Goal: Contribute content: Contribute content

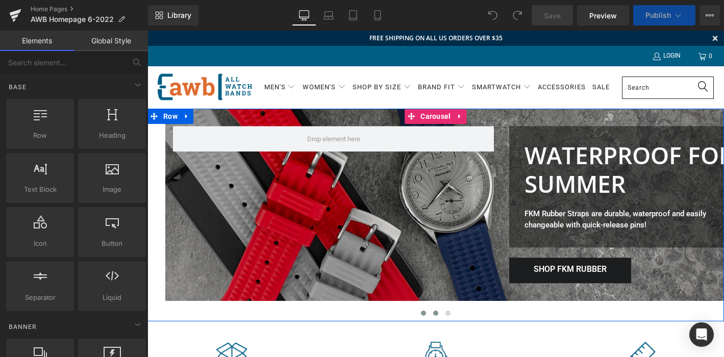
click at [437, 313] on span at bounding box center [435, 313] width 5 height 5
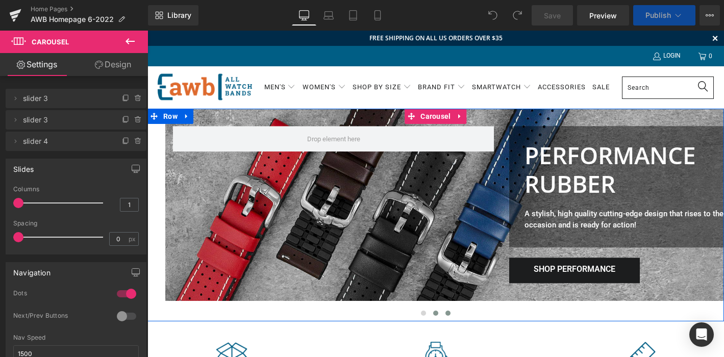
click at [448, 313] on span at bounding box center [447, 313] width 5 height 5
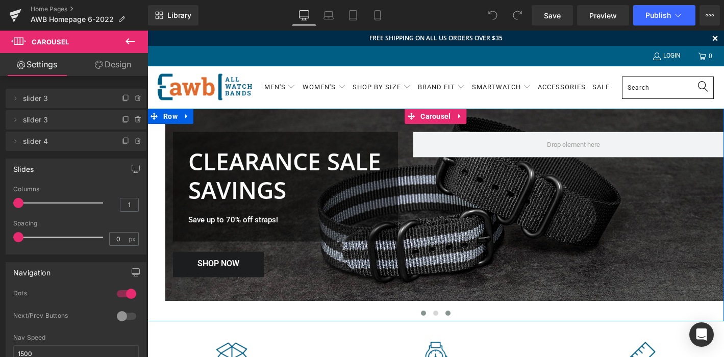
click at [423, 311] on span at bounding box center [423, 313] width 5 height 5
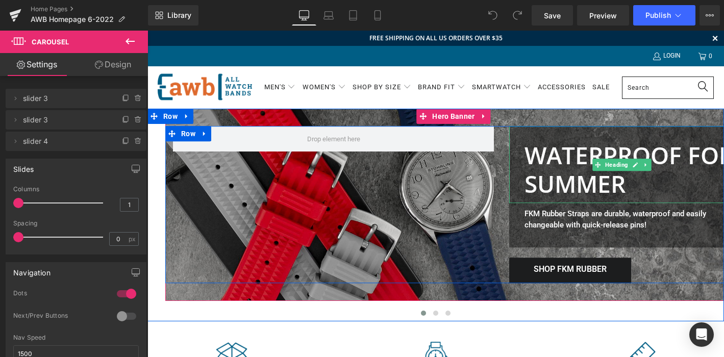
click at [582, 186] on font "WATERPROOF FOR SUMMER" at bounding box center [628, 170] width 209 height 60
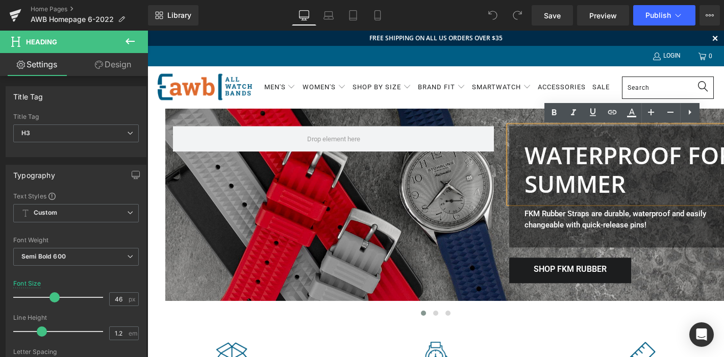
click at [626, 183] on font "WATERPROOF FOR SUMMER" at bounding box center [628, 170] width 209 height 60
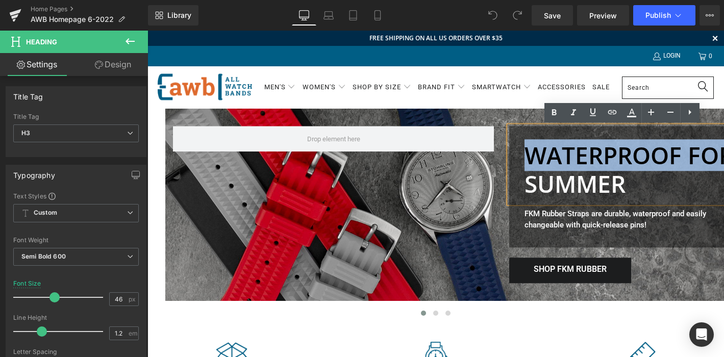
drag, startPoint x: 579, startPoint y: 184, endPoint x: 518, endPoint y: 164, distance: 63.6
click at [518, 164] on div "WATERPROOF FOR SUMMER" at bounding box center [621, 165] width 225 height 77
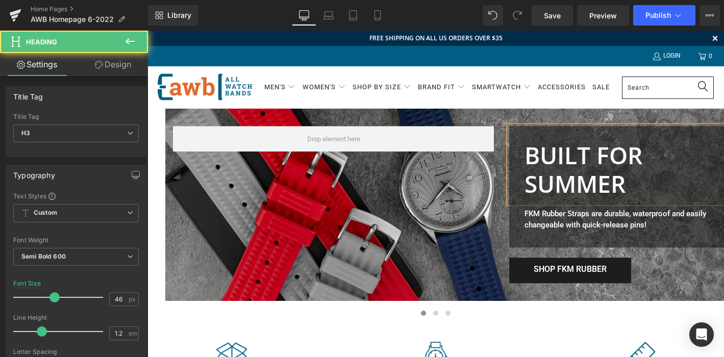
click at [623, 188] on font "BUILT FOR SUMMER" at bounding box center [583, 170] width 118 height 60
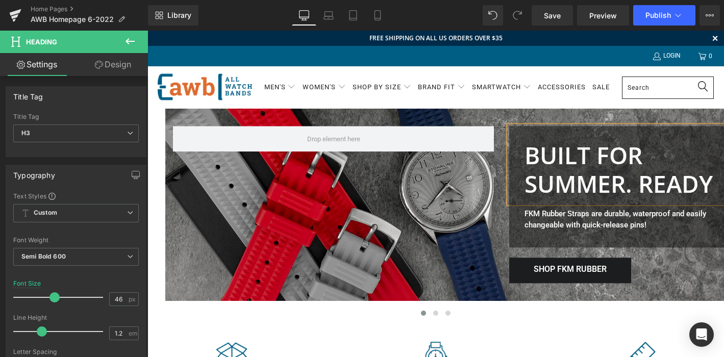
scroll to position [0, 8]
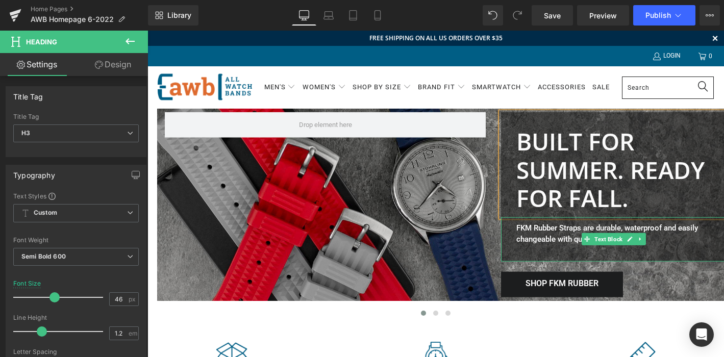
click at [561, 228] on span "FKM Rubber Straps are durable, waterproof and easily changeable with quick-rele…" at bounding box center [607, 233] width 182 height 21
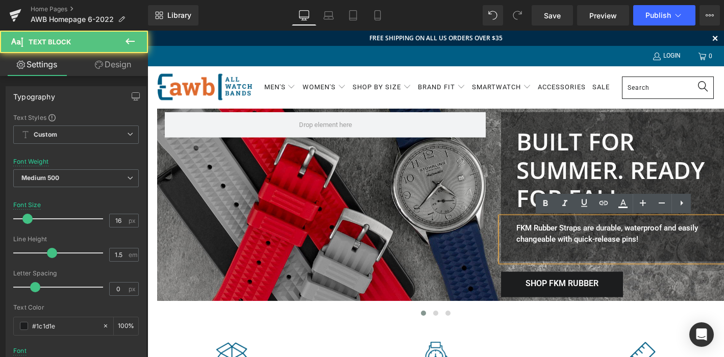
click at [633, 230] on span "FKM Rubber Straps are durable, waterproof and easily changeable with quick-rele…" at bounding box center [607, 233] width 182 height 21
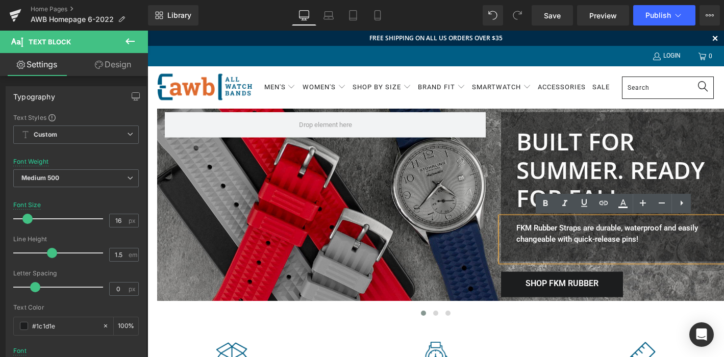
click at [662, 229] on span "FKM Rubber Straps are durable, waterproof and easily changeable with quick-rele…" at bounding box center [607, 233] width 182 height 21
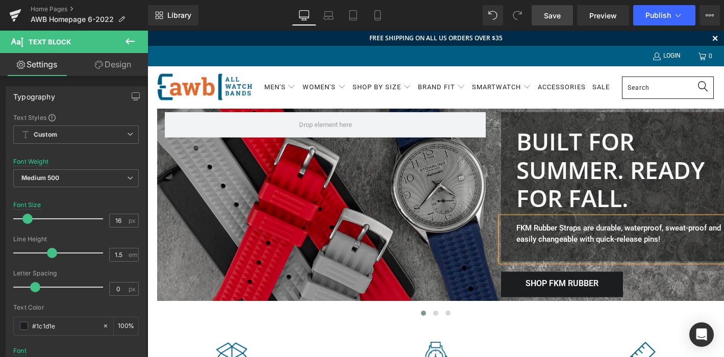
click at [548, 15] on span "Save" at bounding box center [552, 15] width 17 height 11
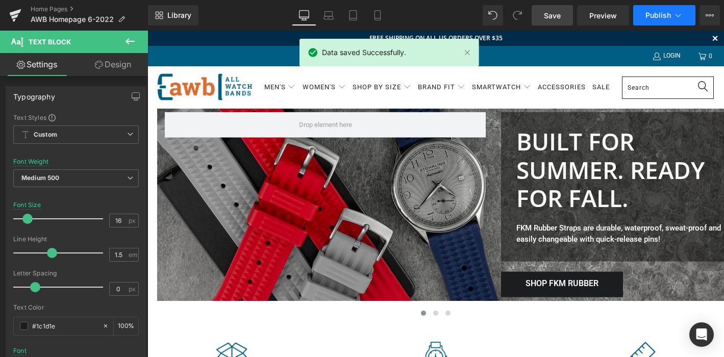
click at [654, 12] on span "Publish" at bounding box center [658, 15] width 26 height 8
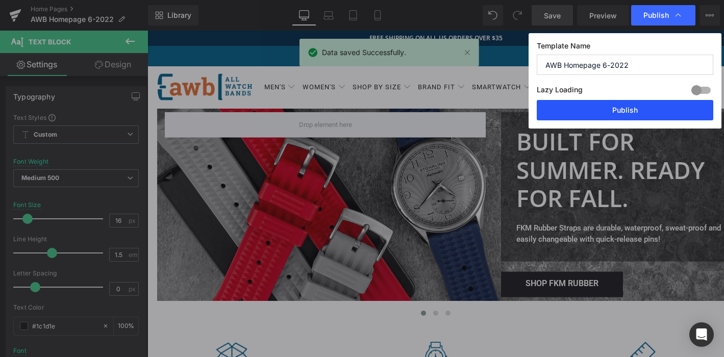
click at [624, 107] on button "Publish" at bounding box center [625, 110] width 177 height 20
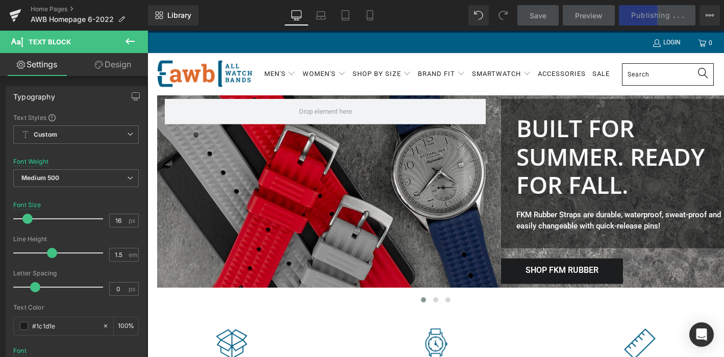
scroll to position [0, 0]
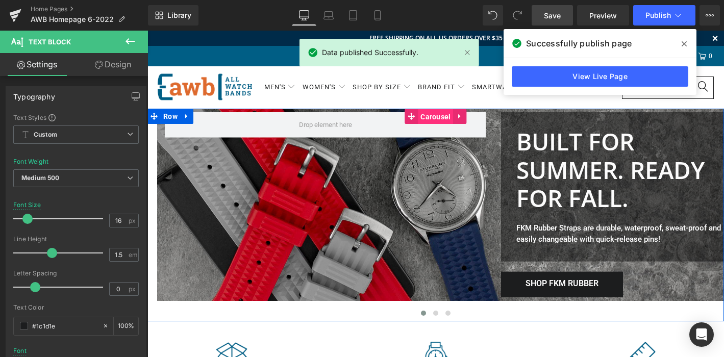
click at [443, 117] on span "Carousel" at bounding box center [435, 116] width 35 height 15
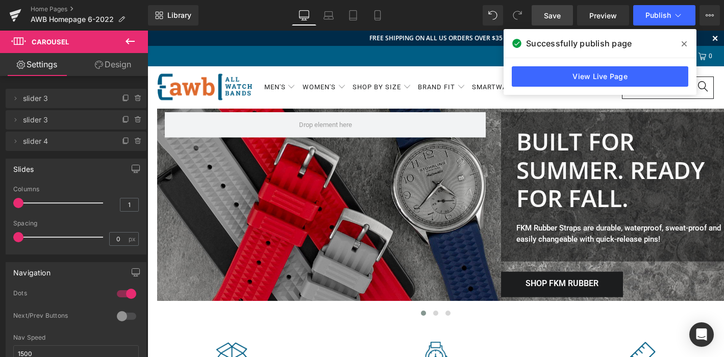
click at [685, 42] on icon at bounding box center [684, 43] width 5 height 5
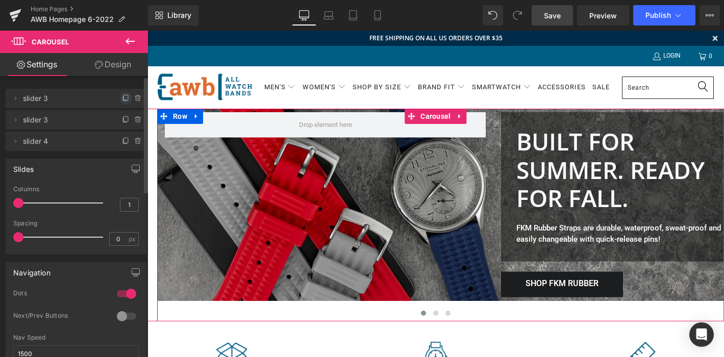
click at [122, 97] on icon at bounding box center [126, 98] width 8 height 8
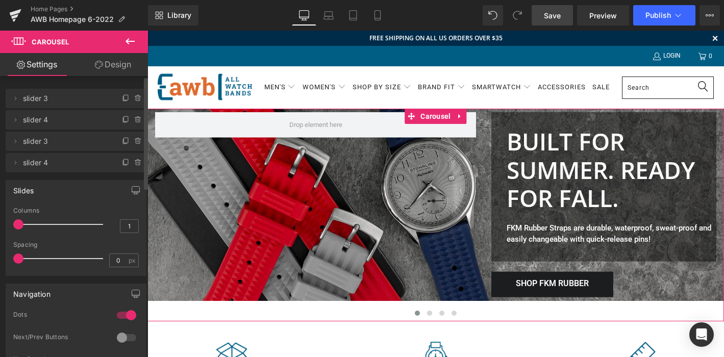
click at [73, 122] on span "slider 4" at bounding box center [66, 119] width 86 height 19
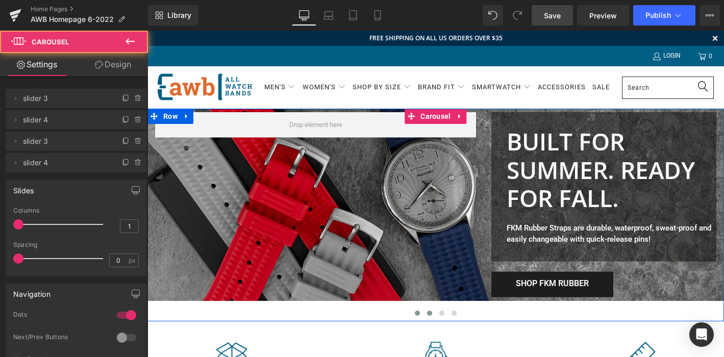
click at [429, 314] on span at bounding box center [429, 313] width 5 height 5
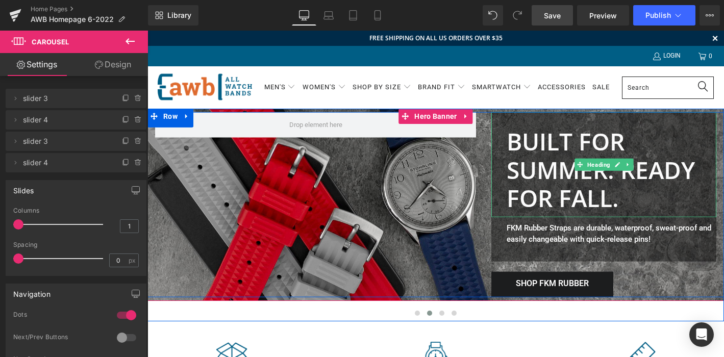
click at [556, 143] on font "BUILT FOR SUMMER. READY FOR FALL." at bounding box center [601, 170] width 188 height 88
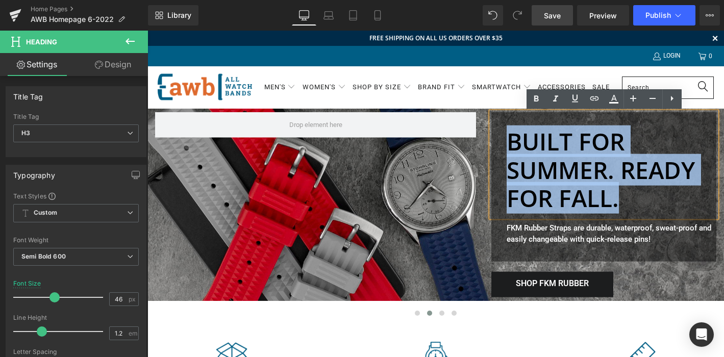
drag, startPoint x: 510, startPoint y: 140, endPoint x: 627, endPoint y: 195, distance: 129.6
click at [627, 195] on div "BUILT FOR SUMMER. READY FOR FALL." at bounding box center [612, 170] width 210 height 85
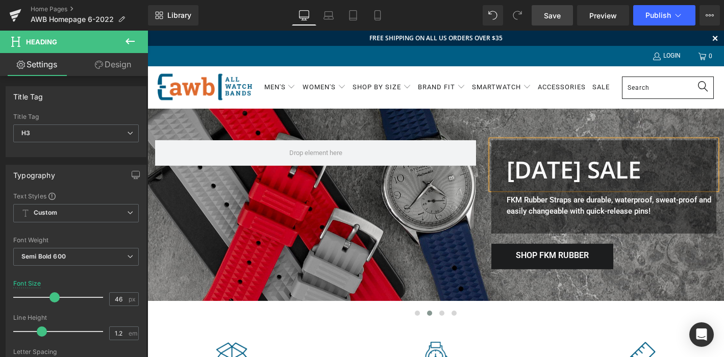
click at [641, 166] on font "LABOR DAY SALE" at bounding box center [574, 170] width 135 height 32
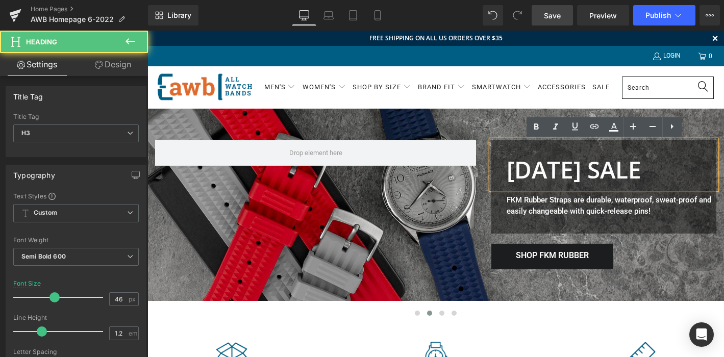
click at [509, 171] on font "LABOR DAY SALE" at bounding box center [574, 170] width 135 height 32
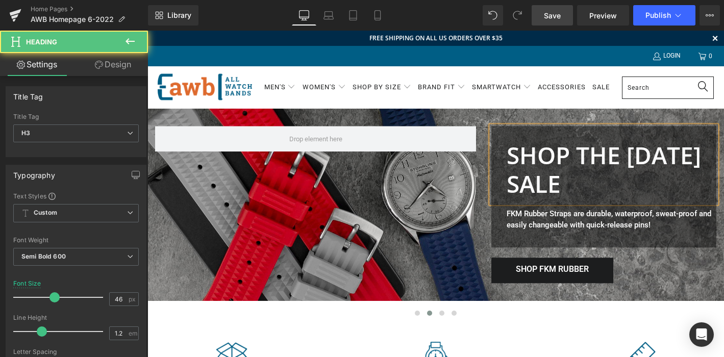
click at [610, 185] on font "SHOP THE LABOR DAY SALE" at bounding box center [604, 170] width 194 height 60
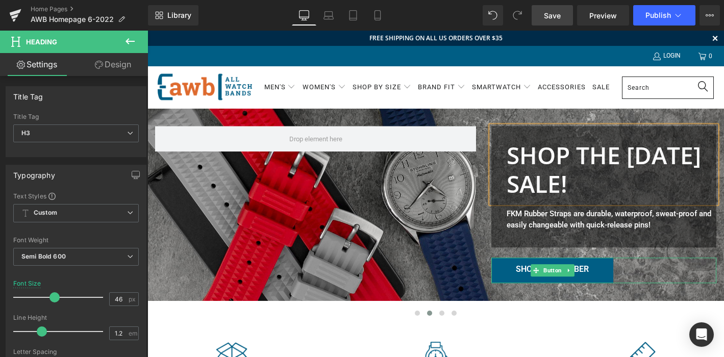
click at [574, 271] on span "SHOP FKM RUBBER" at bounding box center [552, 269] width 73 height 10
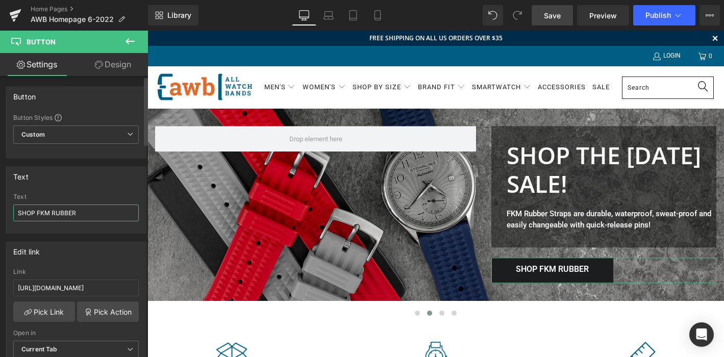
drag, startPoint x: 87, startPoint y: 212, endPoint x: 38, endPoint y: 212, distance: 49.5
click at [38, 212] on input "SHOP FKM RUBBER" at bounding box center [76, 213] width 126 height 17
type input "SHOP SALE"
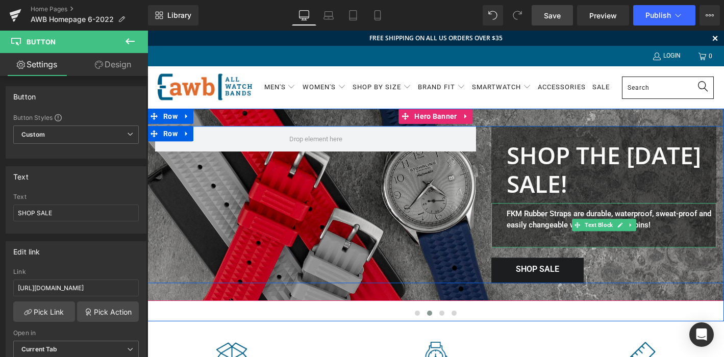
click at [647, 227] on span "FKM Rubber Straps are durable, waterproof, sweat-proof and easily changeable wi…" at bounding box center [609, 219] width 205 height 21
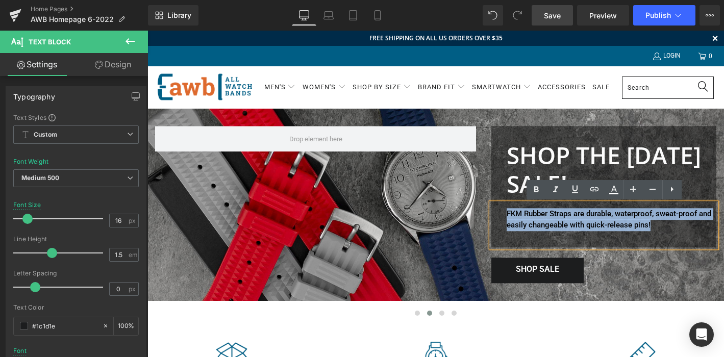
drag, startPoint x: 657, startPoint y: 226, endPoint x: 496, endPoint y: 213, distance: 161.7
click at [496, 213] on div "FKM Rubber Straps are durable, waterproof, sweat-proof and easily changeable wi…" at bounding box center [603, 225] width 225 height 44
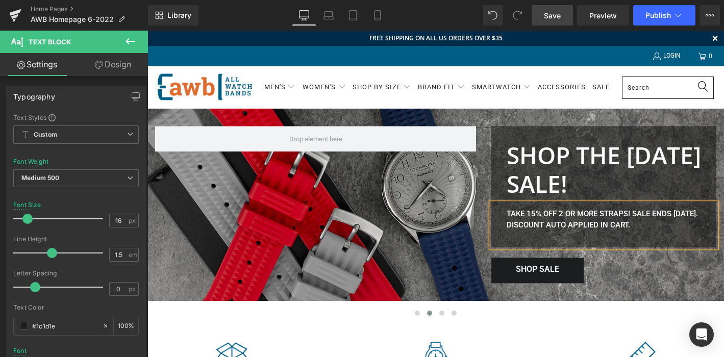
click at [327, 257] on div "SHOP THE LABOR DAY SALE! Heading TAKE 15% OFF 2 OR MORE STRAPS! SALE ENDS TUESD…" at bounding box center [435, 205] width 577 height 157
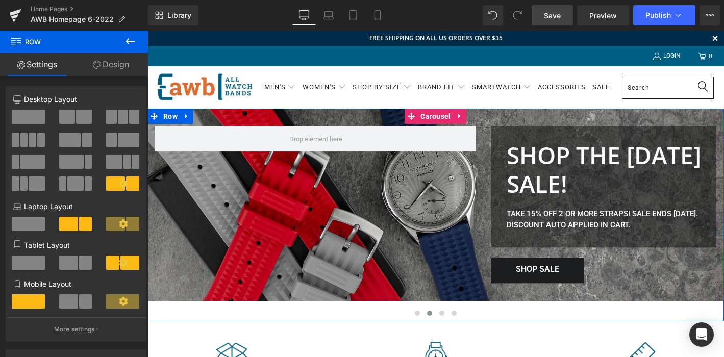
click at [379, 118] on div "SHOP THE LABOR DAY SALE! Heading TAKE 15% OFF 2 OR MORE STRAPS! SALE ENDS TUESD…" at bounding box center [435, 205] width 577 height 192
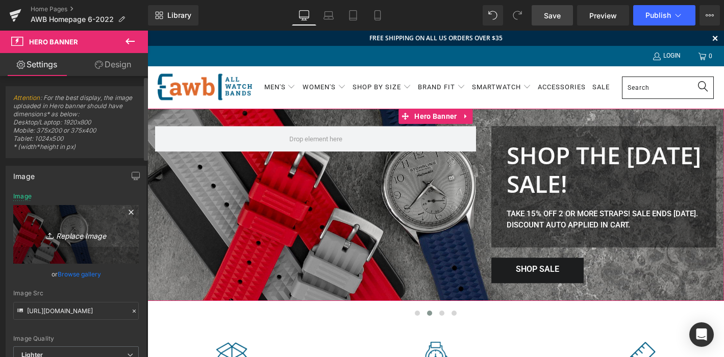
click at [77, 235] on icon "Replace Image" at bounding box center [76, 234] width 82 height 13
type input "C:\fakepath\AWB-Slider2022-1800x600-LDW2023.jpg"
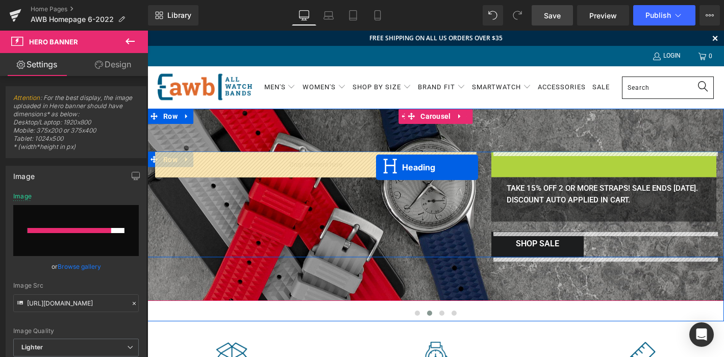
drag, startPoint x: 581, startPoint y: 164, endPoint x: 376, endPoint y: 167, distance: 204.6
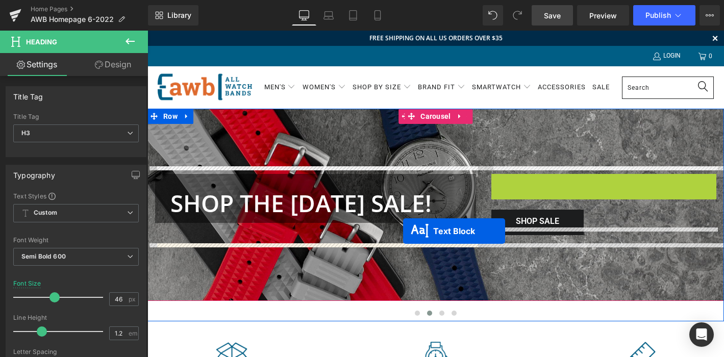
drag, startPoint x: 574, startPoint y: 188, endPoint x: 403, endPoint y: 231, distance: 176.7
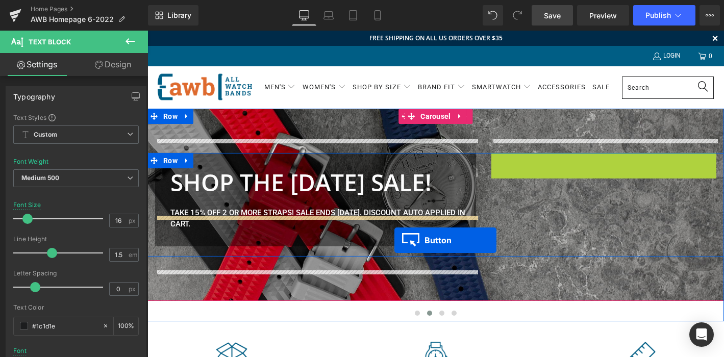
drag, startPoint x: 519, startPoint y: 152, endPoint x: 394, endPoint y: 240, distance: 153.3
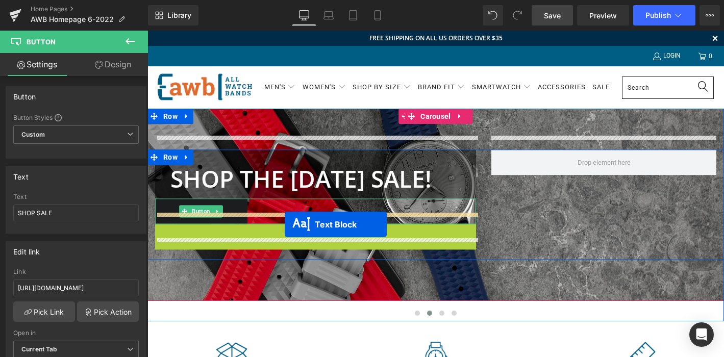
drag, startPoint x: 288, startPoint y: 252, endPoint x: 285, endPoint y: 224, distance: 28.2
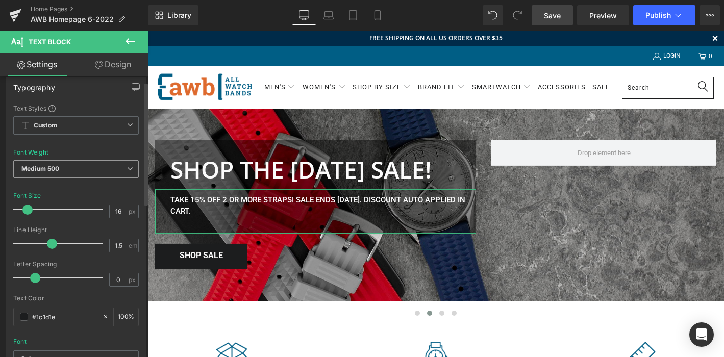
scroll to position [13, 0]
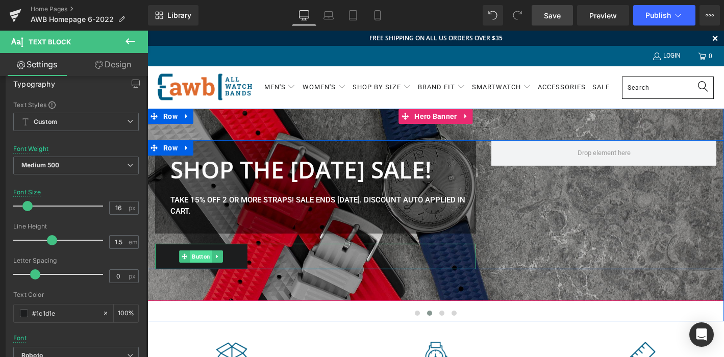
click at [201, 262] on span "Button" at bounding box center [201, 256] width 22 height 12
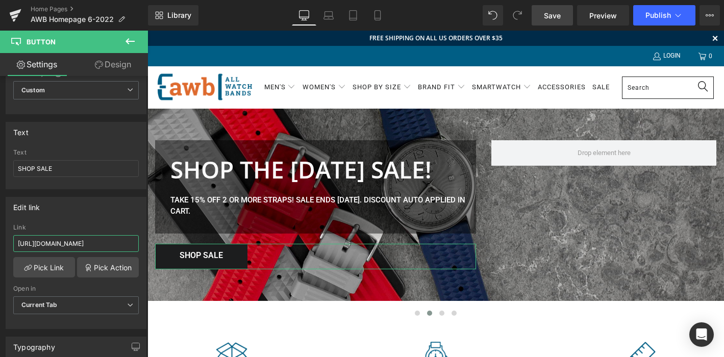
scroll to position [0, 74]
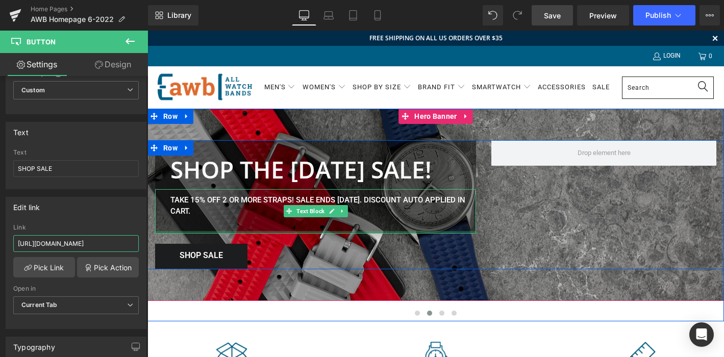
drag, startPoint x: 165, startPoint y: 274, endPoint x: 180, endPoint y: 245, distance: 33.1
paste input "bestselling-strap-style"
type input "[URL][DOMAIN_NAME]"
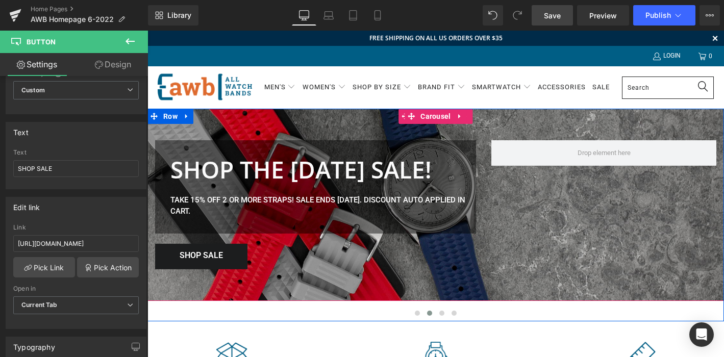
click at [366, 122] on div "SHOP THE LABOR DAY SALE! Heading TAKE 15% OFF 2 OR MORE STRAPS! SALE ENDS TUESD…" at bounding box center [435, 205] width 577 height 192
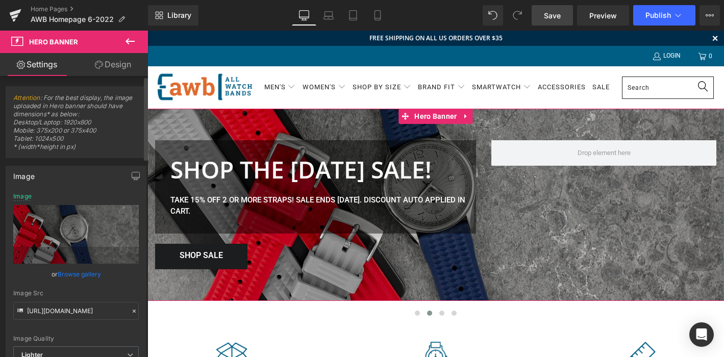
click at [76, 273] on link "Browse gallery" at bounding box center [79, 274] width 43 height 18
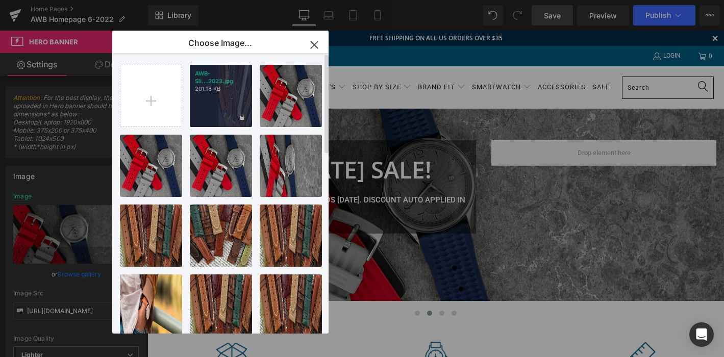
click at [212, 92] on p "201.18 KB" at bounding box center [221, 89] width 52 height 8
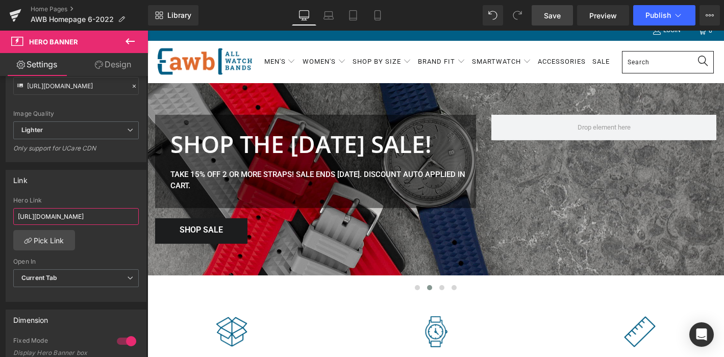
scroll to position [0, 74]
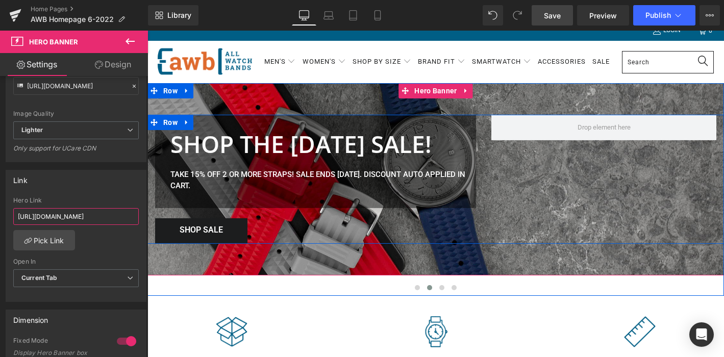
drag, startPoint x: 166, startPoint y: 247, endPoint x: 192, endPoint y: 224, distance: 35.0
paste input "[URL][DOMAIN_NAME]"
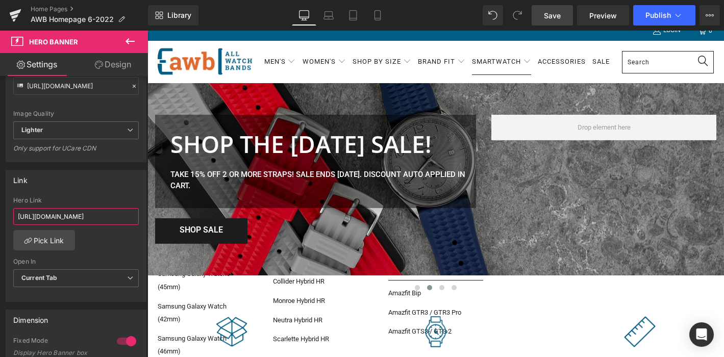
type input "[URL][DOMAIN_NAME]"
click at [551, 17] on span "Save" at bounding box center [552, 15] width 17 height 11
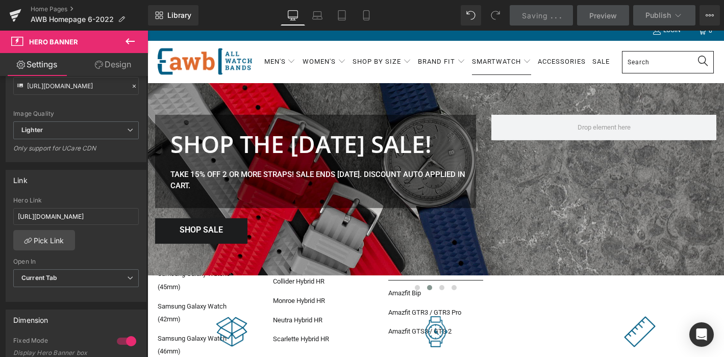
scroll to position [0, 0]
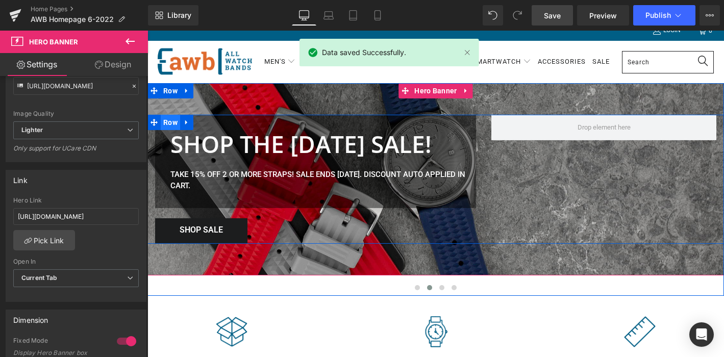
click at [170, 115] on span "Row" at bounding box center [170, 122] width 19 height 15
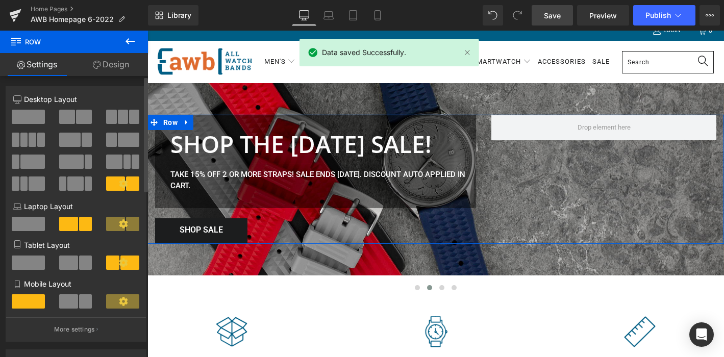
click at [119, 184] on icon at bounding box center [123, 183] width 9 height 9
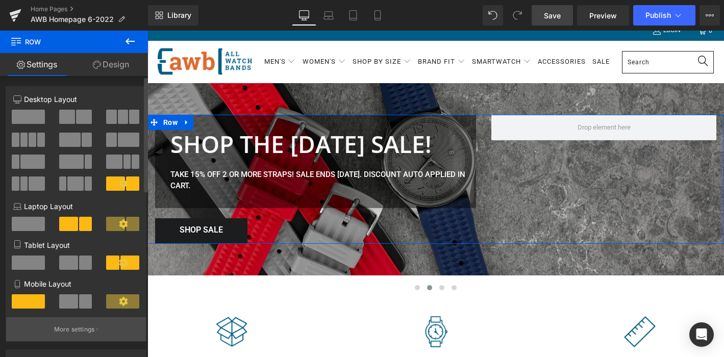
click at [74, 329] on p "More settings" at bounding box center [74, 329] width 41 height 9
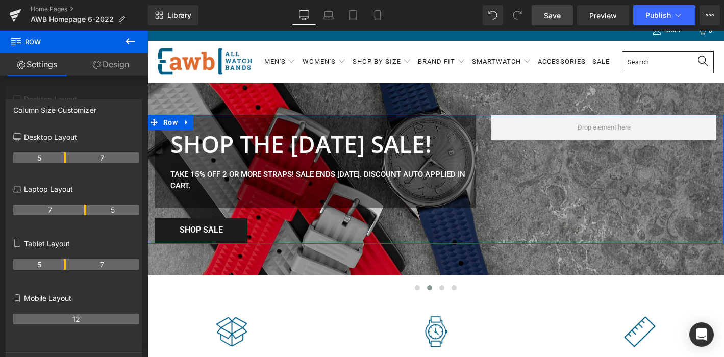
drag, startPoint x: 85, startPoint y: 157, endPoint x: 65, endPoint y: 157, distance: 20.4
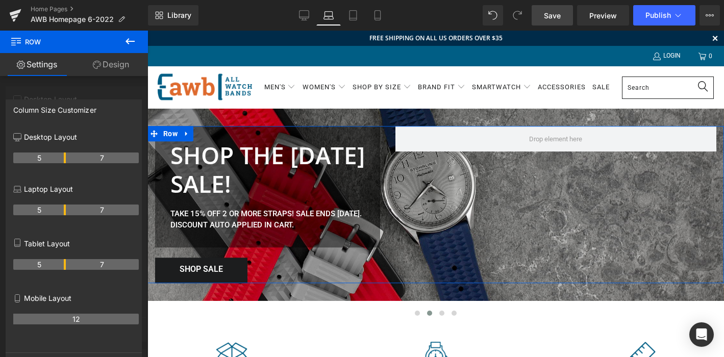
drag, startPoint x: 84, startPoint y: 209, endPoint x: 61, endPoint y: 210, distance: 23.5
click at [61, 210] on th "5" at bounding box center [39, 210] width 53 height 11
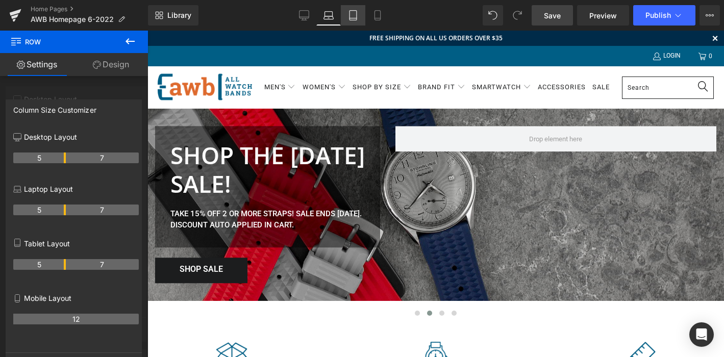
click at [355, 19] on icon at bounding box center [353, 15] width 10 height 10
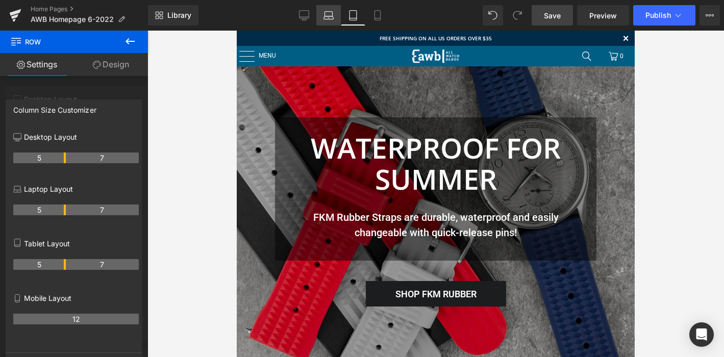
click at [325, 15] on icon at bounding box center [328, 15] width 10 height 10
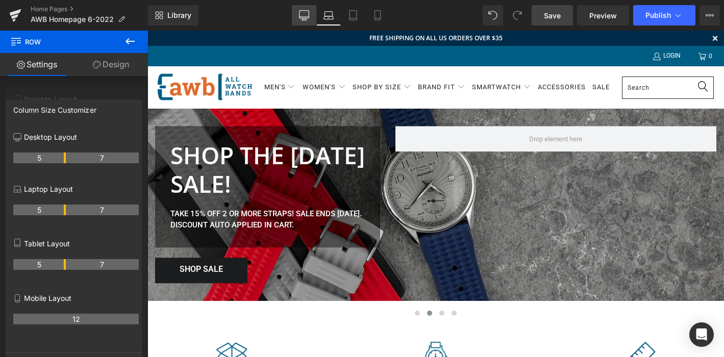
click at [305, 13] on icon at bounding box center [304, 15] width 10 height 10
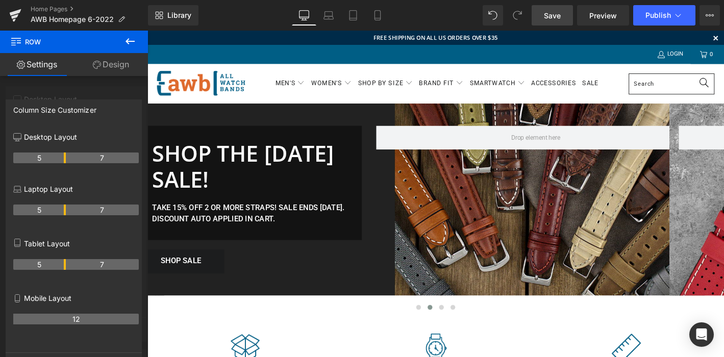
scroll to position [6, 0]
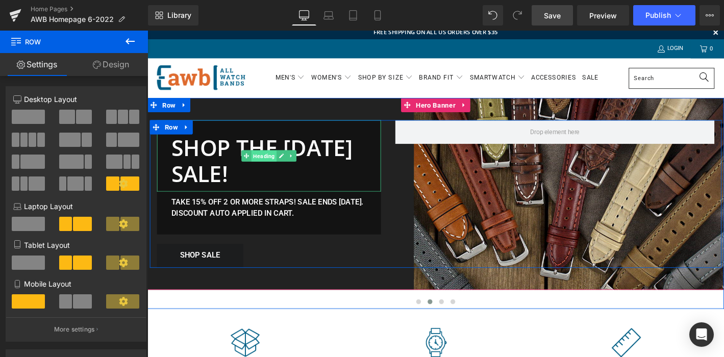
click at [272, 164] on span "Heading" at bounding box center [272, 165] width 27 height 12
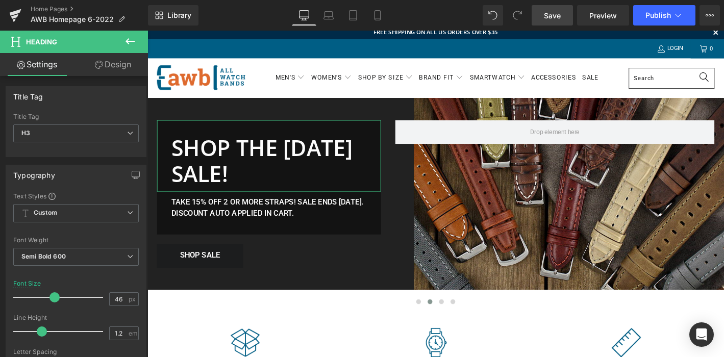
click at [117, 61] on link "Design" at bounding box center [113, 64] width 74 height 23
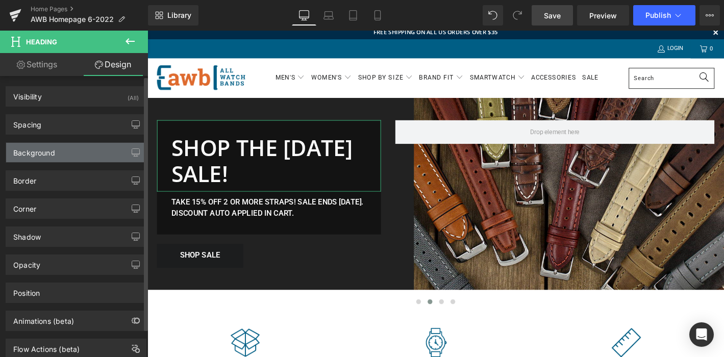
click at [78, 157] on div "Background" at bounding box center [76, 152] width 140 height 19
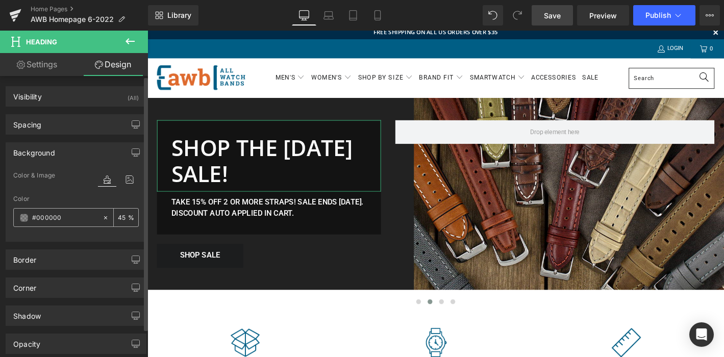
click at [102, 216] on icon at bounding box center [105, 217] width 7 height 7
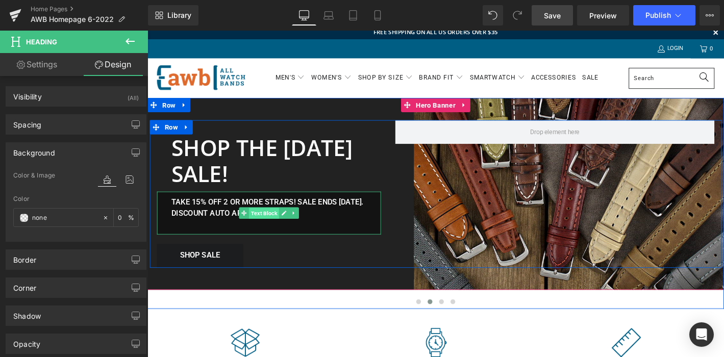
click at [268, 224] on span "Text Block" at bounding box center [272, 226] width 32 height 12
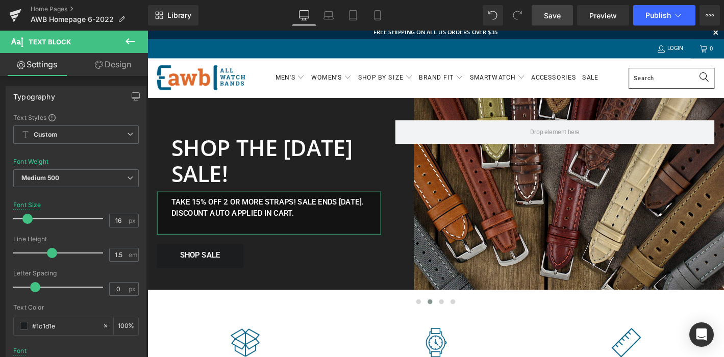
click at [118, 64] on link "Design" at bounding box center [113, 64] width 74 height 23
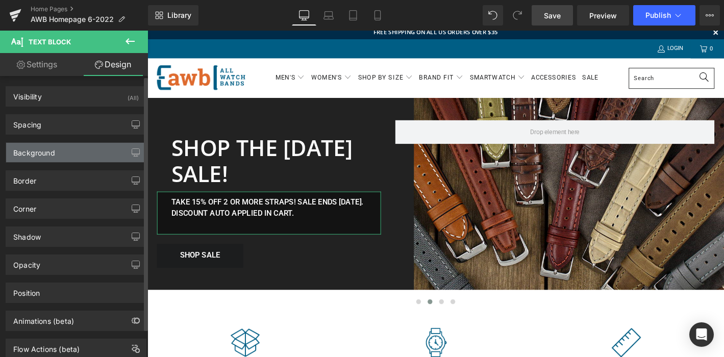
click at [91, 155] on div "Background" at bounding box center [76, 152] width 140 height 19
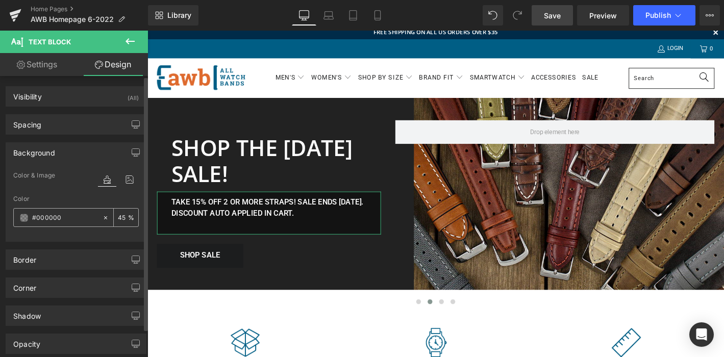
click at [102, 217] on icon at bounding box center [105, 217] width 7 height 7
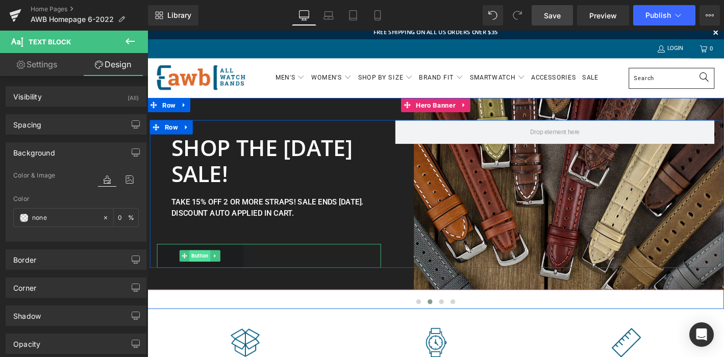
click at [204, 272] on span "Button" at bounding box center [203, 272] width 22 height 12
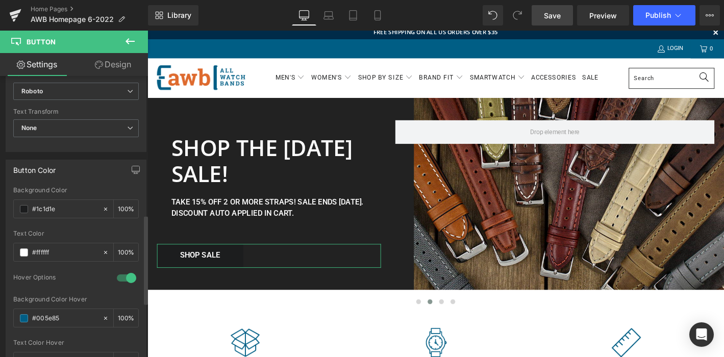
scroll to position [489, 0]
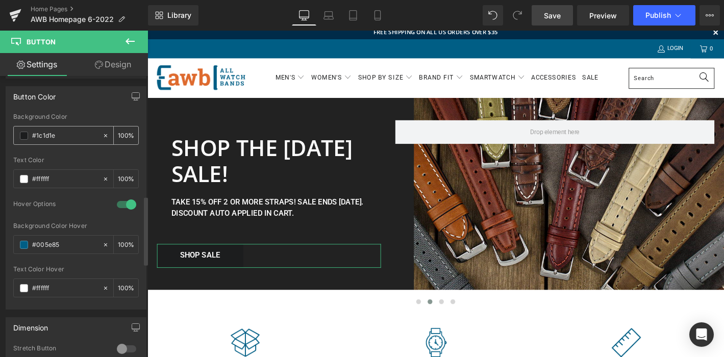
click at [76, 136] on input "#1c1d1e" at bounding box center [64, 135] width 65 height 11
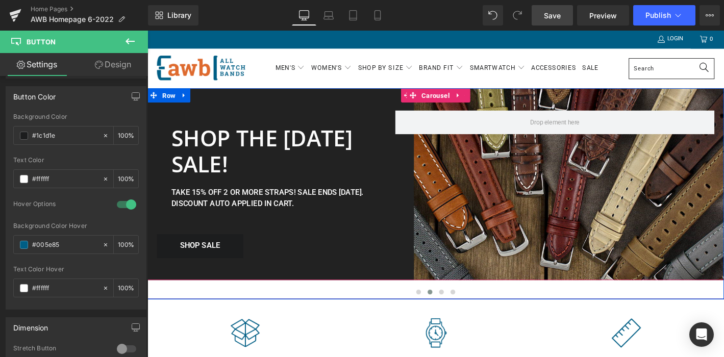
scroll to position [13, 0]
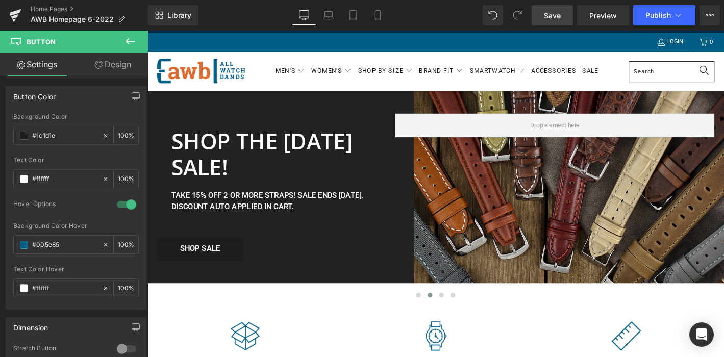
click at [552, 17] on span "Save" at bounding box center [552, 15] width 17 height 11
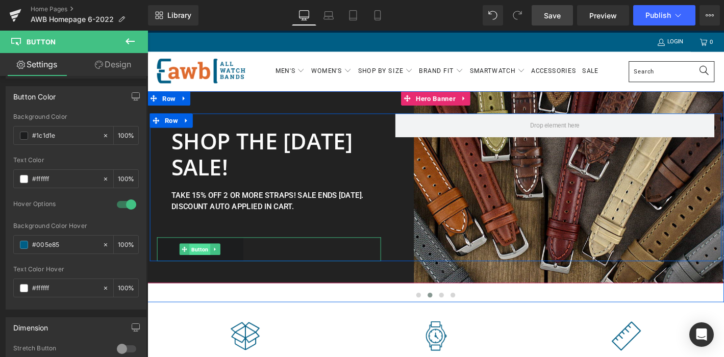
click at [204, 263] on span "Button" at bounding box center [203, 265] width 22 height 12
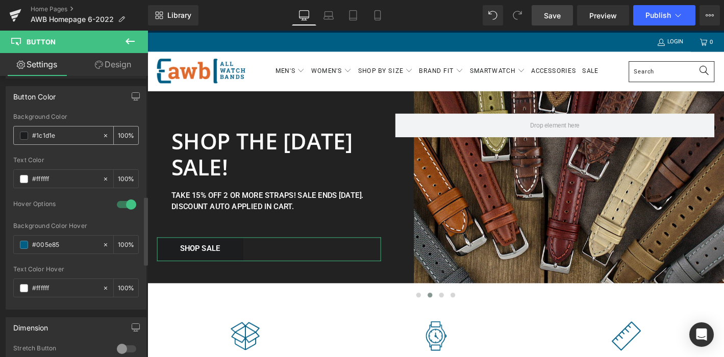
click at [102, 133] on icon at bounding box center [105, 135] width 7 height 7
click at [49, 135] on input "#1c1d1e" at bounding box center [64, 135] width 65 height 11
drag, startPoint x: 57, startPoint y: 139, endPoint x: 4, endPoint y: 136, distance: 53.7
click at [4, 137] on div "Button Color #1c1d1e Background Color #1c1d1e 100 % #ffffff Text Color #ffffff …" at bounding box center [76, 194] width 153 height 231
type input "none"
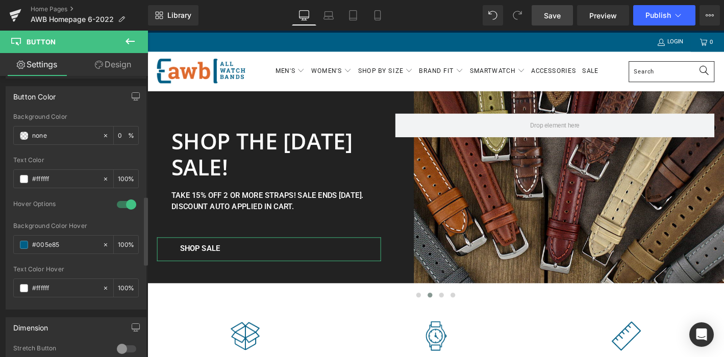
paste input "text"
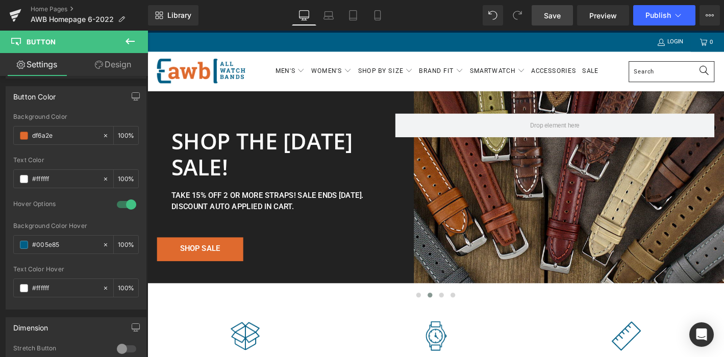
type input "df6a2e"
click at [558, 16] on span "Save" at bounding box center [552, 15] width 17 height 11
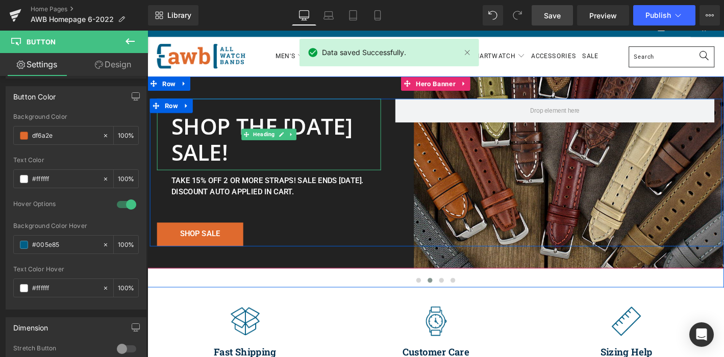
scroll to position [25, 0]
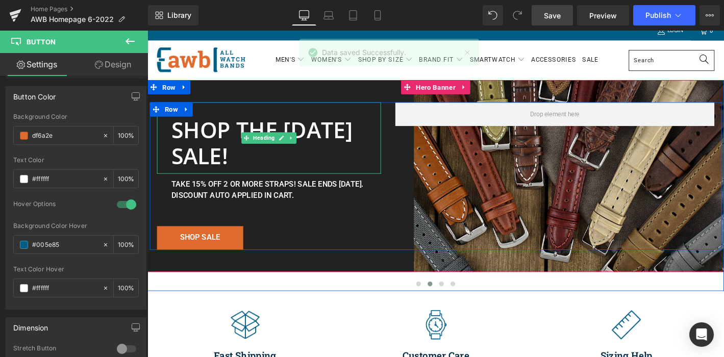
click at [267, 169] on font "SHOP THE LABOR DAY SALE!" at bounding box center [270, 150] width 194 height 60
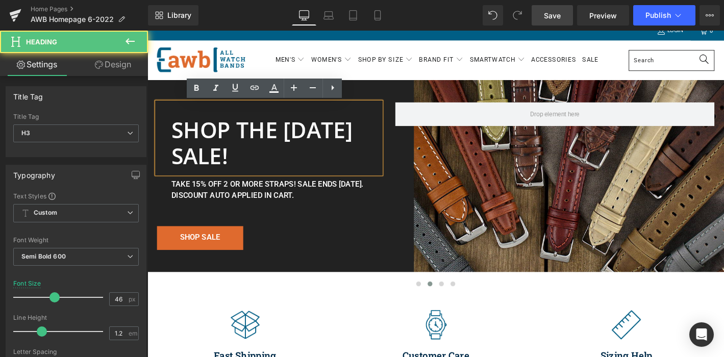
click at [173, 135] on font "SHOP THE LABOR DAY SALE!" at bounding box center [270, 150] width 194 height 60
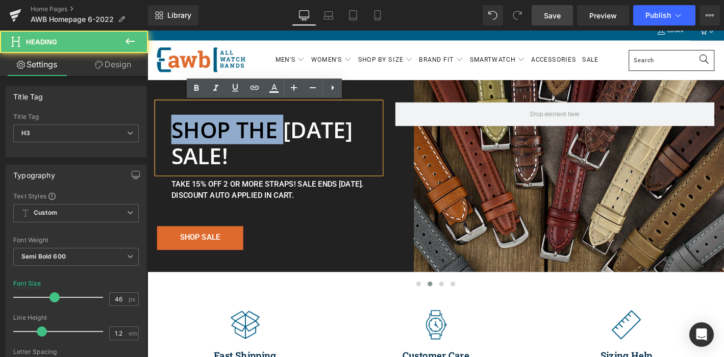
drag, startPoint x: 292, startPoint y: 135, endPoint x: 161, endPoint y: 134, distance: 131.1
click at [162, 135] on div "SHOP THE LABOR DAY SALE!" at bounding box center [278, 145] width 240 height 77
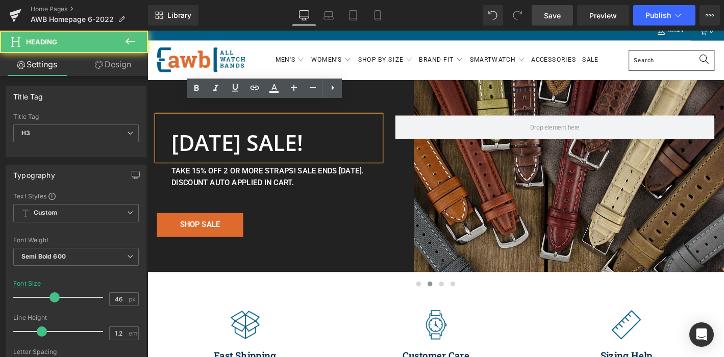
scroll to position [39, 0]
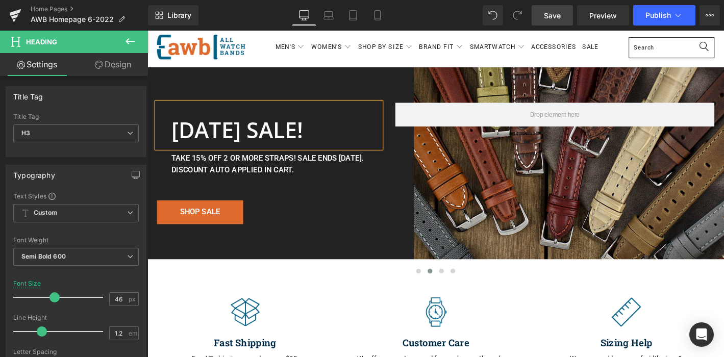
click at [373, 134] on div "LABOR DAY SALE!" at bounding box center [285, 137] width 224 height 28
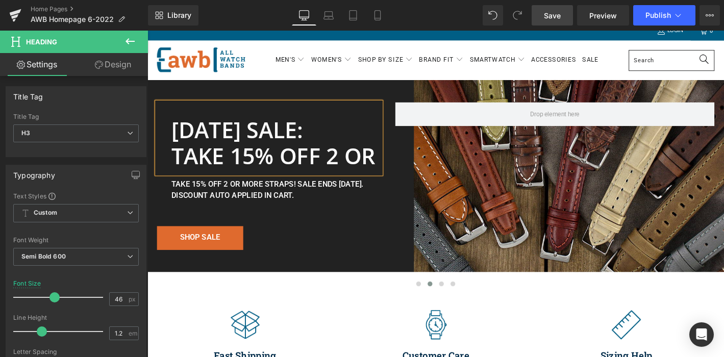
scroll to position [11, 0]
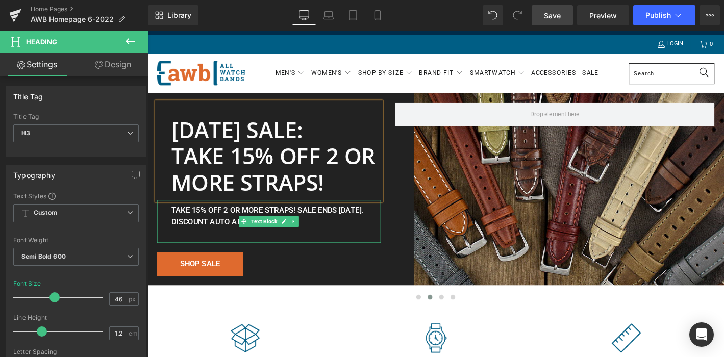
click at [329, 228] on span "TAKE 15% OFF 2 OR MORE STRAPS! SALE ENDS TUESDAY 9/2. DISCOUNT AUTO APPLIED IN …" at bounding box center [276, 229] width 206 height 22
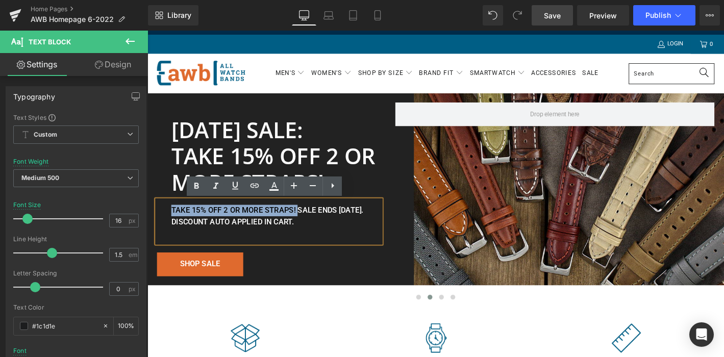
drag, startPoint x: 309, startPoint y: 223, endPoint x: 165, endPoint y: 226, distance: 143.9
click at [165, 226] on div "TAKE 15% OFF 2 OR MORE STRAPS! SALE ENDS TUESDAY 9/2. DISCOUNT AUTO APPLIED IN …" at bounding box center [278, 235] width 240 height 46
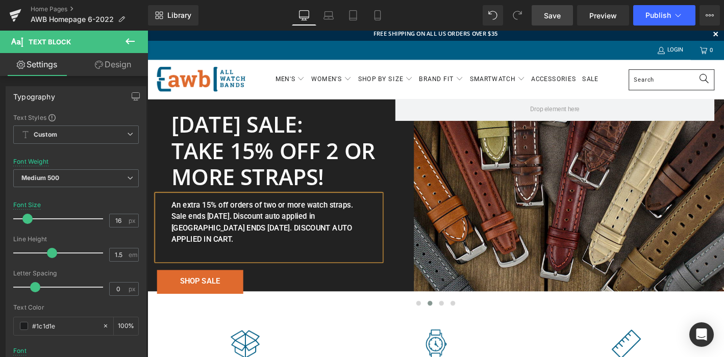
scroll to position [0, 0]
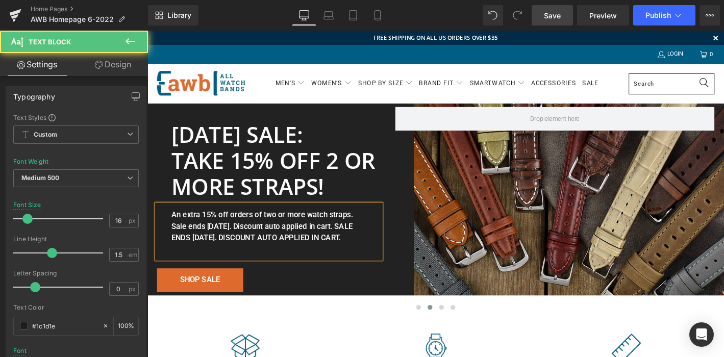
drag, startPoint x: 201, startPoint y: 261, endPoint x: 159, endPoint y: 248, distance: 43.7
click at [159, 248] on div "An extra 15% off orders of two or more watch straps. Sale ends Tuesday 9/2. Dis…" at bounding box center [278, 246] width 240 height 58
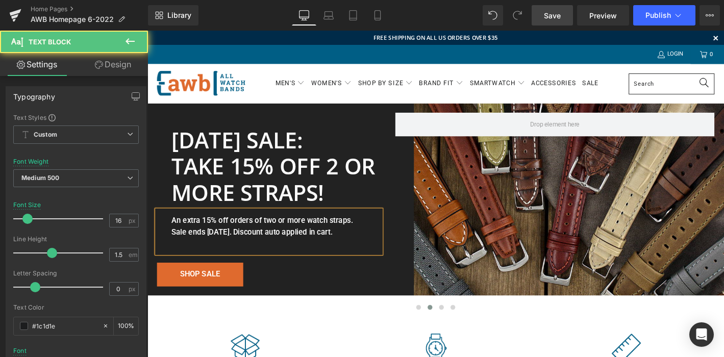
click at [294, 246] on span "An extra 15% off orders of two or more watch straps. Sale ends Tuesday 9/2. Dis…" at bounding box center [270, 240] width 194 height 22
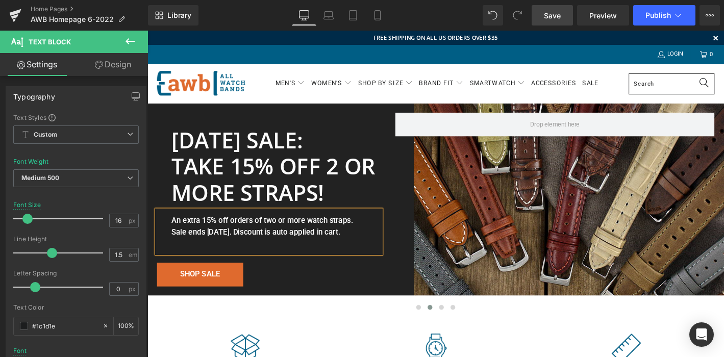
click at [178, 234] on span "An extra 15% off orders of two or more watch straps. Sale ends Tuesday 9/2. Dis…" at bounding box center [270, 240] width 194 height 22
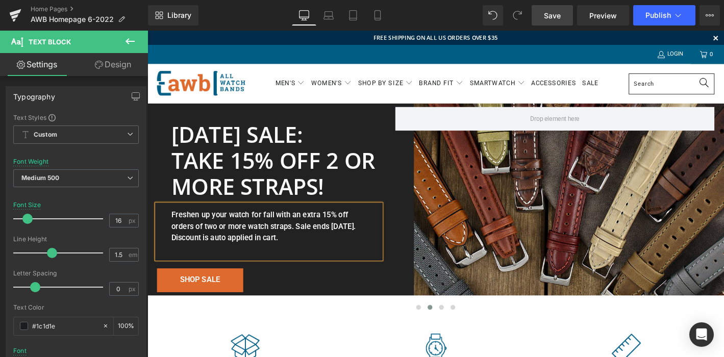
click at [318, 254] on div "Freshen up your watch for fall with an extra 15% off orders of two or more watc…" at bounding box center [278, 246] width 240 height 58
click at [406, 294] on div "[DATE] SALE: TAKE 15% OFF 2 OR MORE STRAPS! Heading Freshen up your watch for f…" at bounding box center [456, 211] width 612 height 199
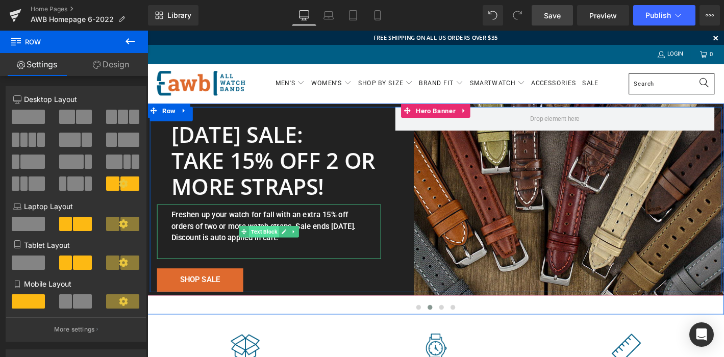
click at [268, 246] on span "Text Block" at bounding box center [272, 246] width 32 height 12
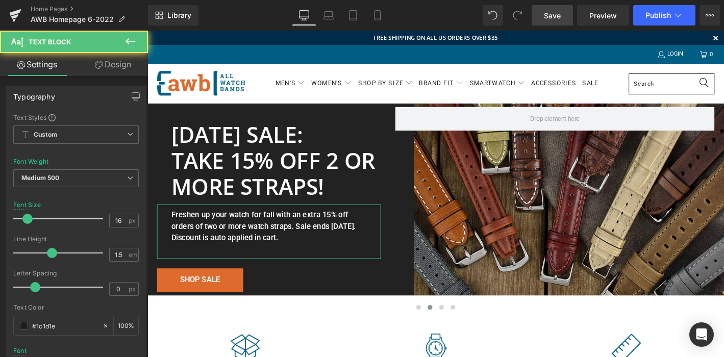
click at [118, 64] on link "Design" at bounding box center [113, 64] width 74 height 23
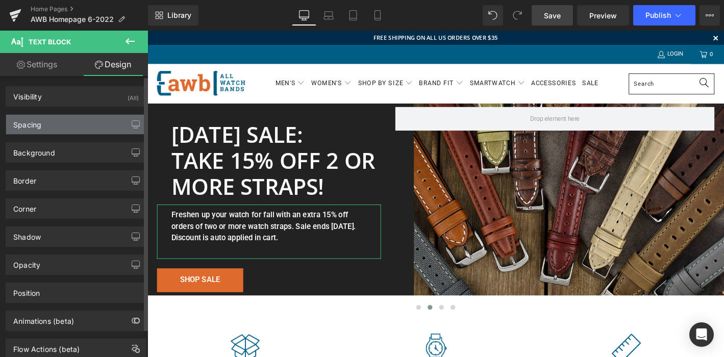
click at [74, 121] on div "Spacing" at bounding box center [76, 124] width 140 height 19
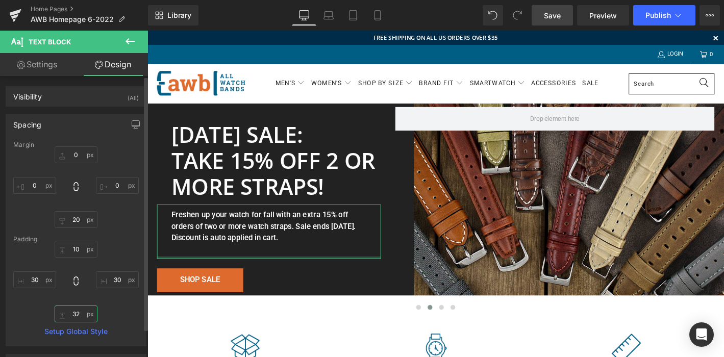
click at [79, 316] on input "32" at bounding box center [76, 314] width 43 height 17
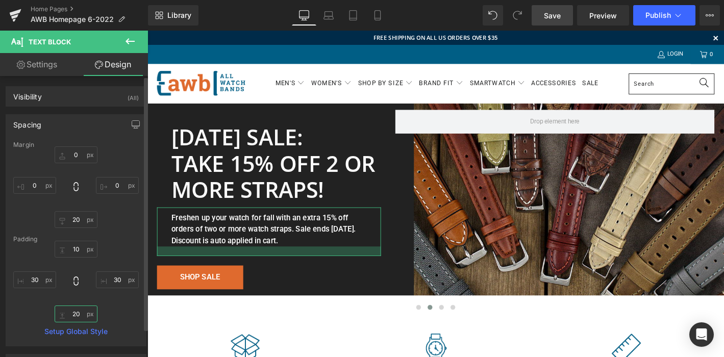
drag, startPoint x: 73, startPoint y: 314, endPoint x: 65, endPoint y: 314, distance: 7.7
click at [66, 314] on input "20" at bounding box center [76, 314] width 43 height 17
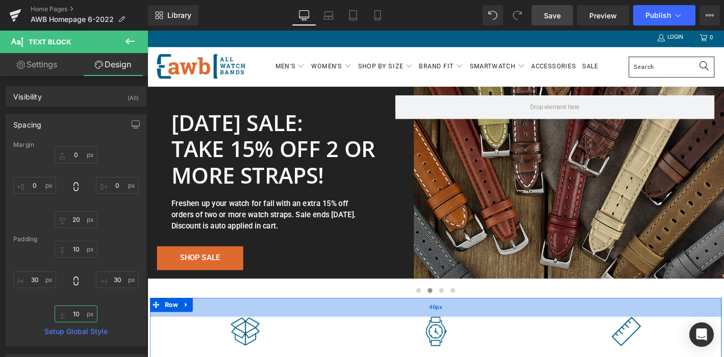
scroll to position [19, 0]
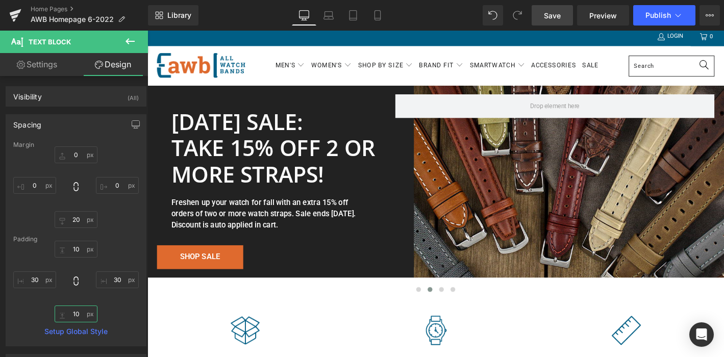
type input "10"
click at [552, 12] on span "Save" at bounding box center [552, 15] width 17 height 11
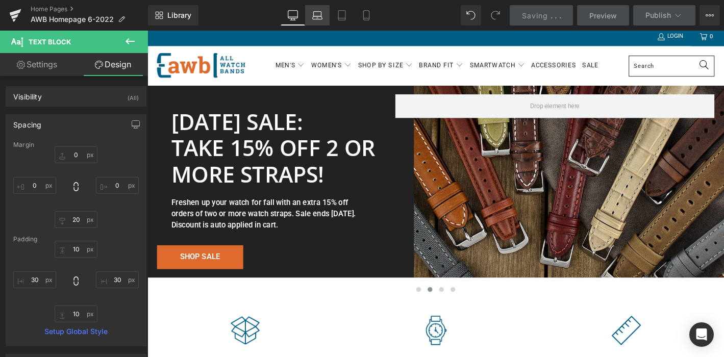
click at [318, 16] on icon at bounding box center [317, 17] width 10 height 3
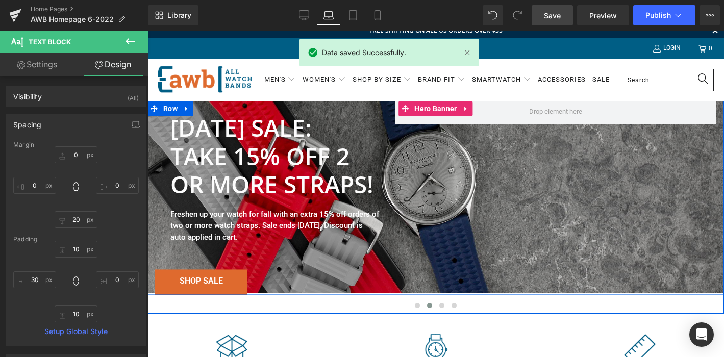
click at [386, 111] on div "LABOR DAY SALE: TAKE 15% OFF 2 OR MORE STRAPS! Heading Freshen up your watch fo…" at bounding box center [267, 197] width 240 height 196
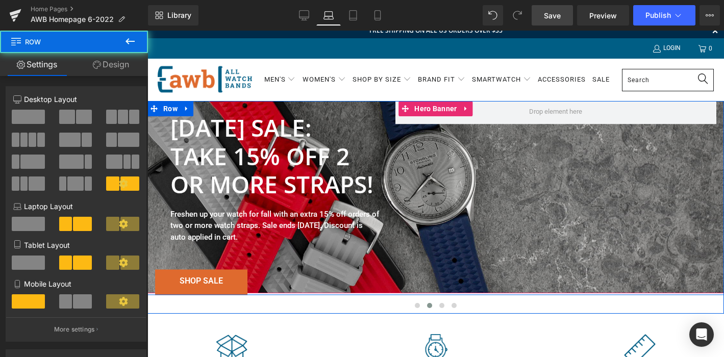
click at [409, 136] on div "[DATE] SALE: TAKE 15% OFF 2 OR MORE STRAPS! Heading Freshen up your watch for f…" at bounding box center [435, 197] width 577 height 196
click at [408, 131] on div "[DATE] SALE: TAKE 15% OFF 2 OR MORE STRAPS! Heading Freshen up your watch for f…" at bounding box center [435, 197] width 577 height 196
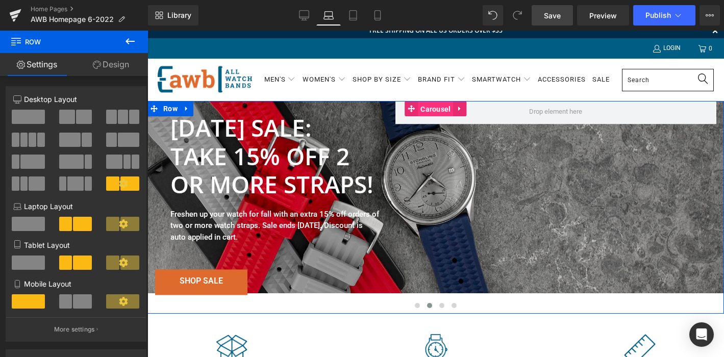
click at [424, 108] on span "Carousel" at bounding box center [435, 109] width 35 height 15
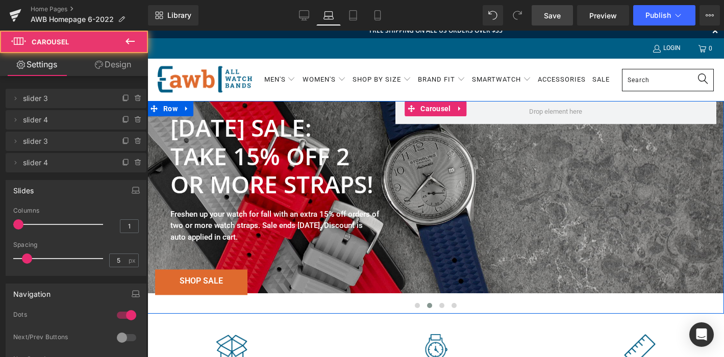
click at [375, 108] on div "[DATE] SALE: TAKE 15% OFF 2 OR MORE STRAPS!" at bounding box center [267, 151] width 225 height 105
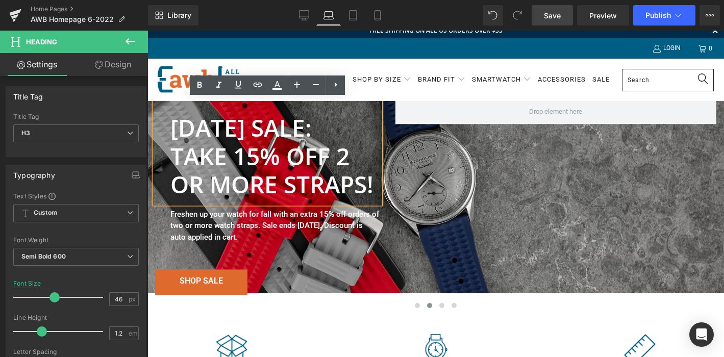
click at [376, 277] on div "SHOP SALE" at bounding box center [267, 283] width 225 height 26
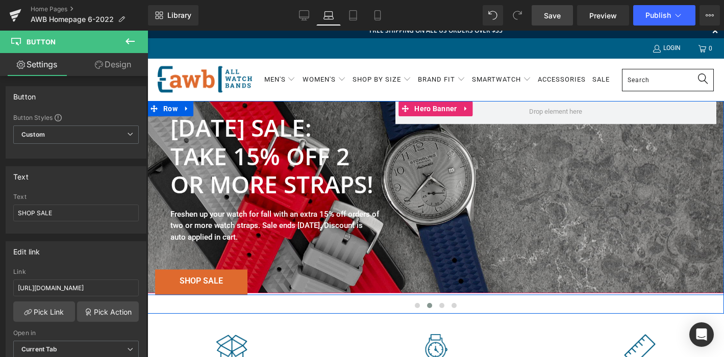
click at [388, 261] on div "[DATE] SALE: TAKE 15% OFF 2 OR MORE STRAPS! Heading Freshen up your watch for f…" at bounding box center [435, 197] width 577 height 196
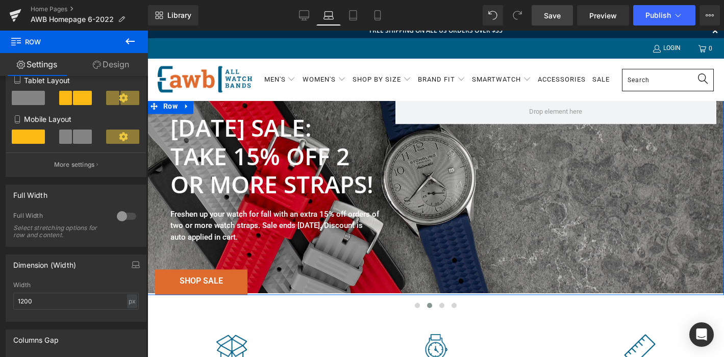
scroll to position [0, 0]
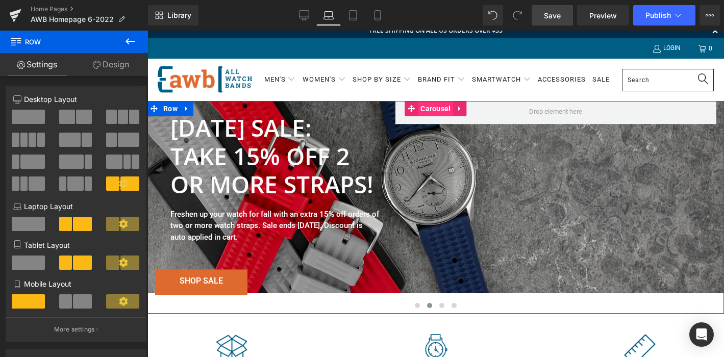
click at [427, 108] on span "Carousel" at bounding box center [435, 108] width 35 height 15
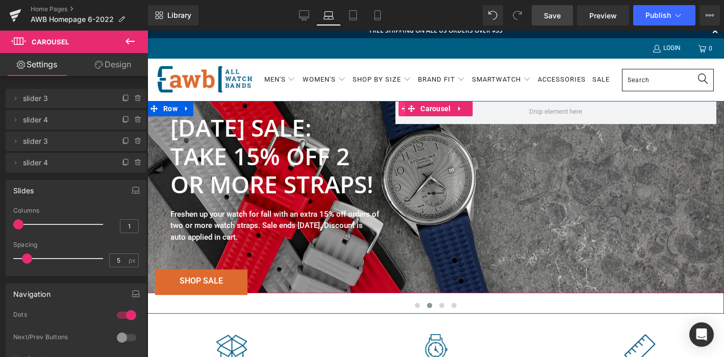
click at [403, 108] on icon at bounding box center [405, 108] width 7 height 7
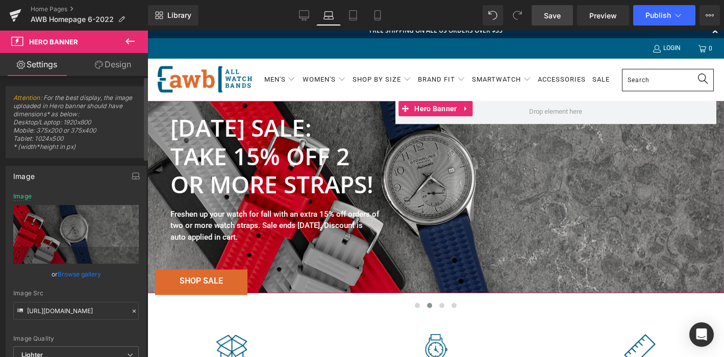
click at [67, 272] on link "Browse gallery" at bounding box center [79, 274] width 43 height 18
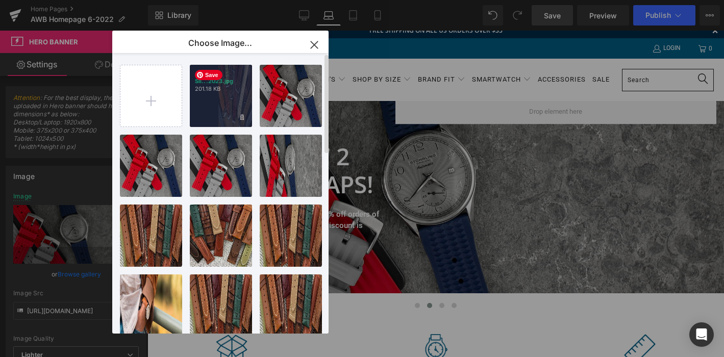
click at [228, 91] on p "201.18 KB" at bounding box center [221, 89] width 52 height 8
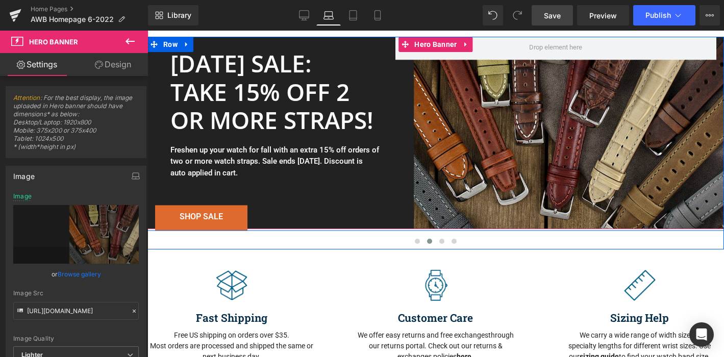
scroll to position [72, 0]
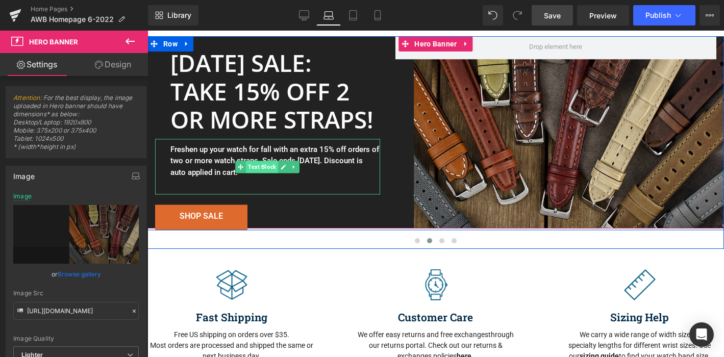
click at [263, 168] on span "Text Block" at bounding box center [262, 167] width 32 height 12
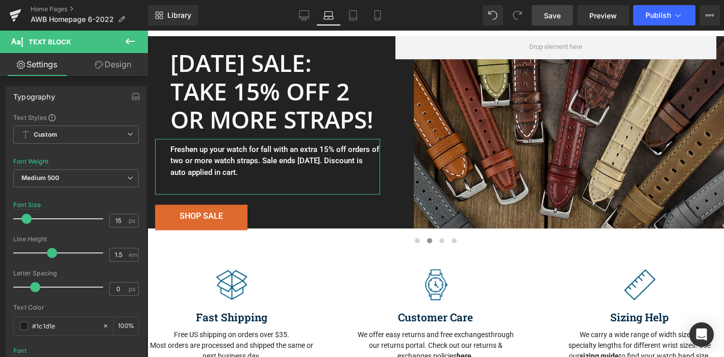
click at [107, 66] on link "Design" at bounding box center [113, 64] width 74 height 23
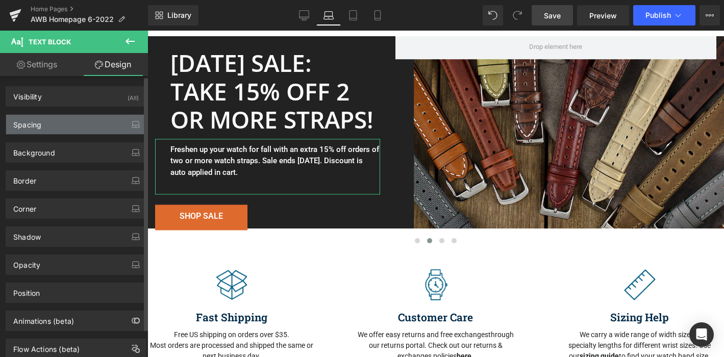
click at [71, 124] on div "Spacing" at bounding box center [76, 124] width 140 height 19
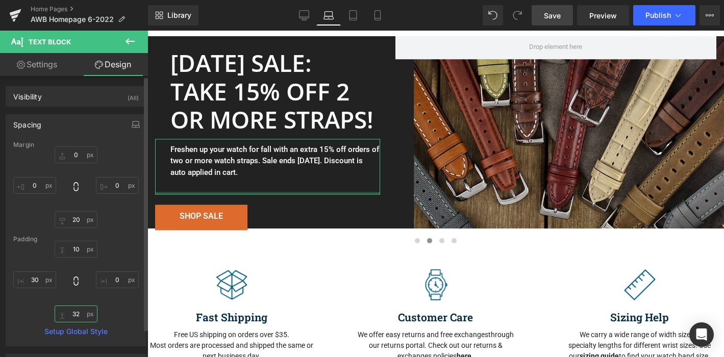
click at [76, 312] on input "32" at bounding box center [76, 314] width 43 height 17
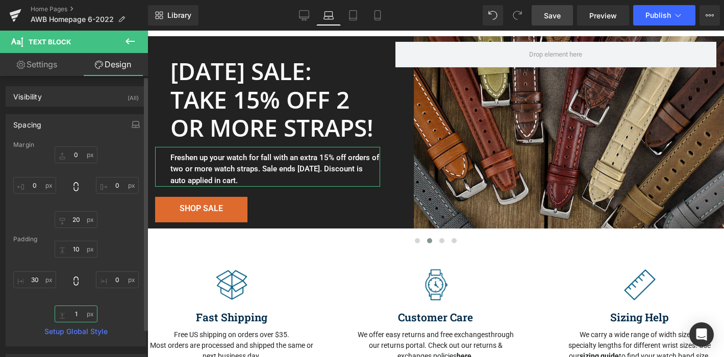
type input "10"
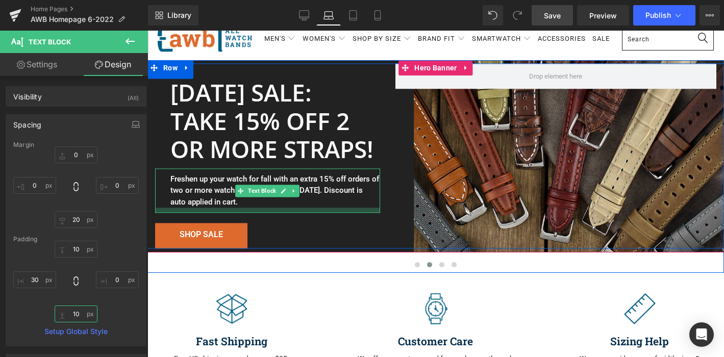
scroll to position [48, 0]
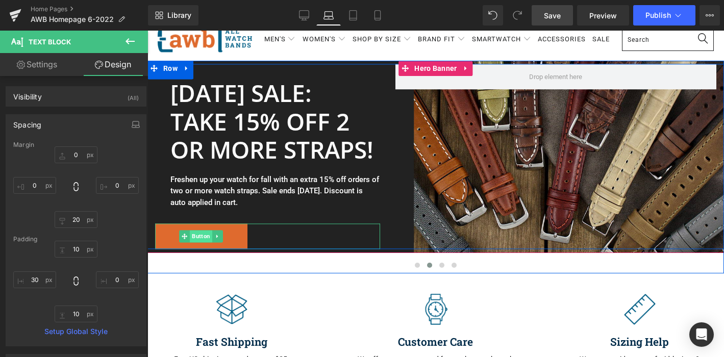
click at [201, 238] on span "Button" at bounding box center [201, 237] width 22 height 12
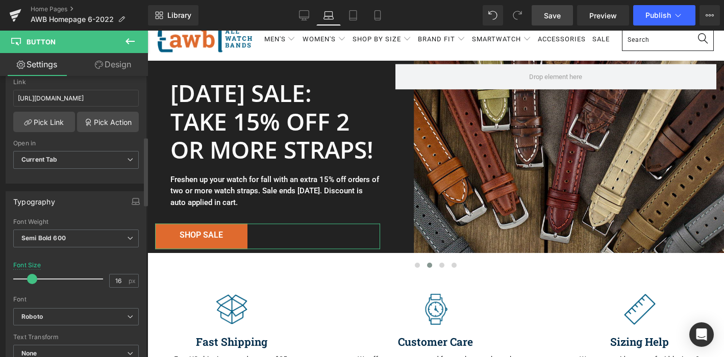
scroll to position [0, 0]
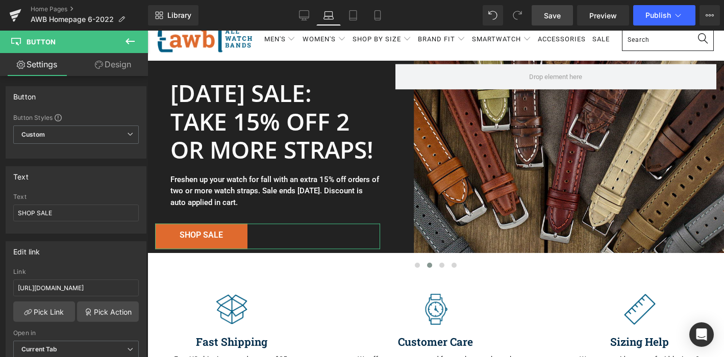
click at [114, 58] on link "Design" at bounding box center [113, 64] width 74 height 23
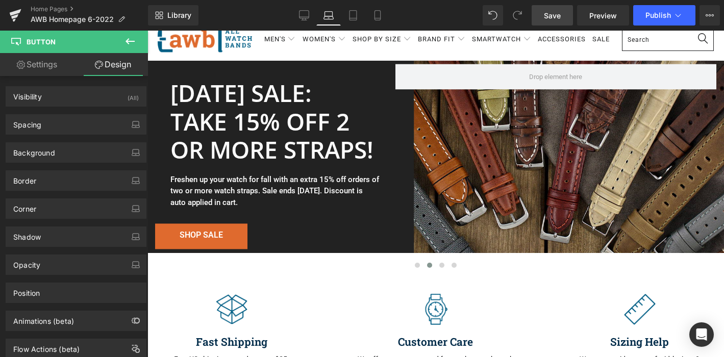
click at [548, 17] on span "Save" at bounding box center [552, 15] width 17 height 11
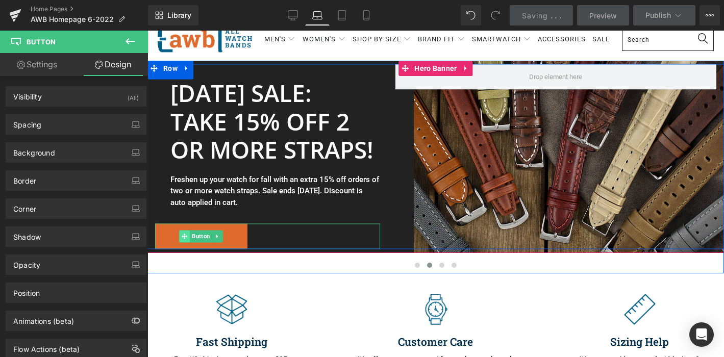
click at [199, 236] on span "Button" at bounding box center [201, 237] width 22 height 12
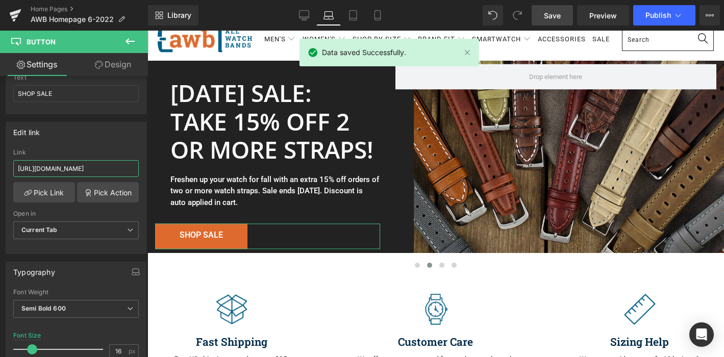
scroll to position [0, 69]
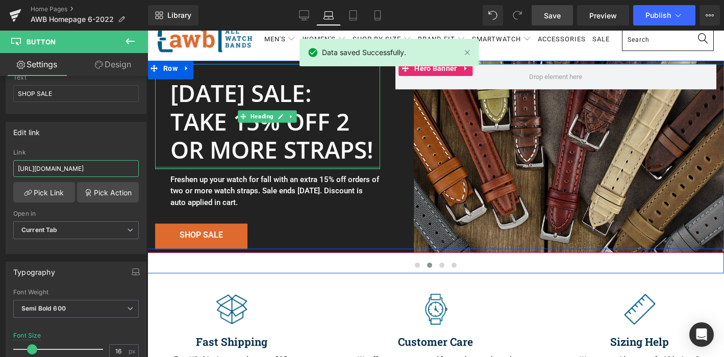
drag, startPoint x: 243, startPoint y: 199, endPoint x: 193, endPoint y: 168, distance: 58.6
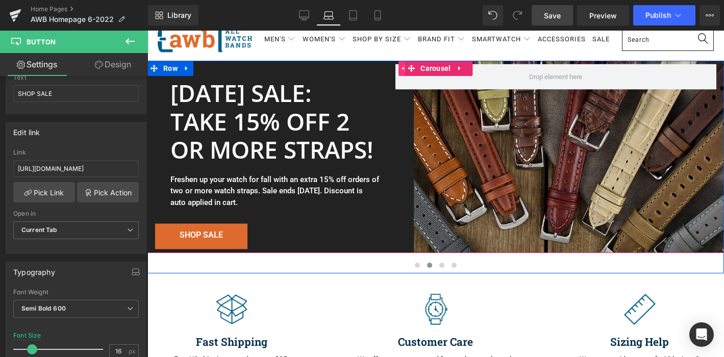
click at [402, 69] on span at bounding box center [404, 68] width 13 height 15
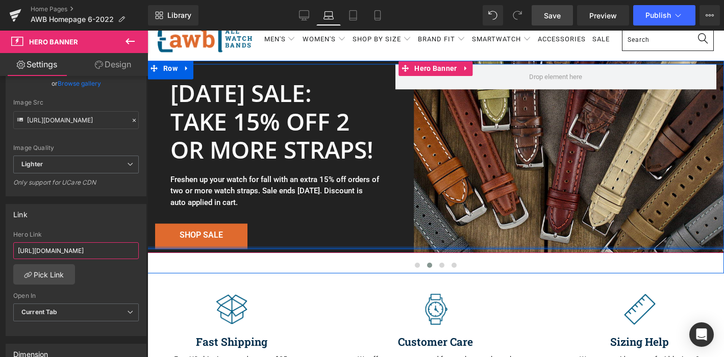
drag, startPoint x: 254, startPoint y: 278, endPoint x: 186, endPoint y: 248, distance: 74.2
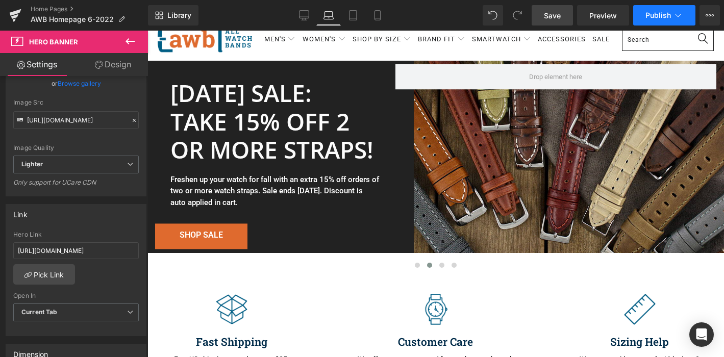
click at [647, 13] on span "Publish" at bounding box center [658, 15] width 26 height 8
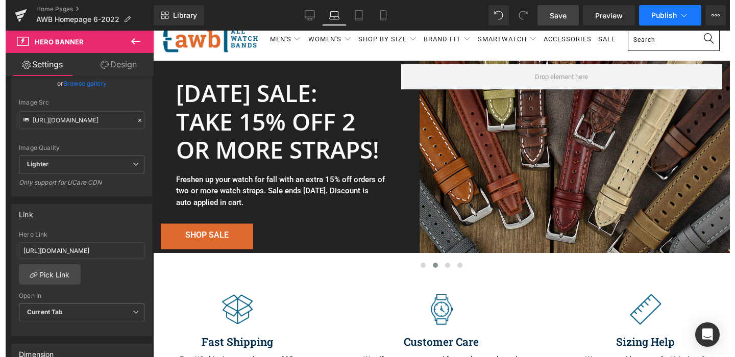
scroll to position [0, 0]
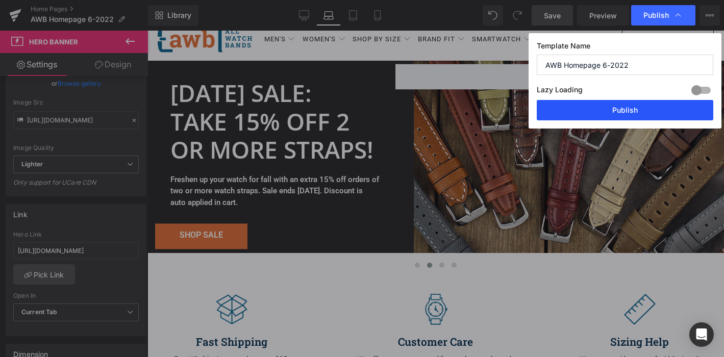
click at [622, 111] on button "Publish" at bounding box center [625, 110] width 177 height 20
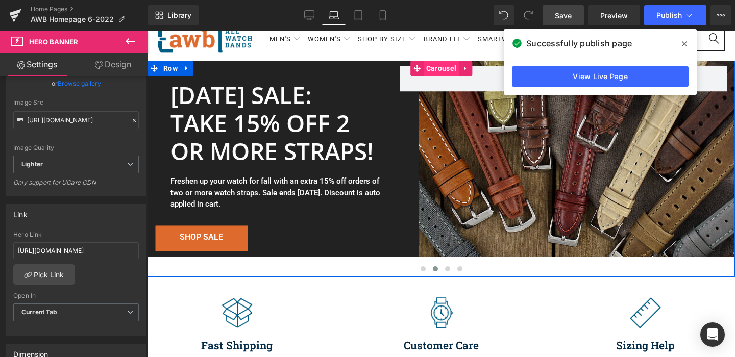
click at [441, 70] on span "Carousel" at bounding box center [440, 68] width 35 height 15
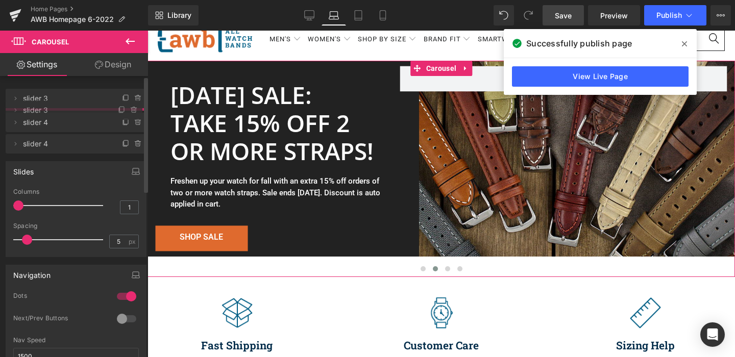
drag, startPoint x: 76, startPoint y: 144, endPoint x: 75, endPoint y: 113, distance: 31.1
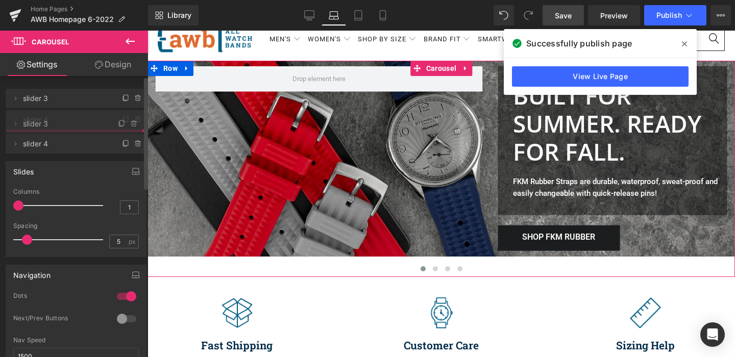
drag, startPoint x: 83, startPoint y: 103, endPoint x: 85, endPoint y: 129, distance: 26.6
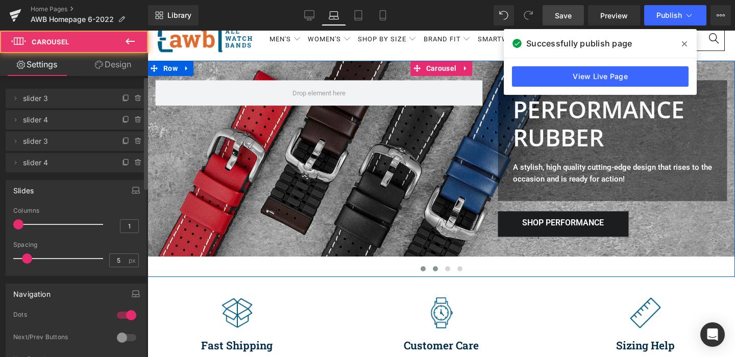
click at [433, 267] on span at bounding box center [435, 268] width 5 height 5
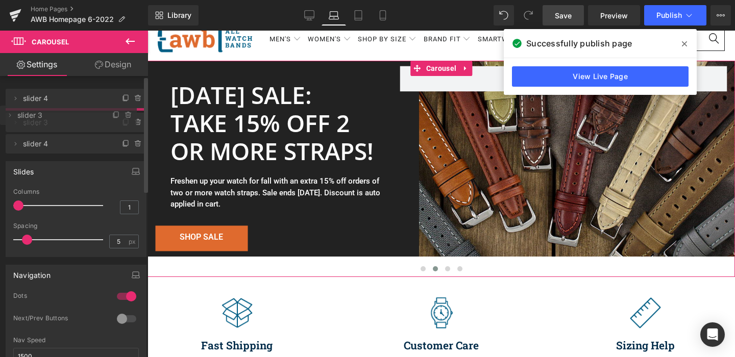
drag, startPoint x: 83, startPoint y: 98, endPoint x: 85, endPoint y: 115, distance: 17.0
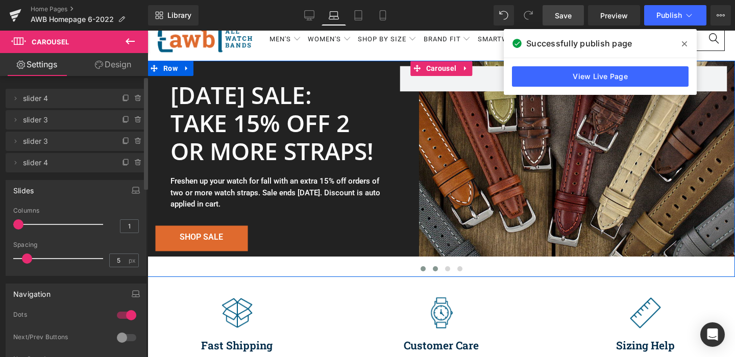
click at [435, 269] on span at bounding box center [435, 268] width 5 height 5
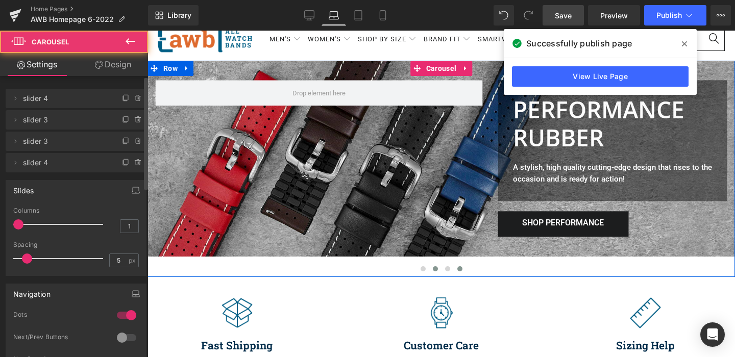
click at [454, 269] on button at bounding box center [460, 269] width 12 height 10
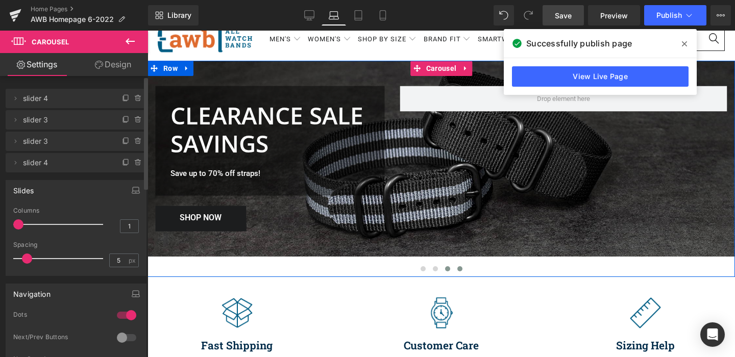
click at [448, 269] on span at bounding box center [447, 268] width 5 height 5
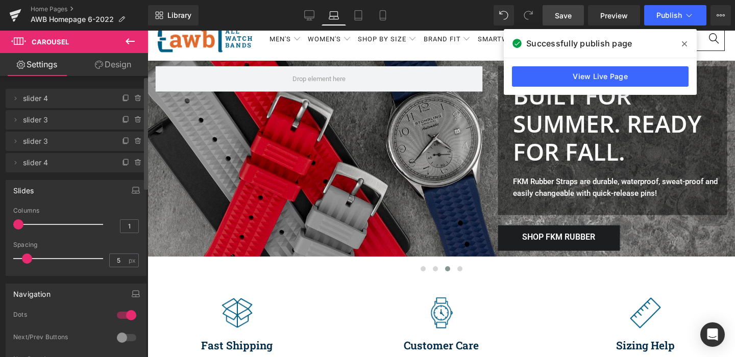
click at [562, 15] on span "Save" at bounding box center [563, 15] width 17 height 11
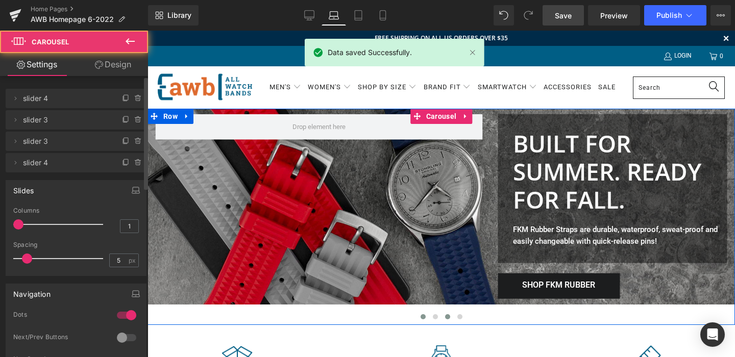
click at [423, 315] on span at bounding box center [422, 316] width 5 height 5
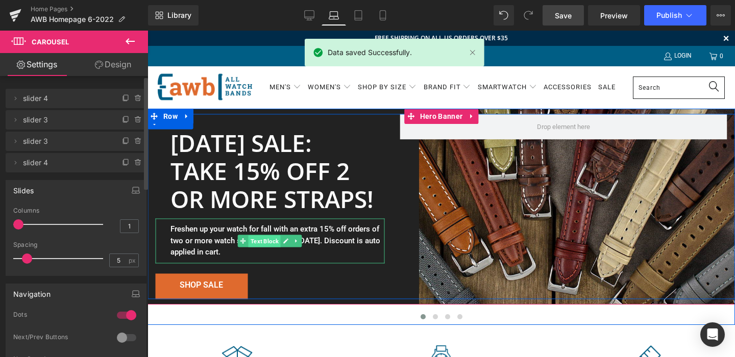
click at [256, 241] on span "Text Block" at bounding box center [264, 241] width 32 height 12
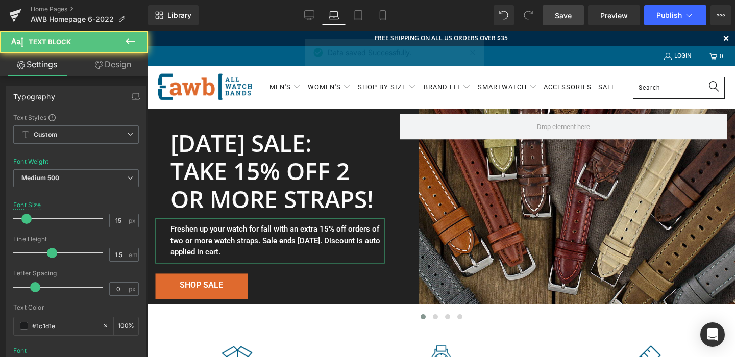
click at [115, 69] on link "Design" at bounding box center [113, 64] width 74 height 23
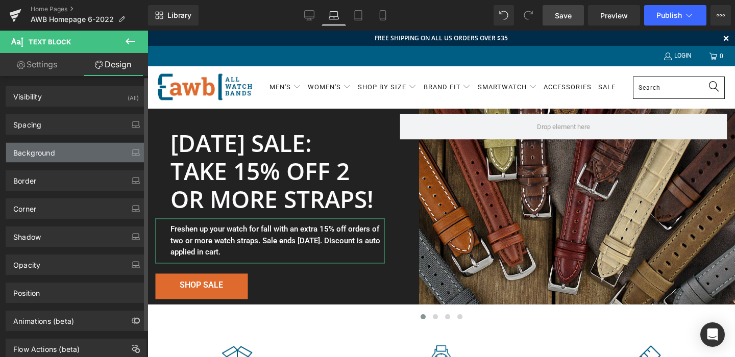
click at [73, 155] on div "Background" at bounding box center [76, 152] width 140 height 19
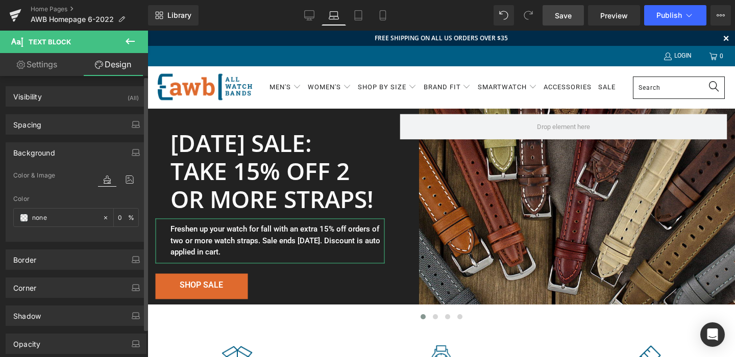
click at [73, 138] on div "Background Color & Image color Color % Image Replace Image Upload image or Brow…" at bounding box center [76, 188] width 153 height 107
click at [77, 124] on div "Spacing" at bounding box center [76, 124] width 140 height 19
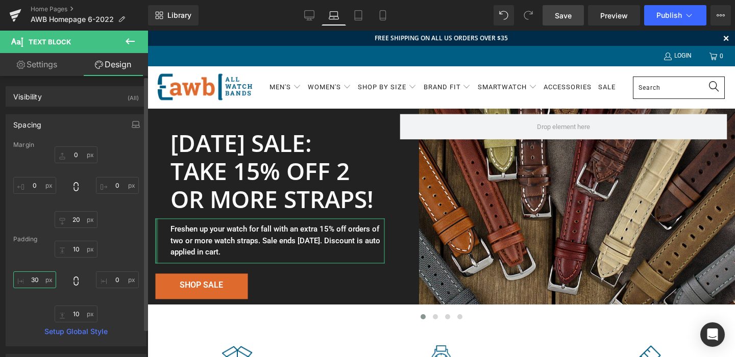
click at [35, 279] on input "text" at bounding box center [34, 279] width 43 height 17
type input "0"
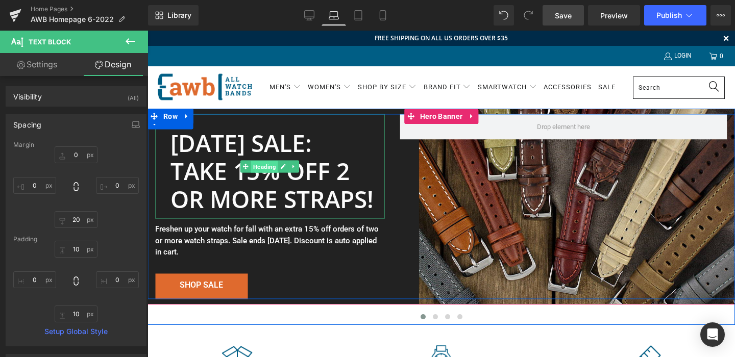
click at [260, 168] on span "Heading" at bounding box center [264, 167] width 27 height 12
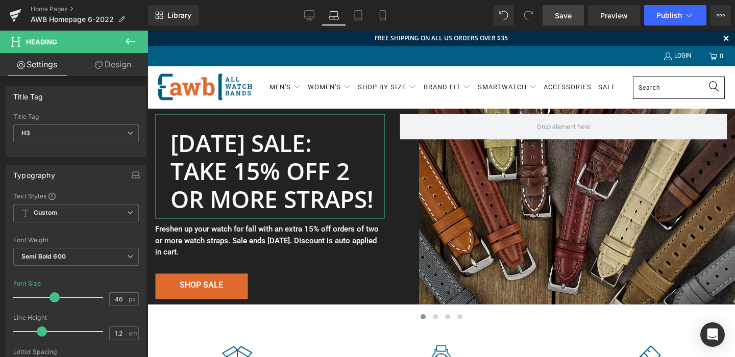
click at [110, 60] on link "Design" at bounding box center [113, 64] width 74 height 23
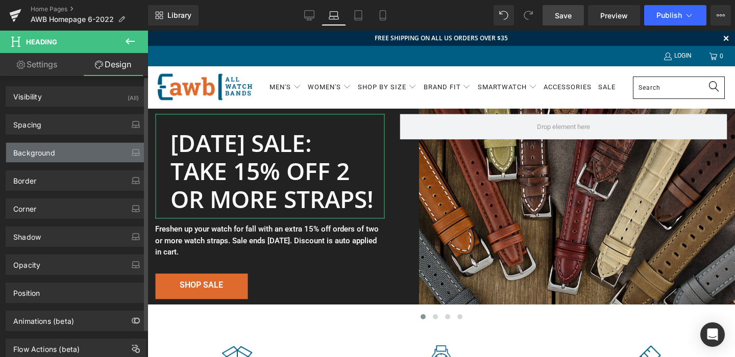
click at [59, 153] on div "Background" at bounding box center [76, 152] width 140 height 19
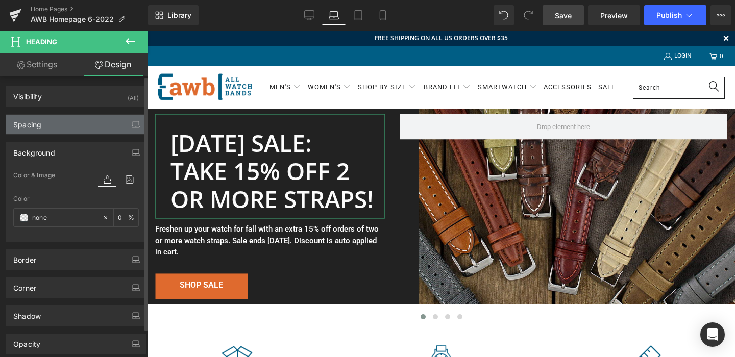
click at [61, 126] on div "Spacing" at bounding box center [76, 124] width 140 height 19
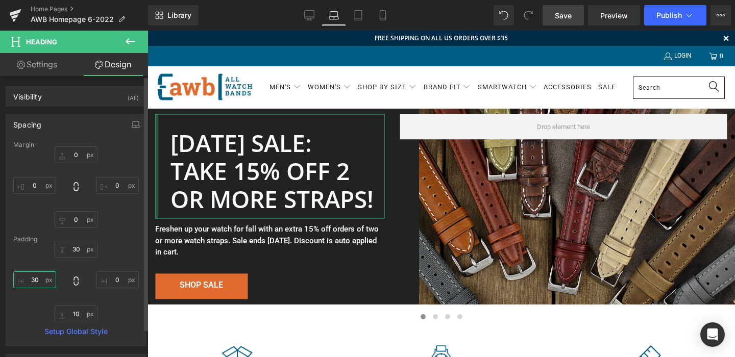
click at [33, 279] on input "30" at bounding box center [34, 279] width 43 height 17
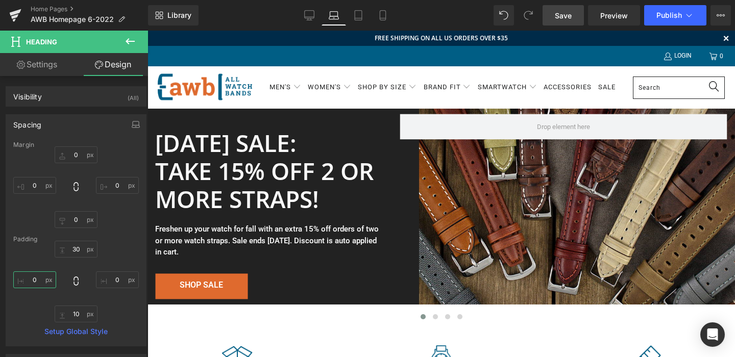
type input "0"
click at [565, 11] on span "Save" at bounding box center [563, 15] width 17 height 11
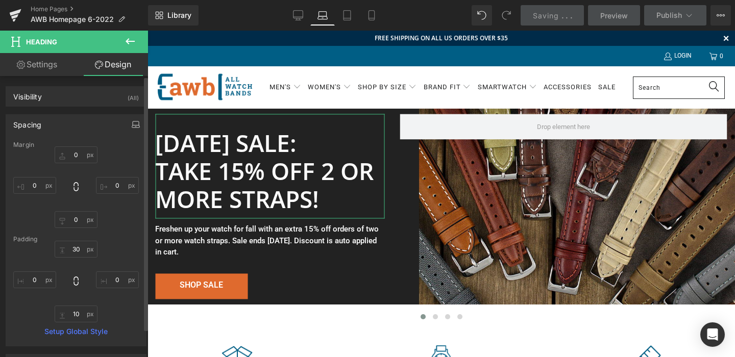
click at [132, 126] on icon "button" at bounding box center [136, 124] width 8 height 8
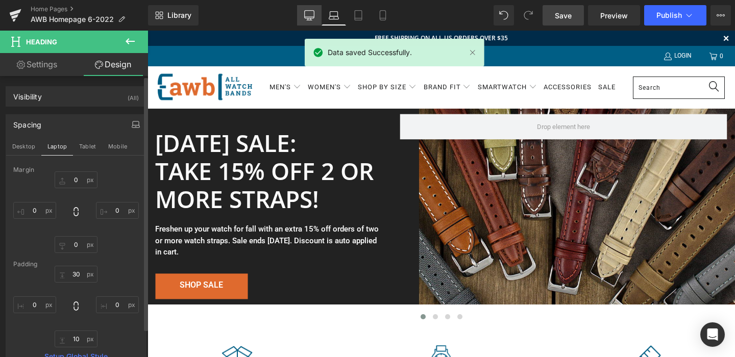
click at [310, 14] on icon at bounding box center [309, 15] width 10 height 10
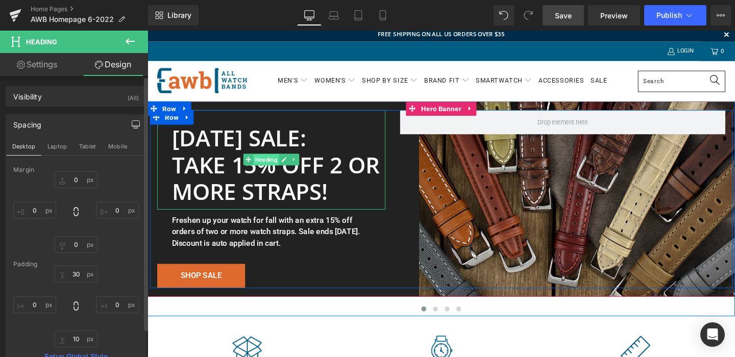
click at [267, 171] on span "Heading" at bounding box center [272, 167] width 27 height 12
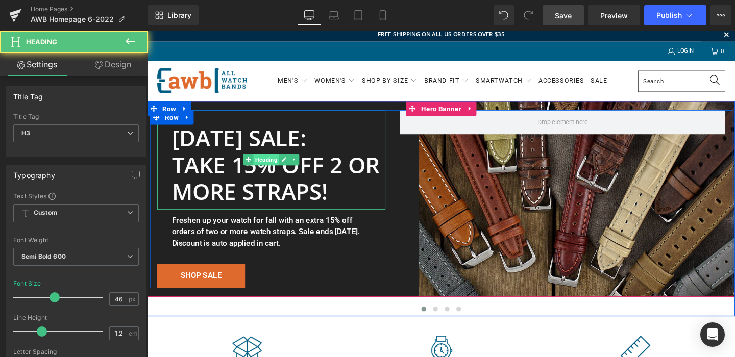
click at [268, 164] on span "Heading" at bounding box center [272, 167] width 27 height 12
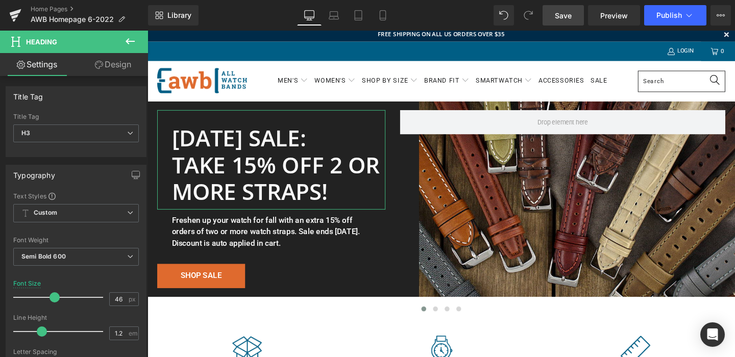
click at [108, 65] on link "Design" at bounding box center [113, 64] width 74 height 23
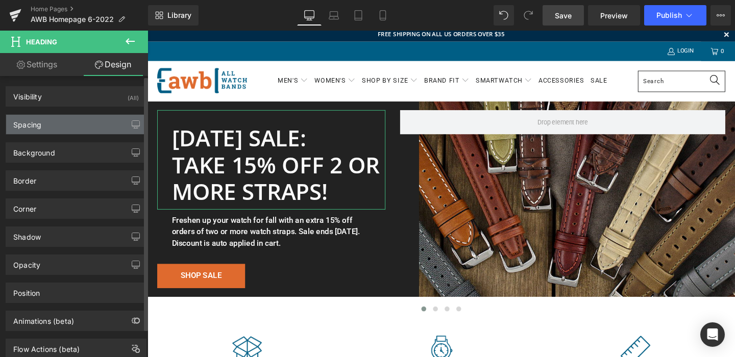
click at [57, 128] on div "Spacing" at bounding box center [76, 124] width 140 height 19
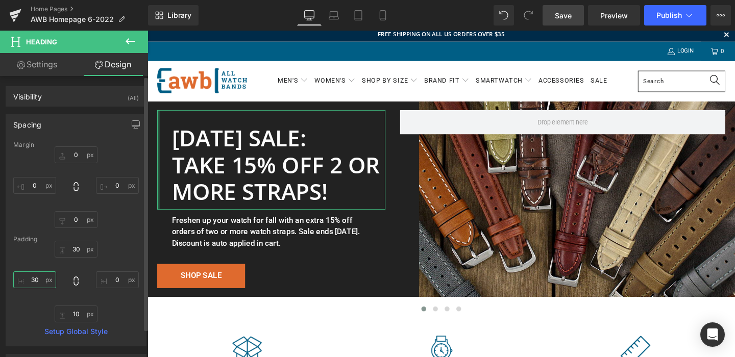
click at [35, 277] on input "30" at bounding box center [34, 279] width 43 height 17
type input "0"
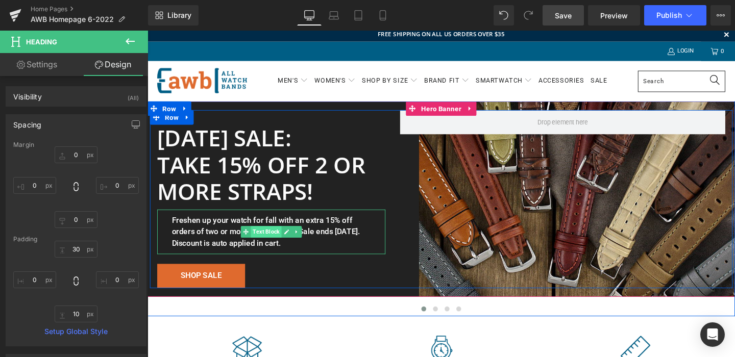
click at [270, 243] on span "Text Block" at bounding box center [272, 242] width 32 height 12
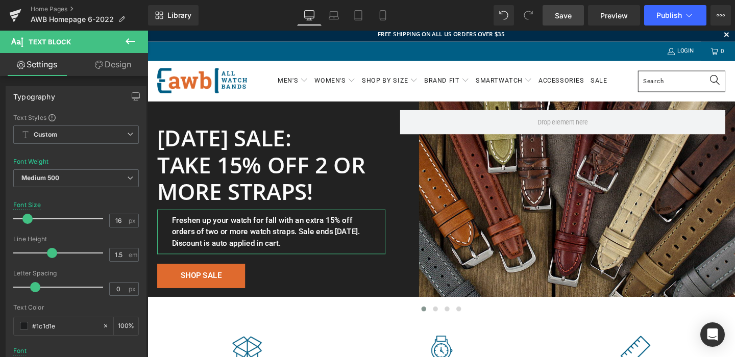
click at [118, 64] on link "Design" at bounding box center [113, 64] width 74 height 23
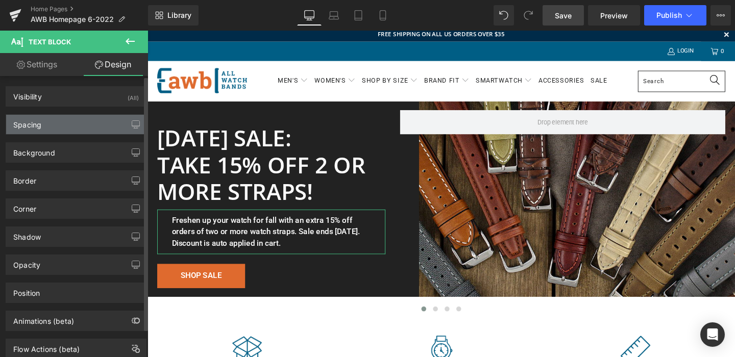
click at [53, 131] on div "Spacing" at bounding box center [76, 124] width 140 height 19
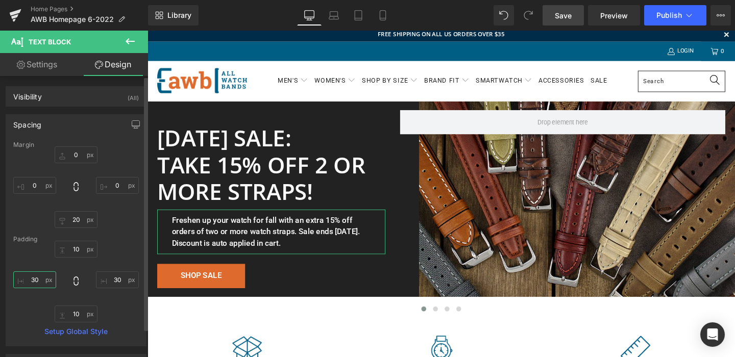
click at [35, 278] on input "30" at bounding box center [34, 279] width 43 height 17
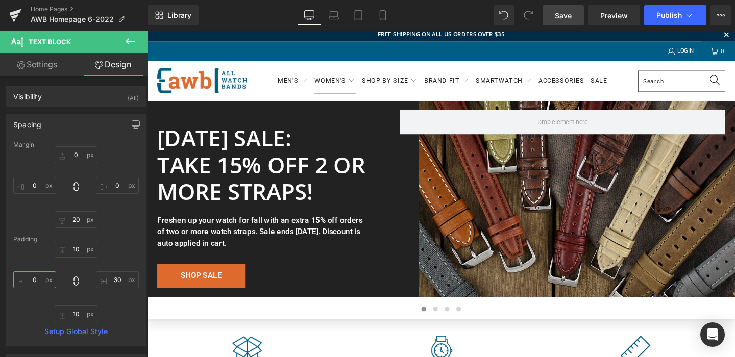
type input "0"
click at [562, 10] on span "Save" at bounding box center [563, 15] width 17 height 11
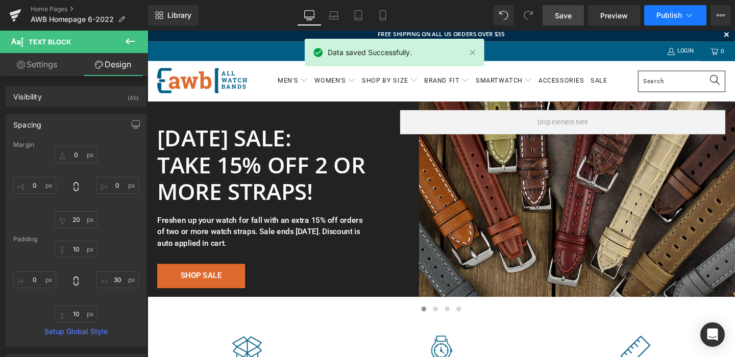
click at [663, 13] on span "Publish" at bounding box center [669, 15] width 26 height 8
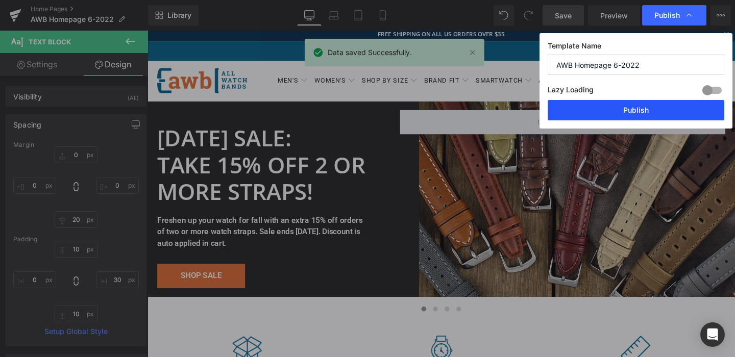
click at [632, 110] on button "Publish" at bounding box center [635, 110] width 177 height 20
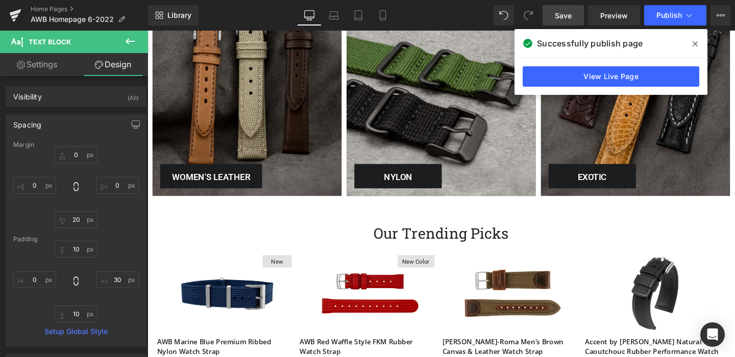
scroll to position [710, 0]
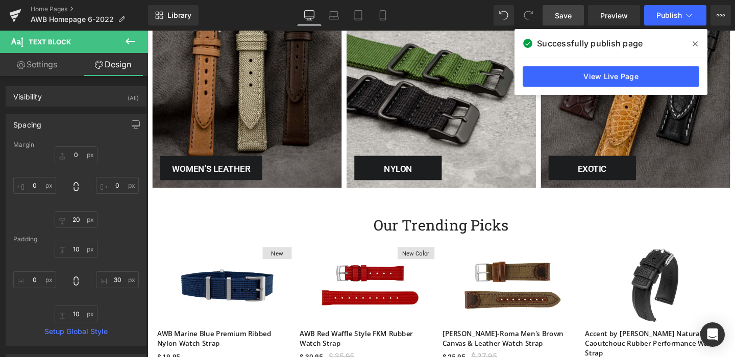
click at [694, 44] on icon at bounding box center [694, 43] width 5 height 5
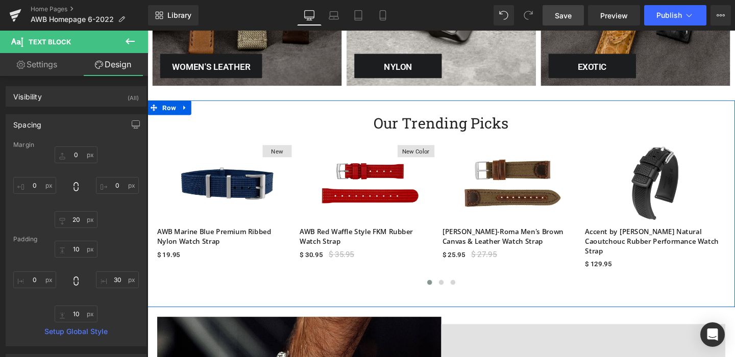
scroll to position [820, 0]
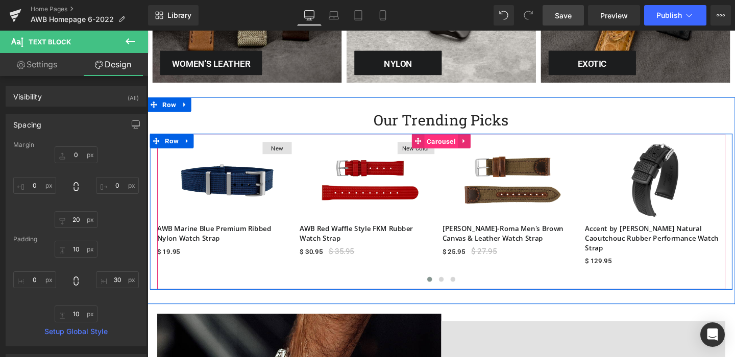
click at [456, 147] on span "Carousel" at bounding box center [455, 147] width 35 height 15
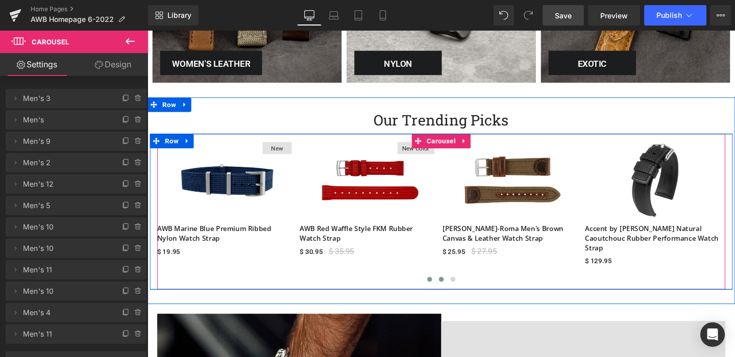
click at [455, 292] on span at bounding box center [456, 292] width 5 height 5
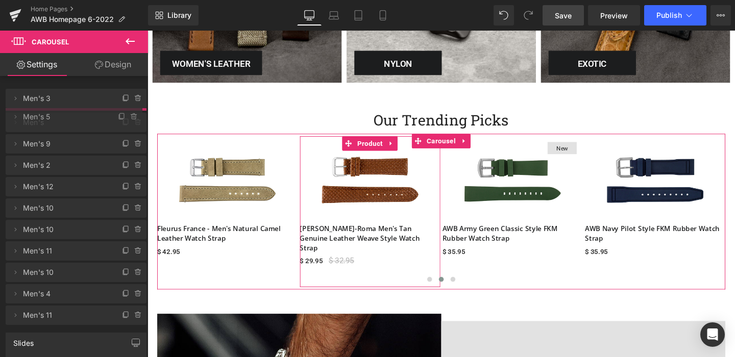
drag, startPoint x: 35, startPoint y: 208, endPoint x: 38, endPoint y: 119, distance: 88.8
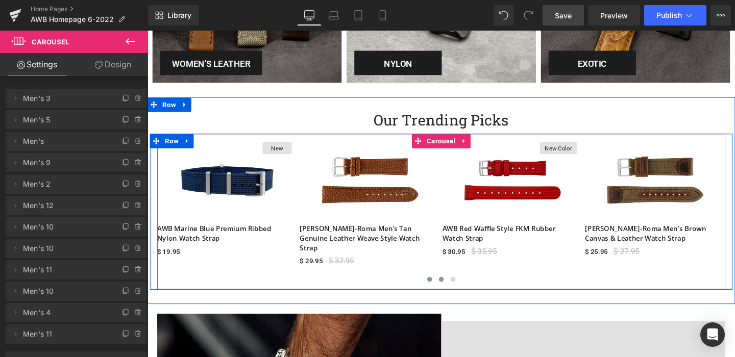
click at [458, 291] on span at bounding box center [456, 292] width 5 height 5
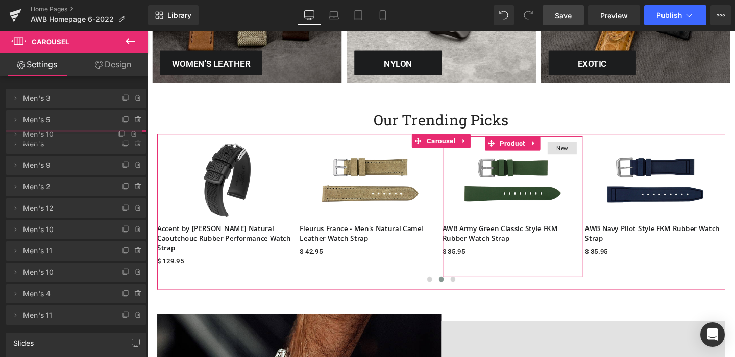
drag, startPoint x: 51, startPoint y: 228, endPoint x: 51, endPoint y: 135, distance: 92.9
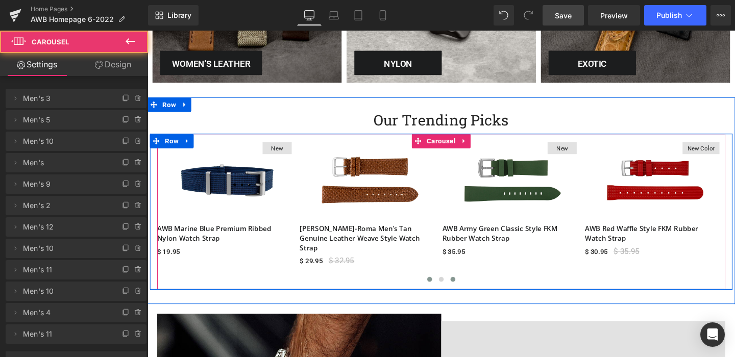
click at [469, 291] on span at bounding box center [468, 292] width 5 height 5
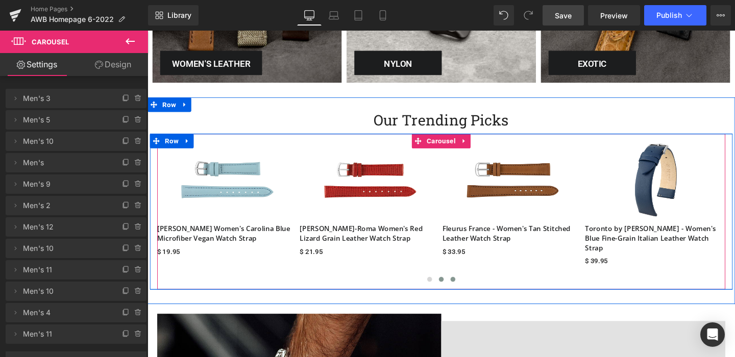
click at [456, 291] on span at bounding box center [456, 292] width 5 height 5
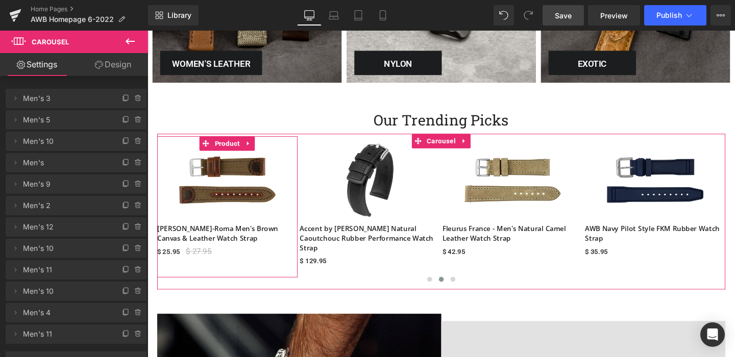
click at [55, 183] on span "Men's 9" at bounding box center [66, 183] width 86 height 19
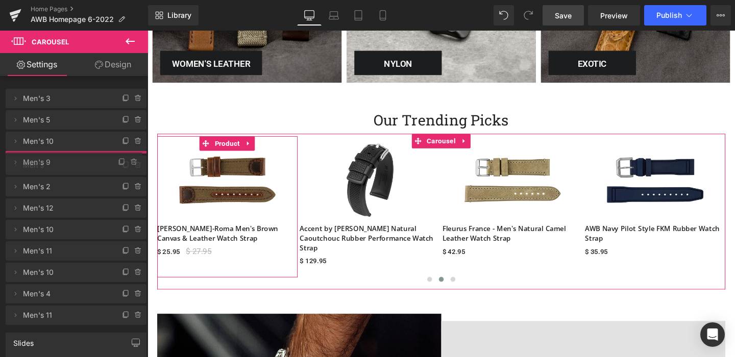
drag, startPoint x: 63, startPoint y: 183, endPoint x: 62, endPoint y: 161, distance: 21.9
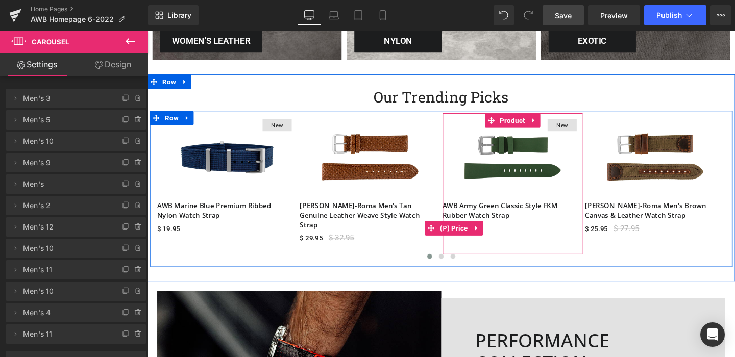
scroll to position [846, 0]
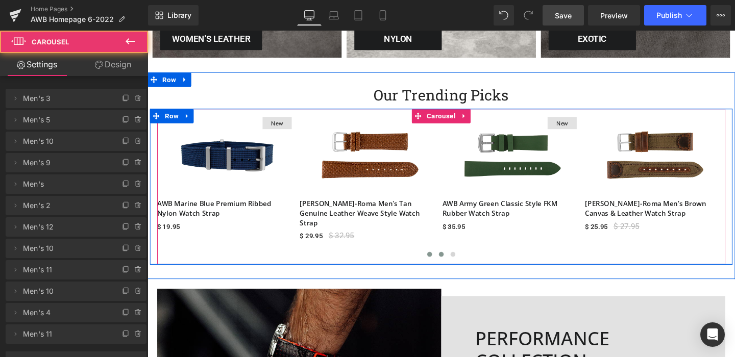
click at [456, 265] on span at bounding box center [456, 265] width 5 height 5
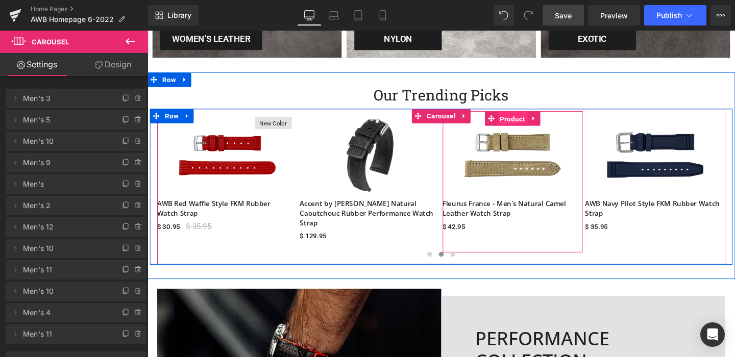
click at [530, 123] on span "Product" at bounding box center [531, 123] width 32 height 15
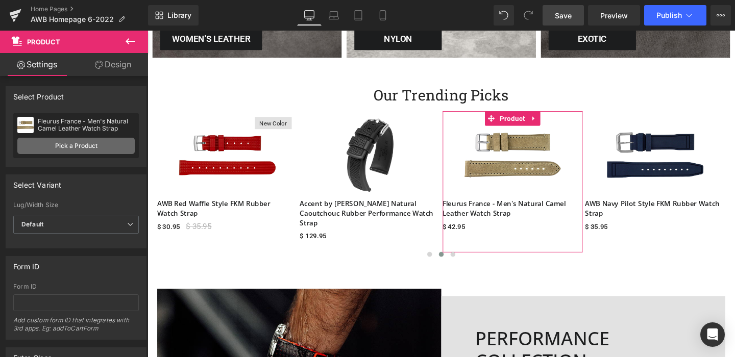
click at [64, 145] on link "Pick a Product" at bounding box center [75, 146] width 117 height 16
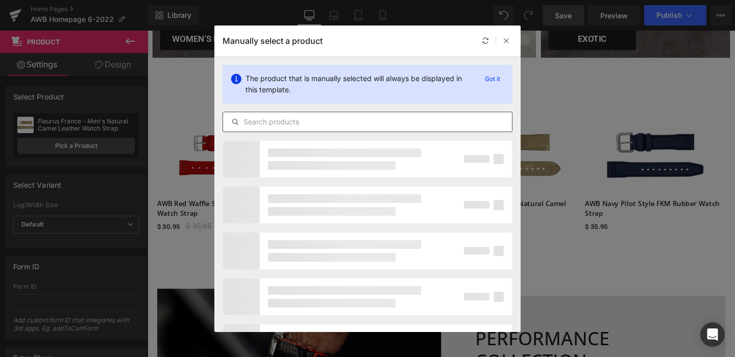
click at [271, 120] on input "text" at bounding box center [367, 122] width 289 height 12
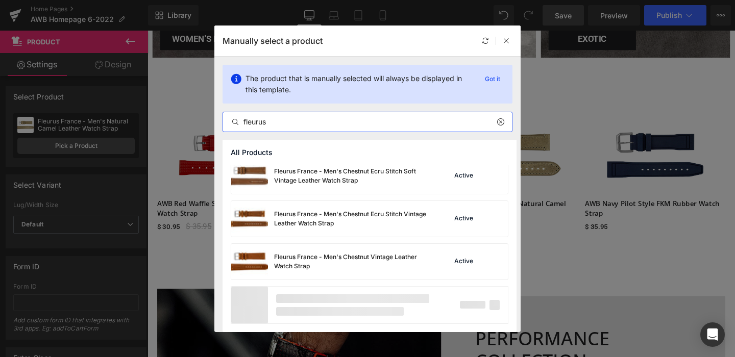
scroll to position [735, 0]
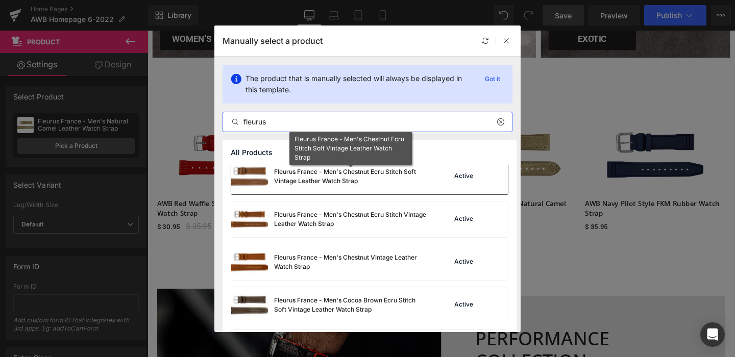
type input "fleurus"
click at [319, 178] on div "Fleurus France - Men's Chestnut Ecru Stitch Soft Vintage Leather Watch Strap" at bounding box center [350, 176] width 153 height 18
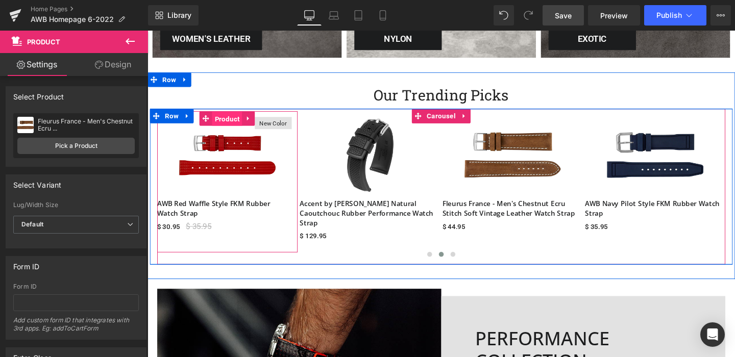
click at [231, 123] on span "Product" at bounding box center [231, 123] width 32 height 15
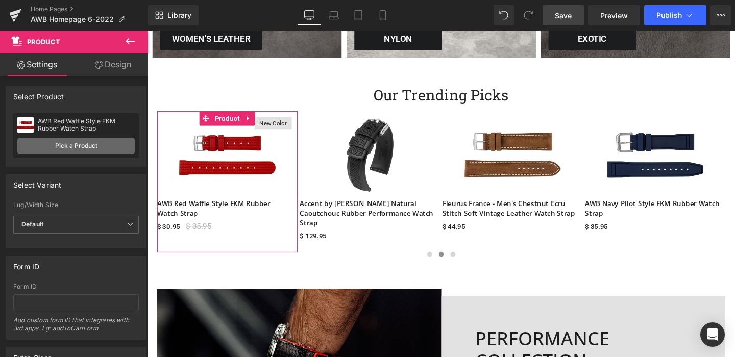
click at [66, 145] on link "Pick a Product" at bounding box center [75, 146] width 117 height 16
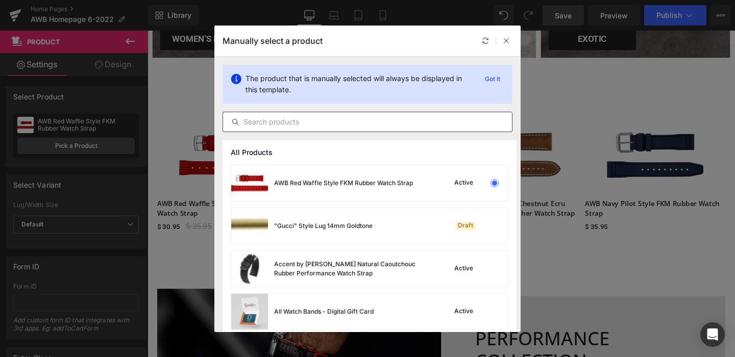
click at [299, 123] on input "text" at bounding box center [367, 122] width 289 height 12
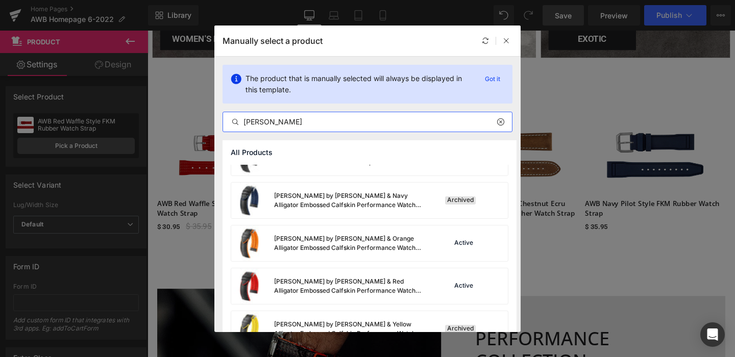
scroll to position [0, 0]
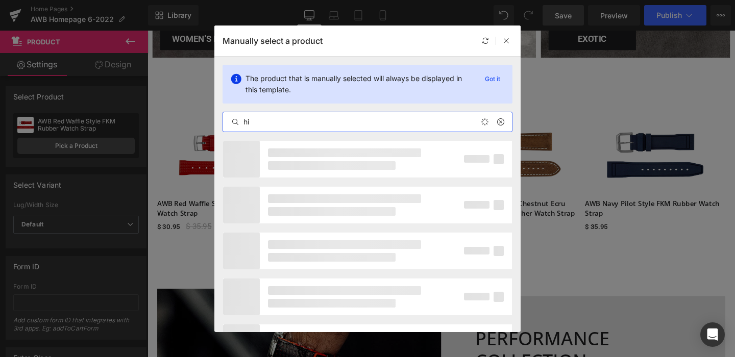
type input "h"
type input "fibre"
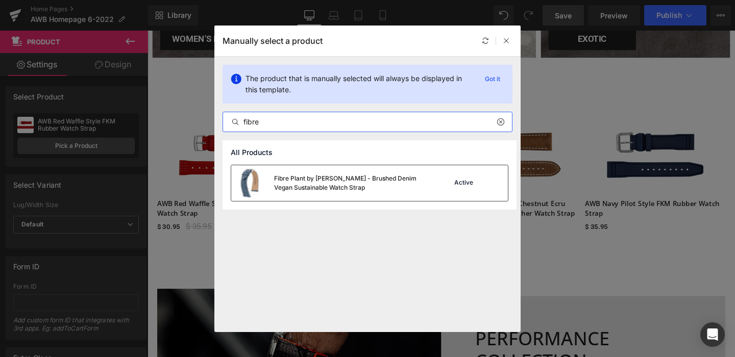
click at [248, 185] on img at bounding box center [249, 183] width 37 height 36
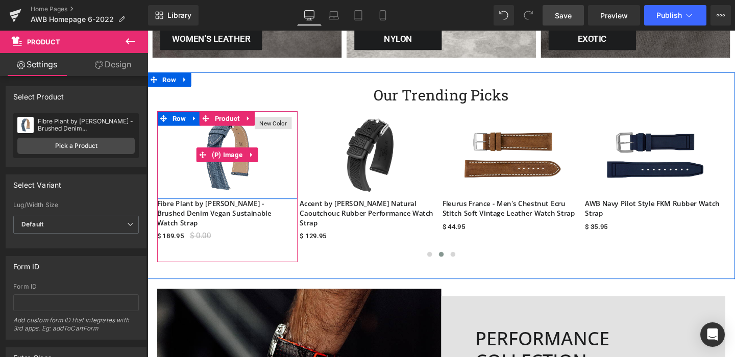
click at [280, 127] on span "New Color" at bounding box center [279, 127] width 29 height 9
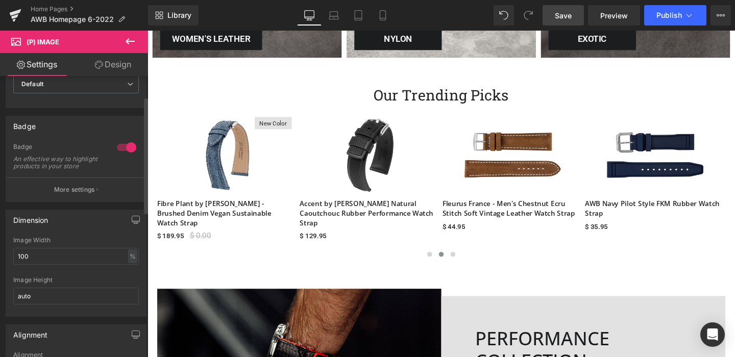
scroll to position [46, 0]
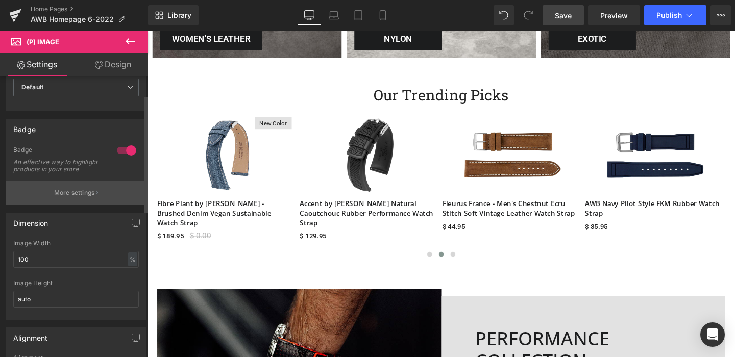
click at [67, 197] on p "More settings" at bounding box center [74, 192] width 41 height 9
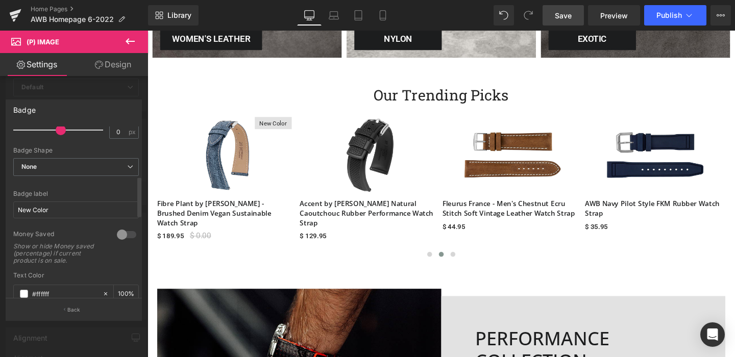
scroll to position [206, 0]
click at [56, 208] on input "New Color" at bounding box center [76, 208] width 126 height 17
type input "New"
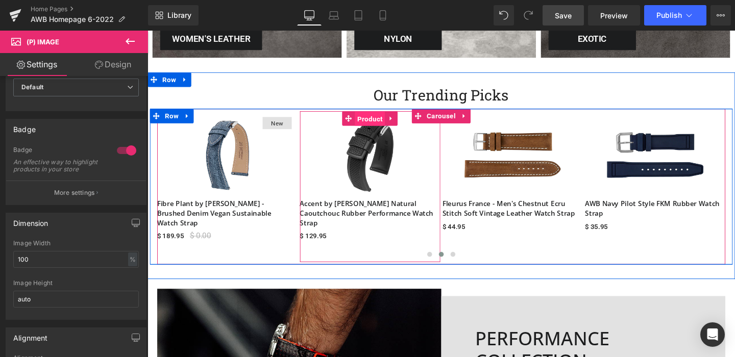
click at [380, 122] on span "Product" at bounding box center [381, 123] width 32 height 15
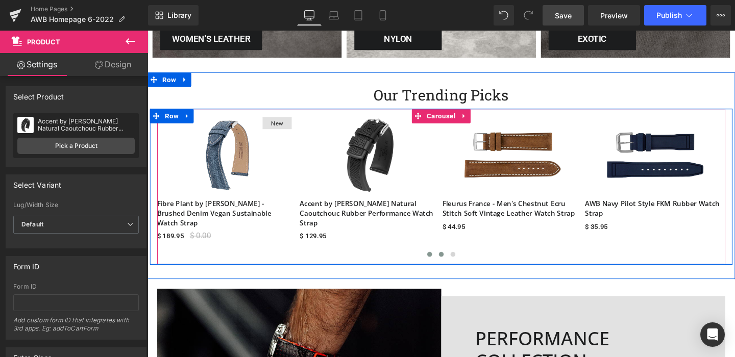
click at [442, 266] on span at bounding box center [443, 265] width 5 height 5
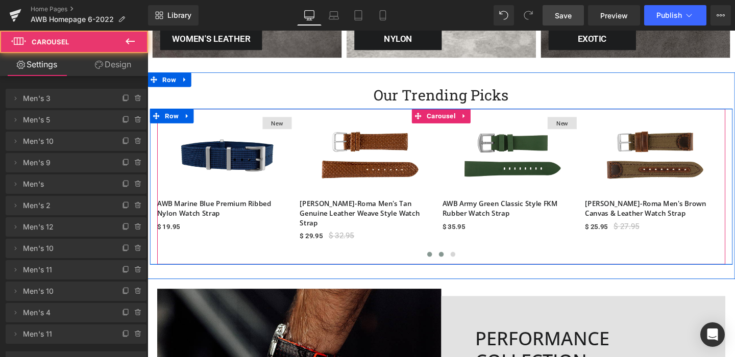
click at [456, 263] on span at bounding box center [456, 265] width 5 height 5
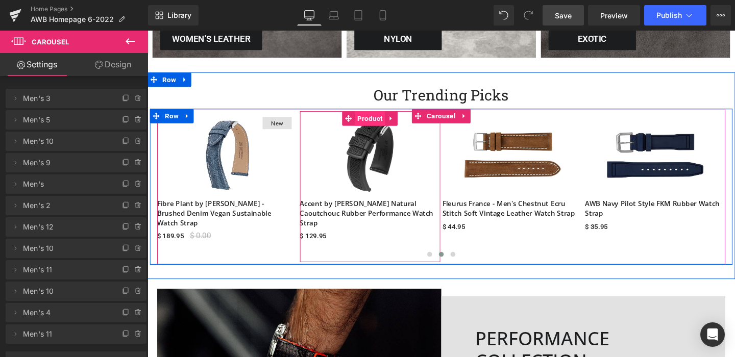
click at [382, 120] on span "Product" at bounding box center [381, 122] width 32 height 15
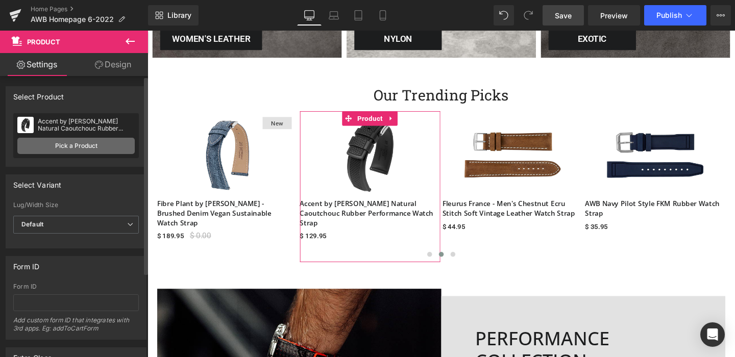
click at [56, 145] on link "Pick a Product" at bounding box center [75, 146] width 117 height 16
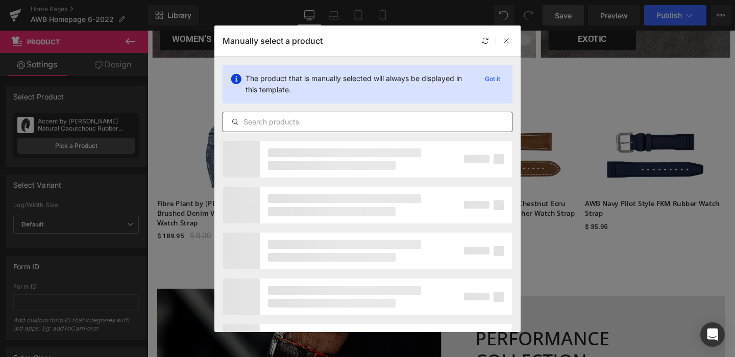
click at [269, 122] on input "text" at bounding box center [367, 122] width 289 height 12
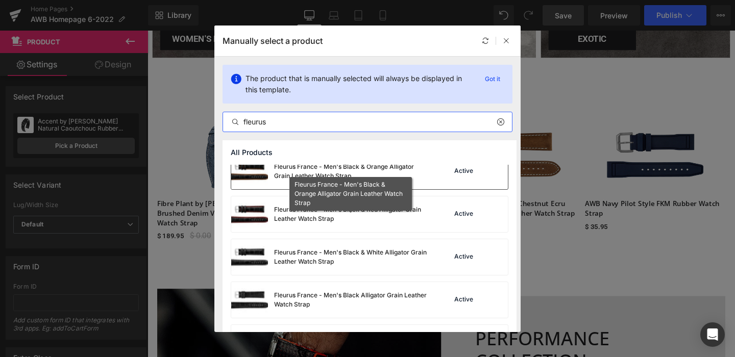
scroll to position [42, 0]
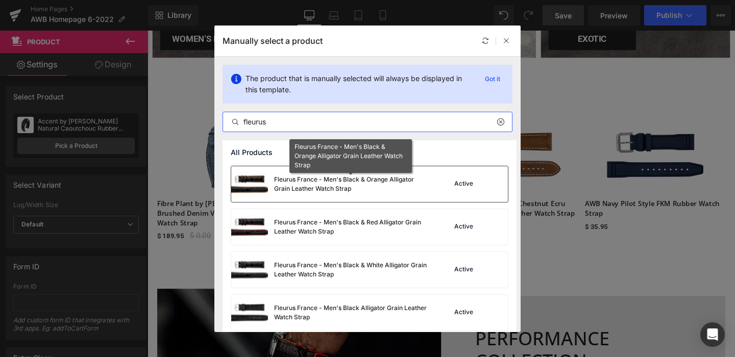
type input "fleurus"
click at [330, 187] on div "Fleurus France - Men's Black & Orange Alligator Grain Leather Watch Strap" at bounding box center [350, 184] width 153 height 18
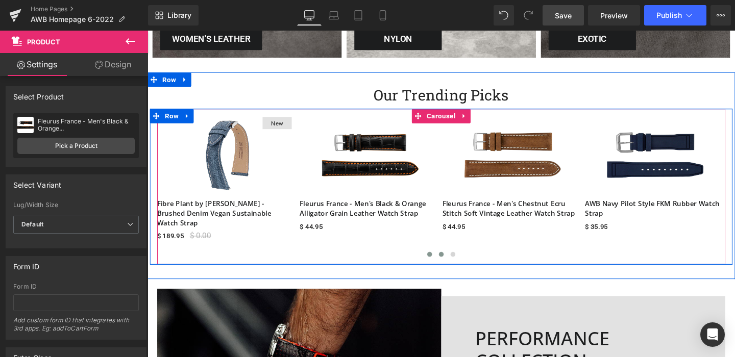
click at [443, 263] on span at bounding box center [443, 265] width 5 height 5
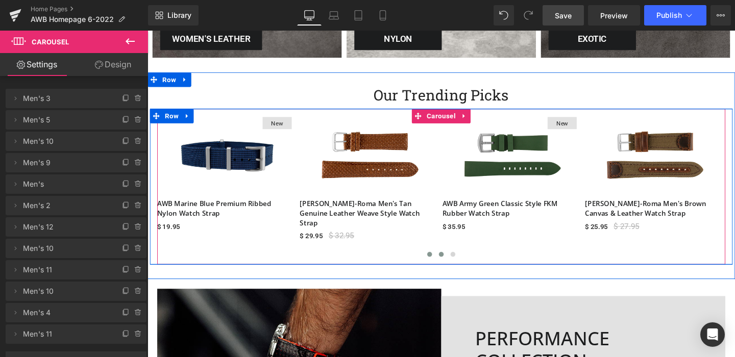
click at [456, 263] on span at bounding box center [456, 265] width 5 height 5
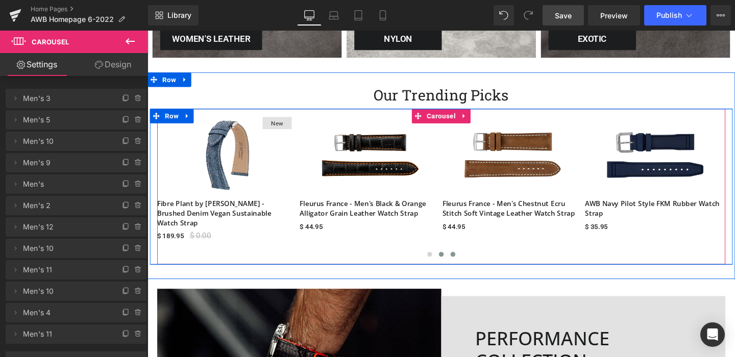
click at [468, 263] on span at bounding box center [468, 265] width 5 height 5
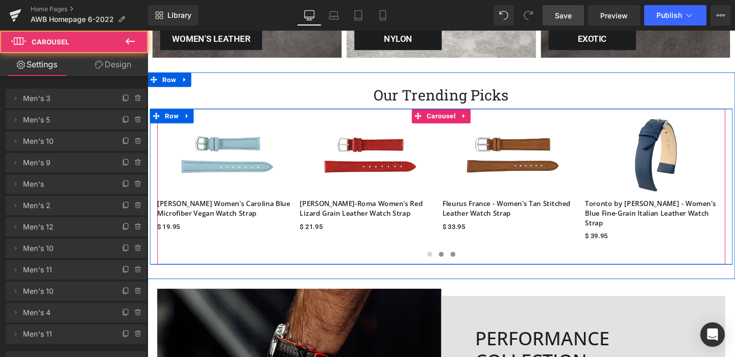
click at [457, 261] on button at bounding box center [456, 266] width 12 height 10
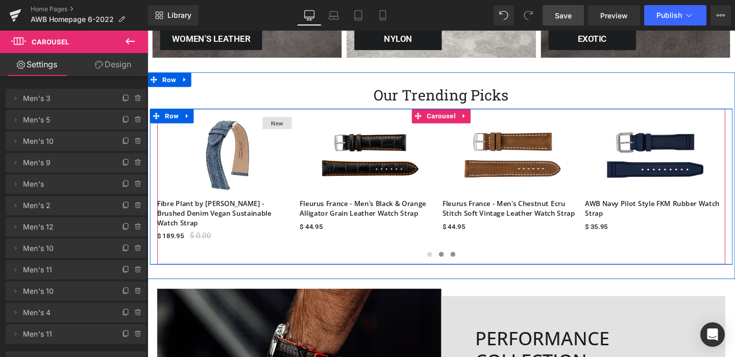
click at [467, 263] on span at bounding box center [468, 265] width 5 height 5
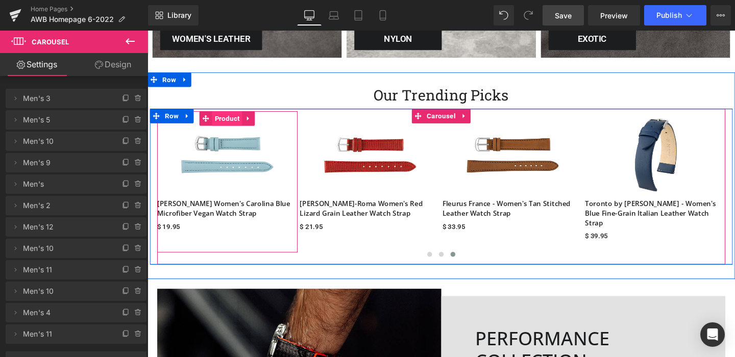
click at [231, 121] on span "Product" at bounding box center [231, 122] width 32 height 15
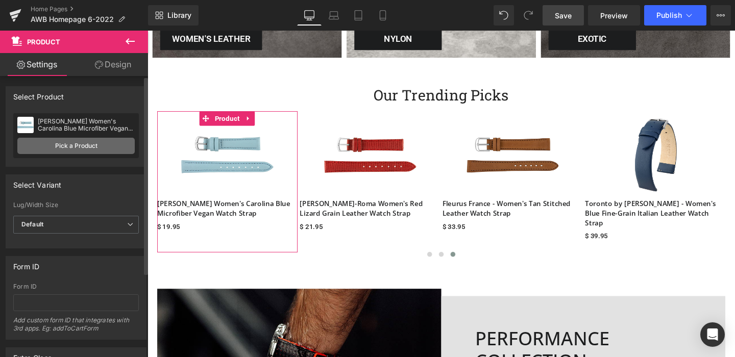
click at [76, 143] on link "Pick a Product" at bounding box center [75, 146] width 117 height 16
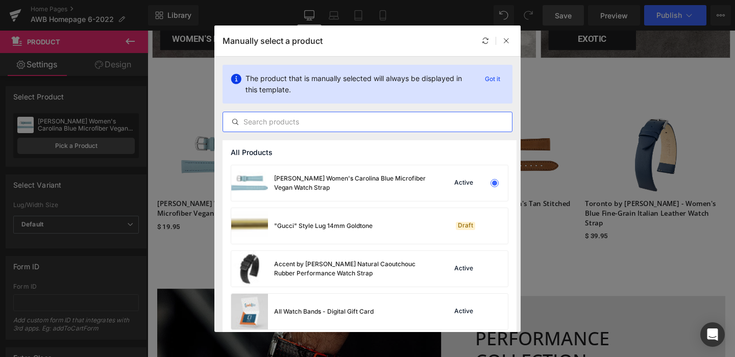
click at [317, 122] on input "text" at bounding box center [367, 122] width 289 height 12
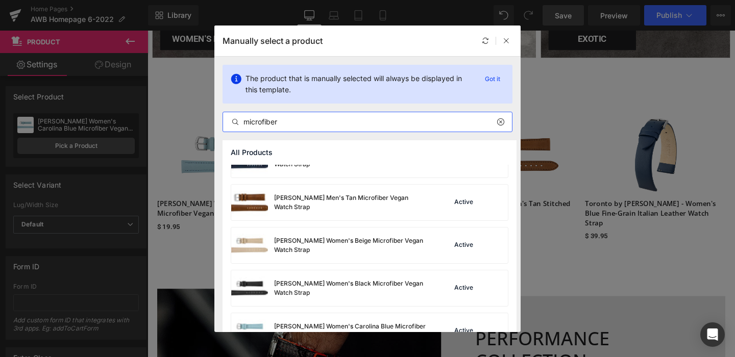
scroll to position [117, 0]
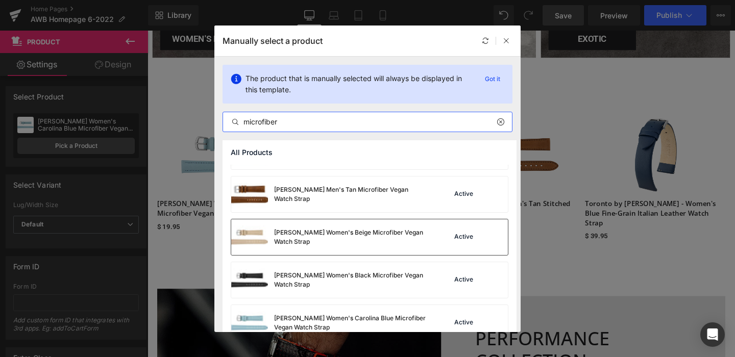
type input "microfiber"
click at [345, 231] on div "[PERSON_NAME] Women's Beige Microfiber Vegan Watch Strap" at bounding box center [350, 237] width 153 height 18
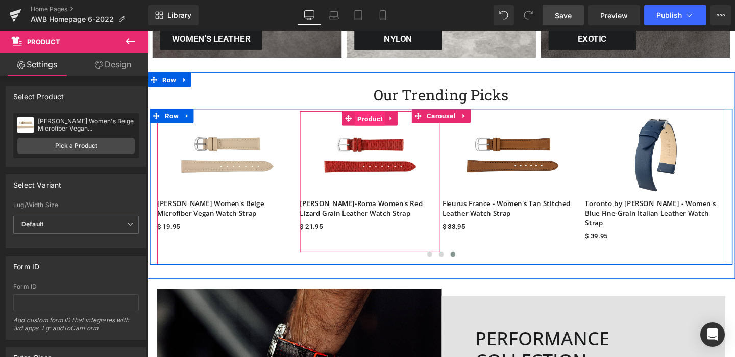
click at [380, 126] on span "Product" at bounding box center [381, 123] width 32 height 15
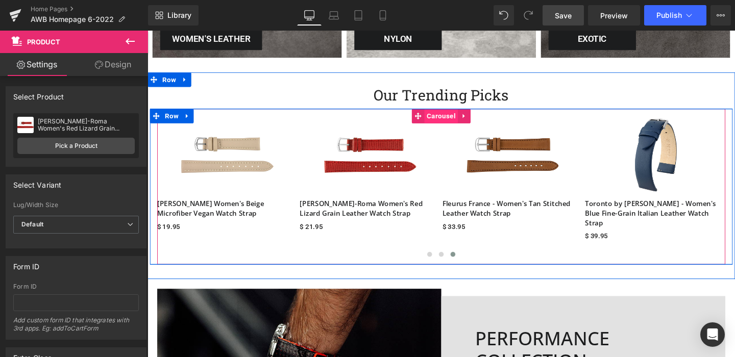
click at [456, 118] on span "Carousel" at bounding box center [455, 120] width 35 height 15
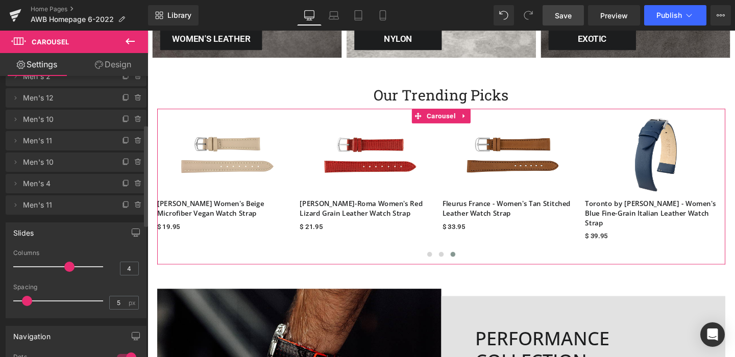
scroll to position [134, 0]
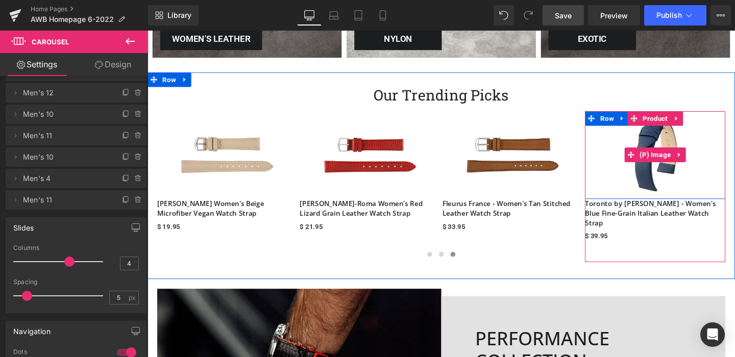
click at [676, 140] on img at bounding box center [680, 161] width 147 height 92
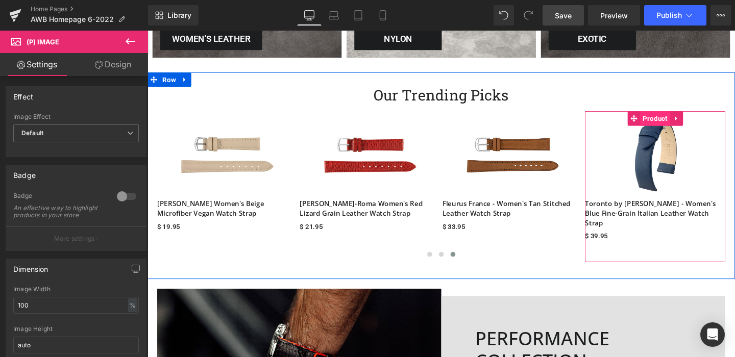
click at [689, 123] on span "Product" at bounding box center [681, 122] width 32 height 15
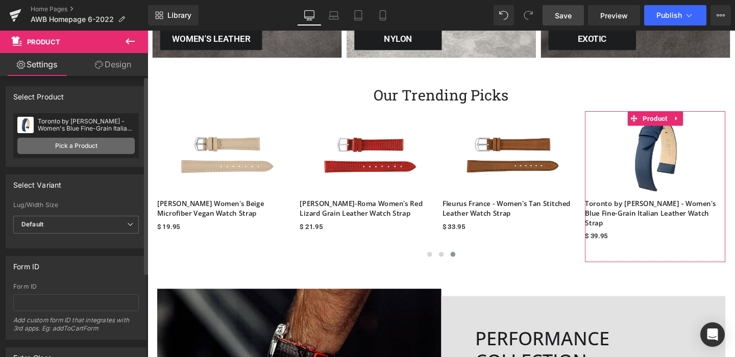
click at [80, 143] on link "Pick a Product" at bounding box center [75, 146] width 117 height 16
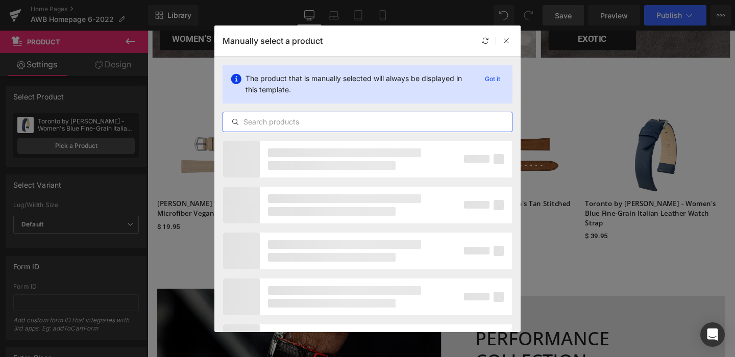
click at [292, 123] on input "text" at bounding box center [367, 122] width 289 height 12
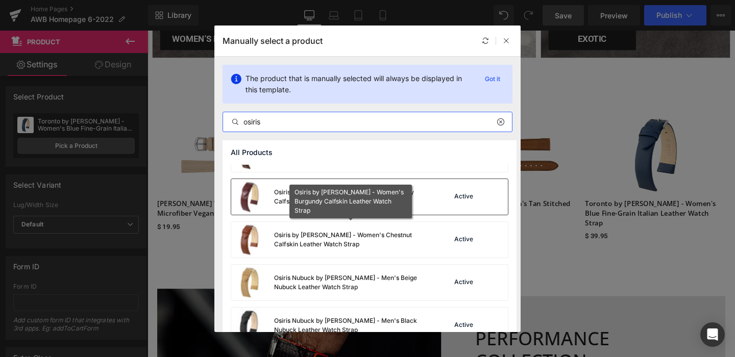
scroll to position [543, 0]
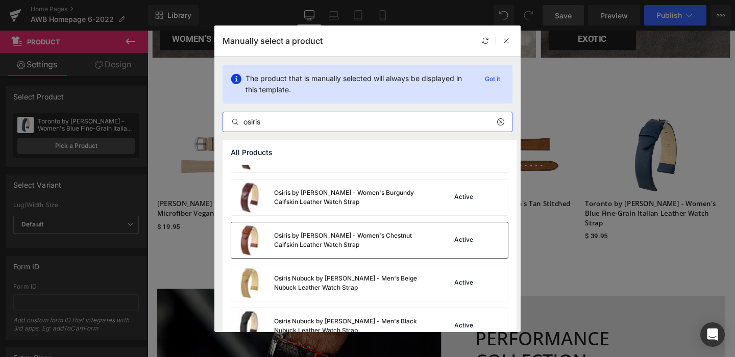
type input "osiris"
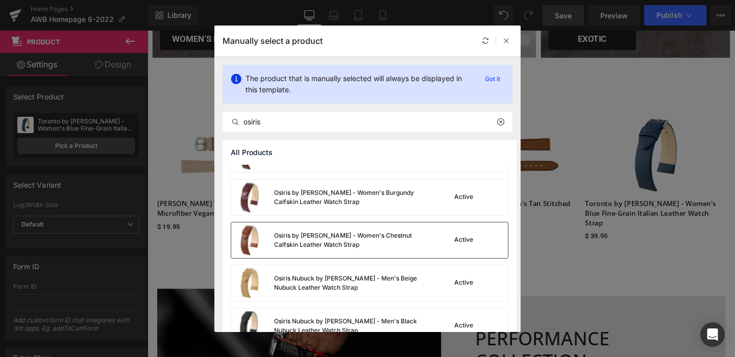
click at [314, 236] on div "Osiris by [PERSON_NAME] - Women's Chestnut Calfskin Leather Watch Strap" at bounding box center [350, 240] width 153 height 18
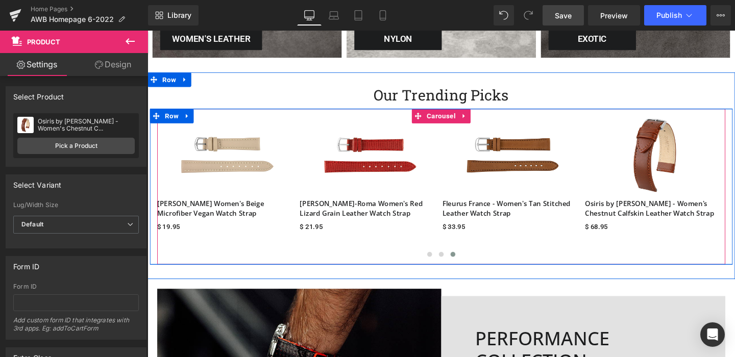
click at [456, 122] on span "Carousel" at bounding box center [455, 120] width 35 height 15
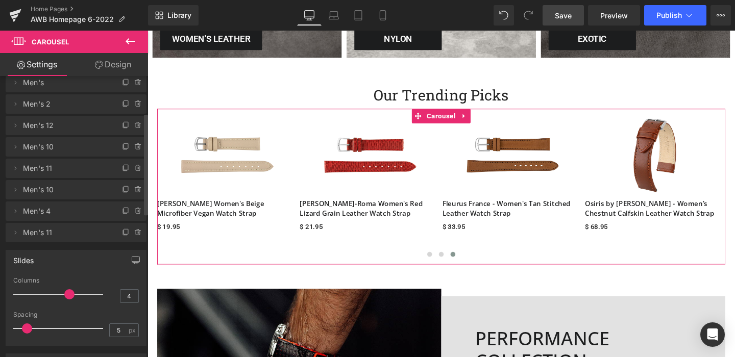
scroll to position [103, 0]
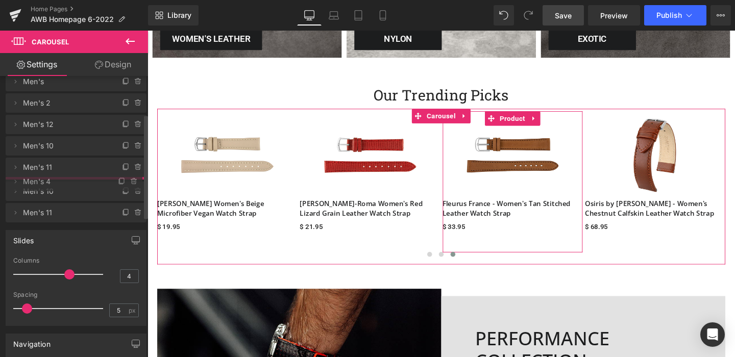
drag, startPoint x: 62, startPoint y: 210, endPoint x: 61, endPoint y: 182, distance: 28.6
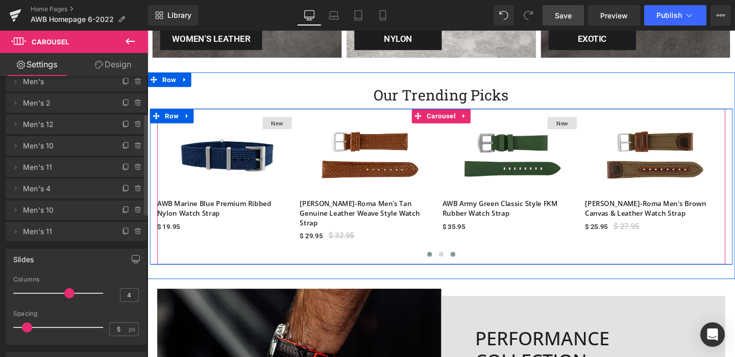
click at [469, 263] on span at bounding box center [468, 265] width 5 height 5
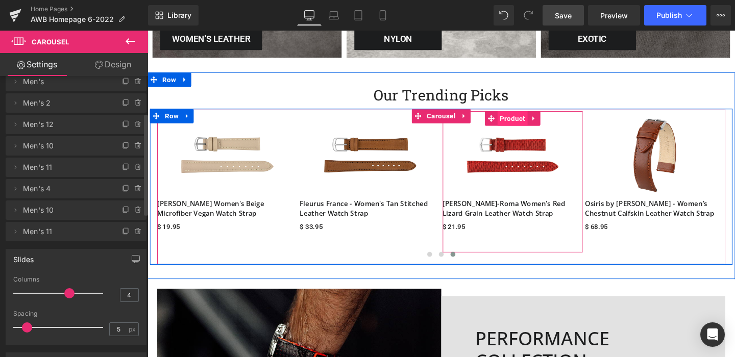
click at [529, 122] on span "Product" at bounding box center [531, 122] width 32 height 15
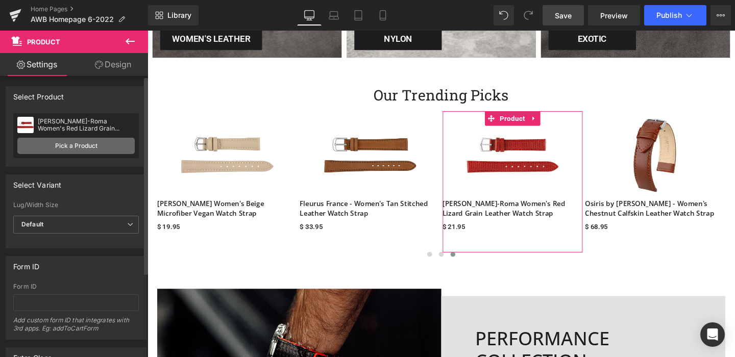
click at [70, 141] on link "Pick a Product" at bounding box center [75, 146] width 117 height 16
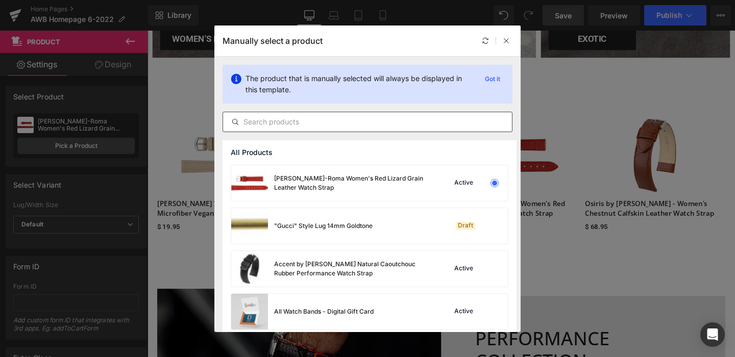
click at [296, 123] on input "text" at bounding box center [367, 122] width 289 height 12
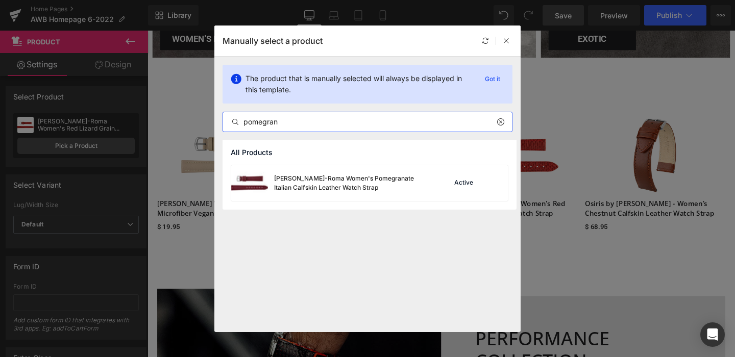
drag, startPoint x: 285, startPoint y: 121, endPoint x: 220, endPoint y: 121, distance: 64.8
click at [220, 121] on div "The product that is manually selected will always be displayed in this template…" at bounding box center [367, 99] width 306 height 84
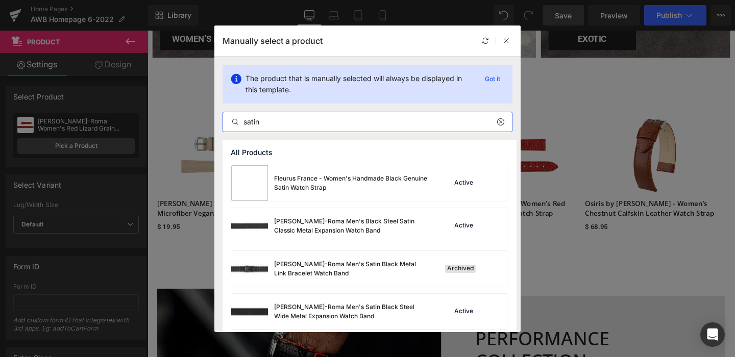
scroll to position [0, 0]
drag, startPoint x: 263, startPoint y: 122, endPoint x: 232, endPoint y: 122, distance: 31.1
click at [232, 122] on div "satin" at bounding box center [367, 122] width 289 height 12
click at [282, 122] on input "satin" at bounding box center [367, 122] width 289 height 12
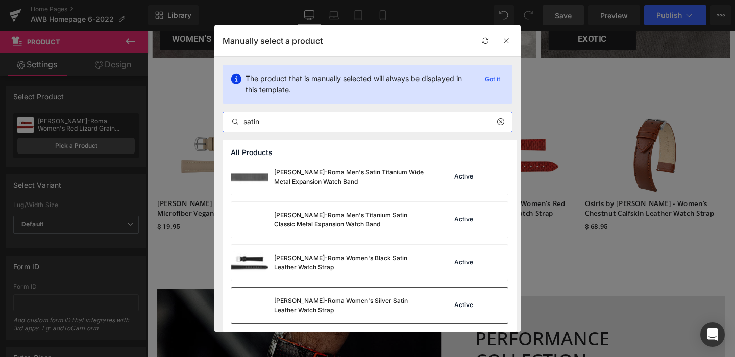
type input "satin"
click at [295, 299] on div "[PERSON_NAME]-Roma Women's Silver Satin Leather Watch Strap" at bounding box center [350, 305] width 153 height 18
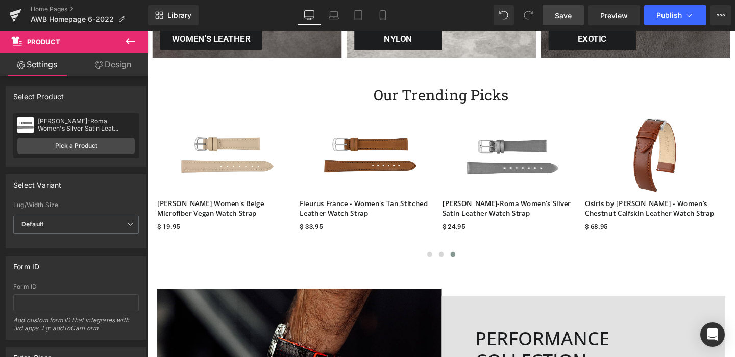
click at [565, 18] on span "Save" at bounding box center [563, 15] width 17 height 11
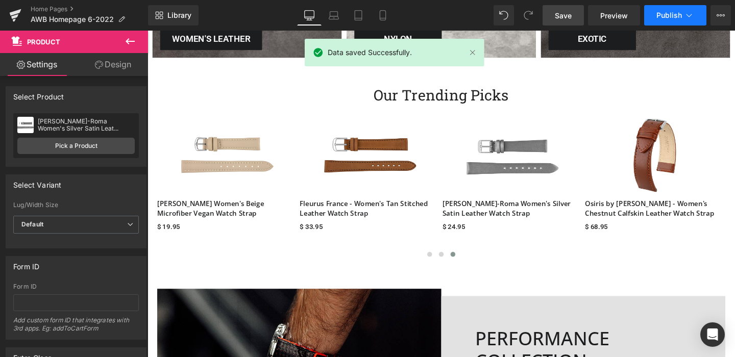
click at [668, 9] on button "Publish" at bounding box center [675, 15] width 62 height 20
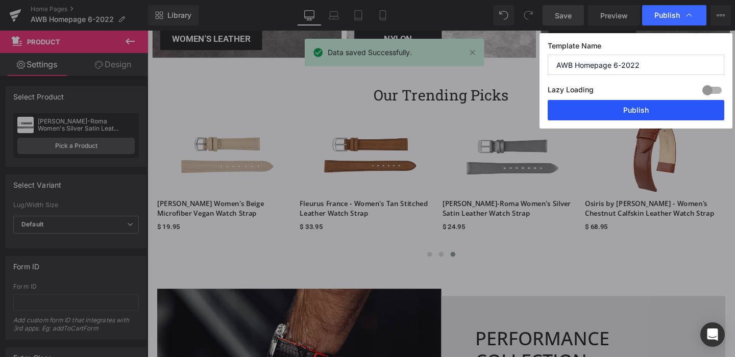
click at [632, 111] on button "Publish" at bounding box center [635, 110] width 177 height 20
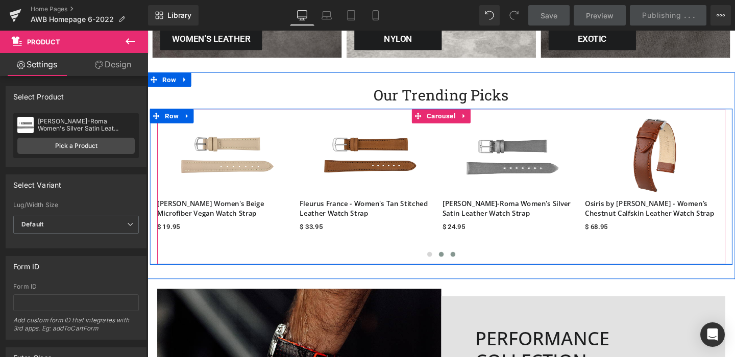
click at [456, 263] on span at bounding box center [456, 265] width 5 height 5
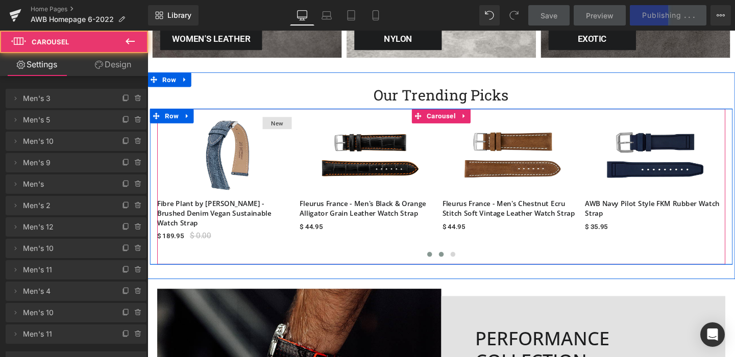
click at [442, 263] on span at bounding box center [443, 265] width 5 height 5
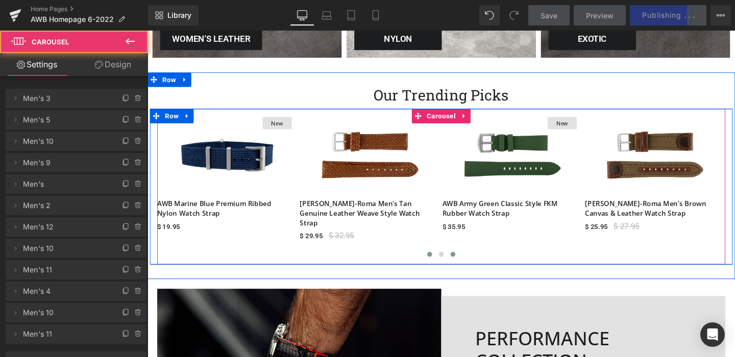
click at [467, 263] on span at bounding box center [468, 265] width 5 height 5
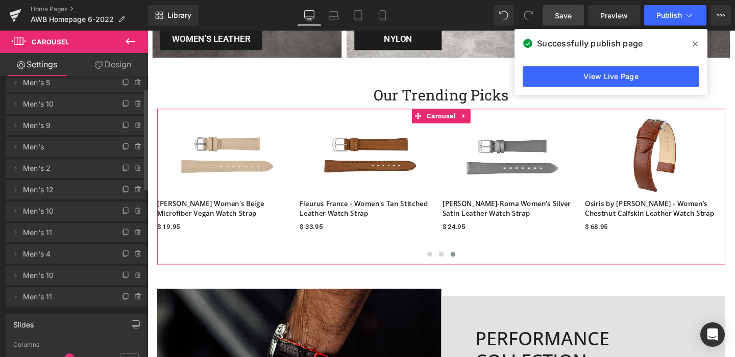
scroll to position [32, 0]
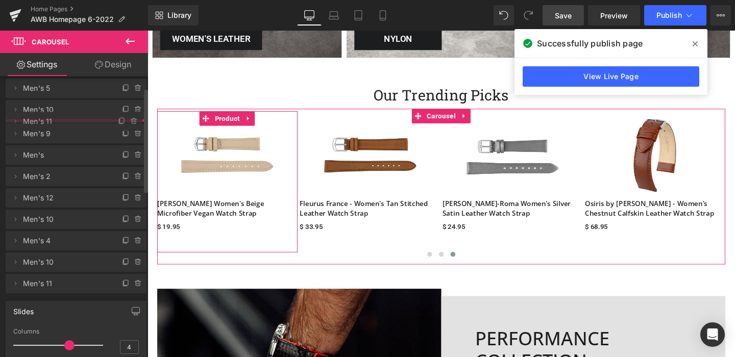
drag, startPoint x: 71, startPoint y: 239, endPoint x: 71, endPoint y: 123, distance: 116.3
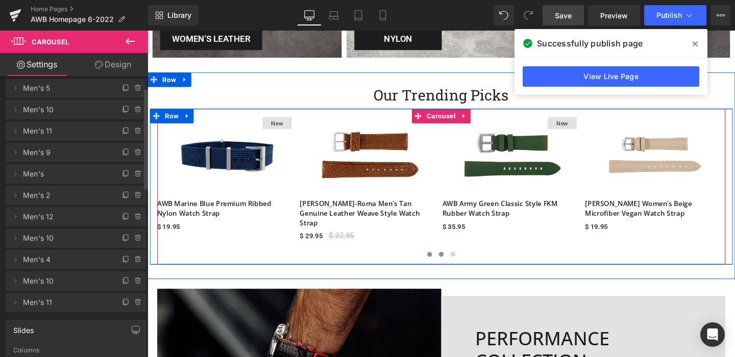
click at [455, 263] on span at bounding box center [456, 265] width 5 height 5
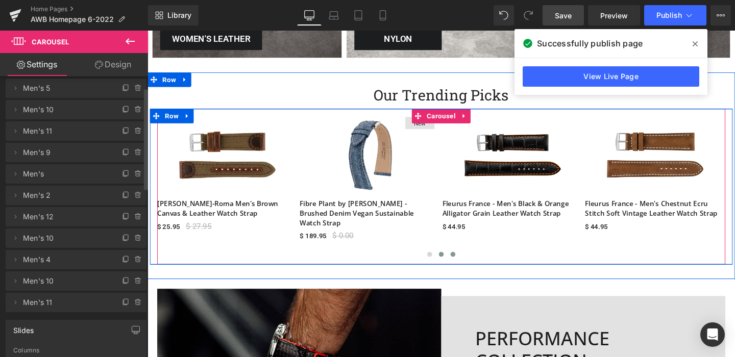
click at [466, 261] on button at bounding box center [468, 266] width 12 height 10
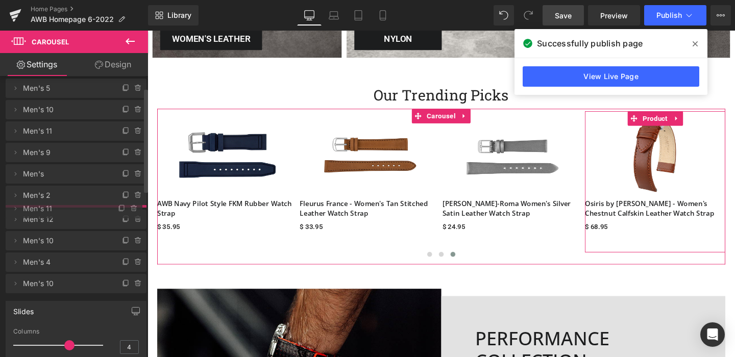
drag, startPoint x: 69, startPoint y: 303, endPoint x: 69, endPoint y: 209, distance: 93.9
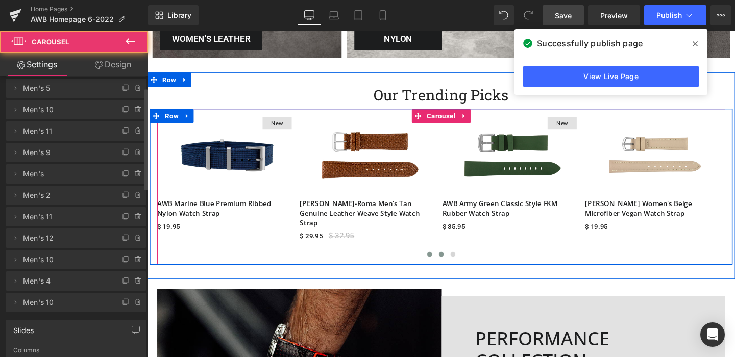
click at [454, 263] on span at bounding box center [456, 265] width 5 height 5
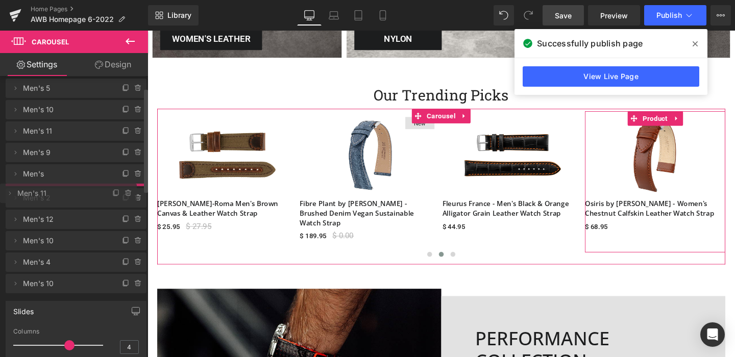
drag, startPoint x: 68, startPoint y: 216, endPoint x: 68, endPoint y: 192, distance: 24.5
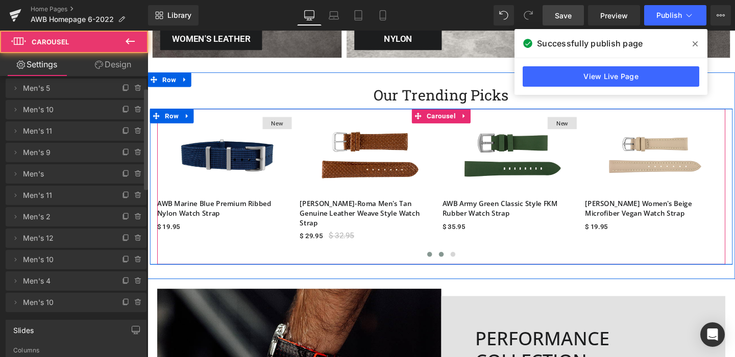
click at [457, 263] on span at bounding box center [456, 265] width 5 height 5
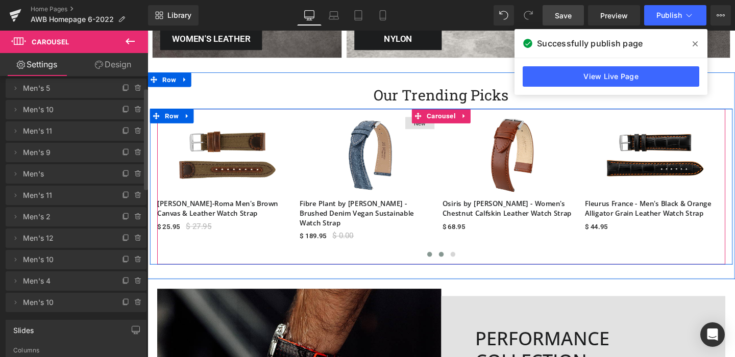
click at [441, 261] on button at bounding box center [444, 266] width 12 height 10
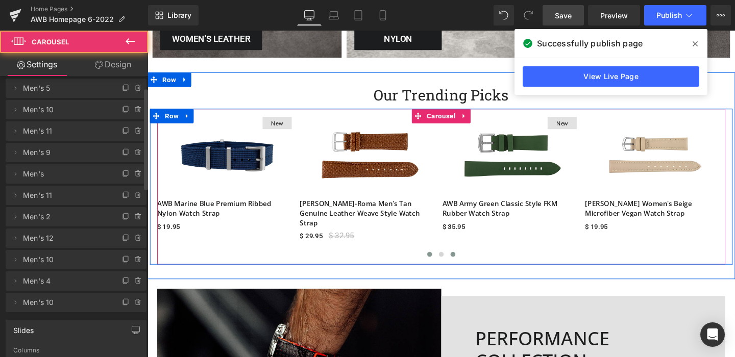
click at [469, 263] on span at bounding box center [468, 265] width 5 height 5
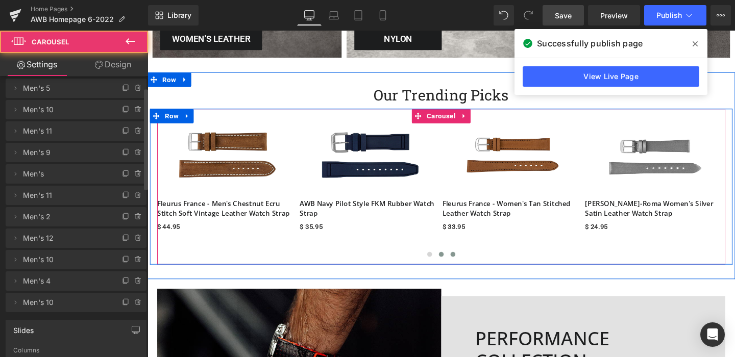
click at [457, 261] on button at bounding box center [456, 266] width 12 height 10
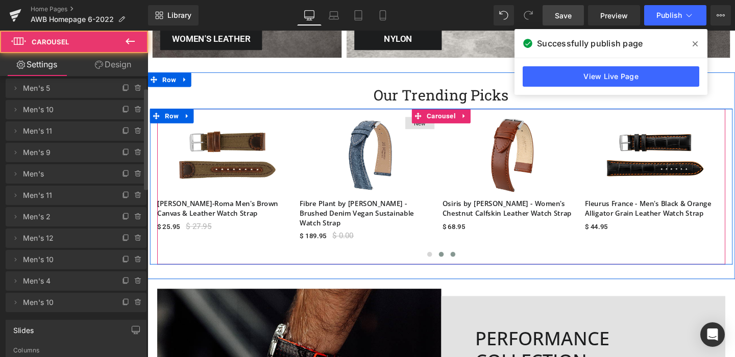
click at [469, 263] on span at bounding box center [468, 265] width 5 height 5
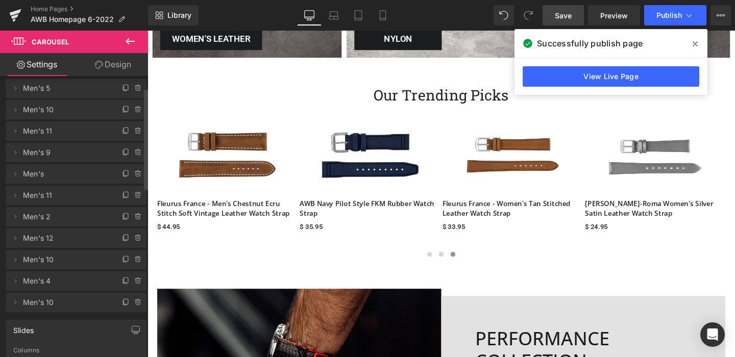
click at [558, 18] on span "Save" at bounding box center [563, 15] width 17 height 11
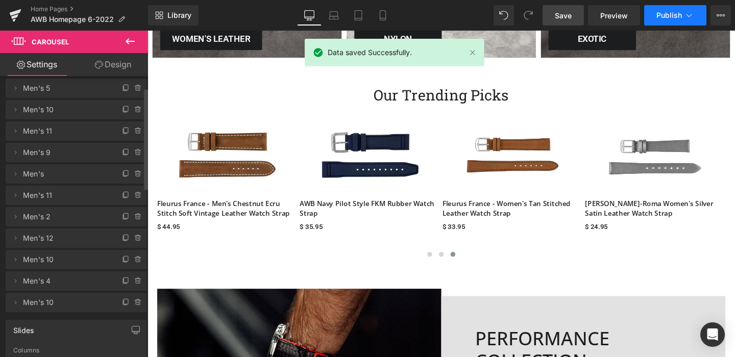
click at [663, 13] on span "Publish" at bounding box center [669, 15] width 26 height 8
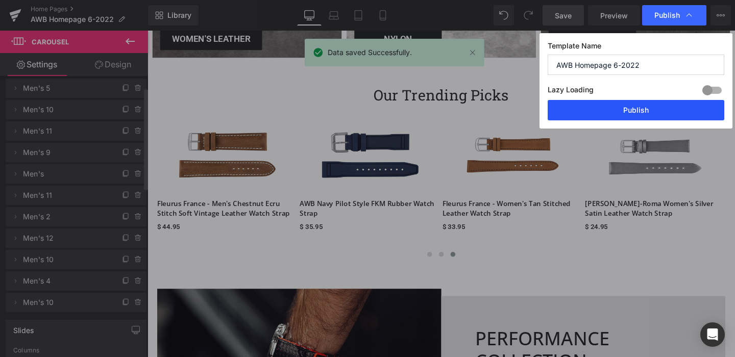
click at [639, 108] on button "Publish" at bounding box center [635, 110] width 177 height 20
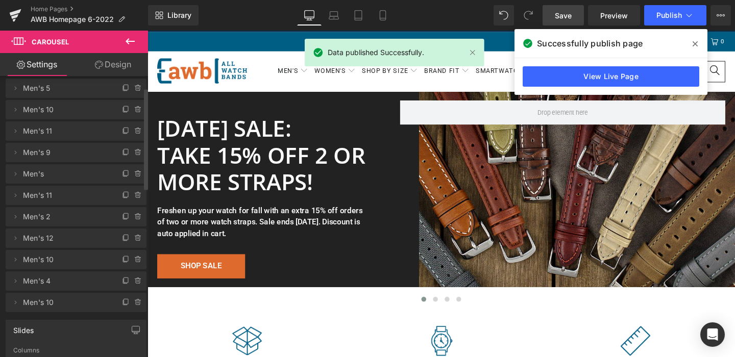
scroll to position [0, 0]
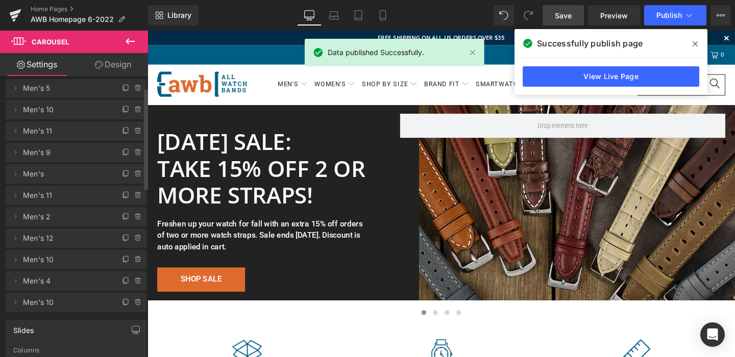
click at [695, 45] on icon at bounding box center [694, 44] width 5 height 8
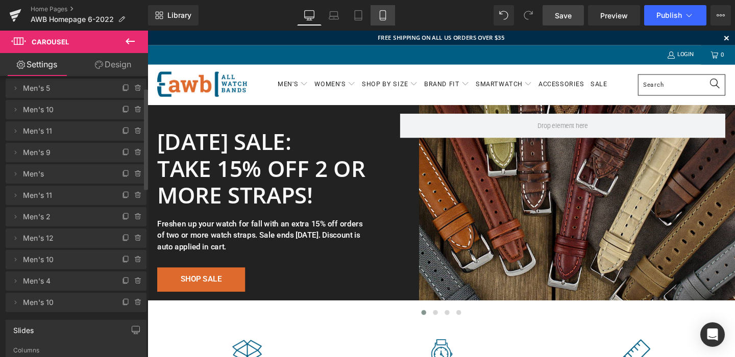
click at [385, 13] on icon at bounding box center [383, 16] width 6 height 10
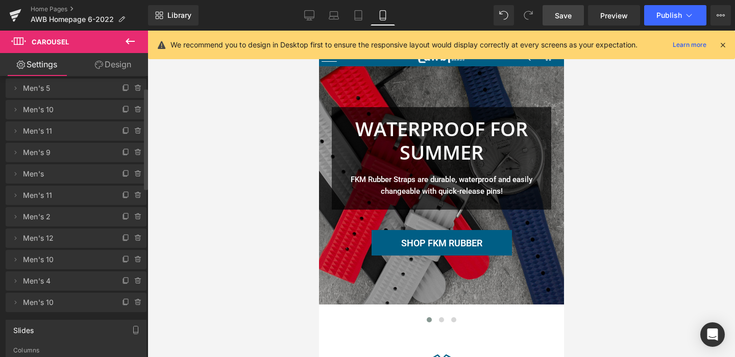
scroll to position [3, 0]
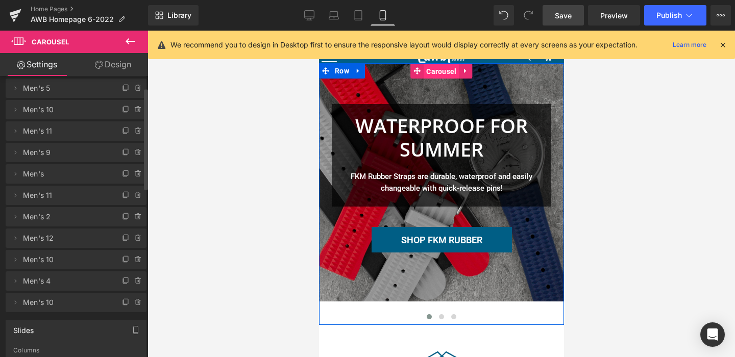
click at [437, 71] on span "Carousel" at bounding box center [440, 71] width 35 height 15
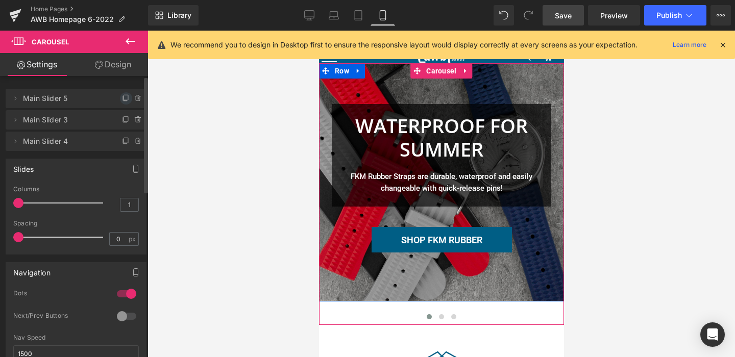
click at [122, 98] on icon at bounding box center [126, 98] width 8 height 8
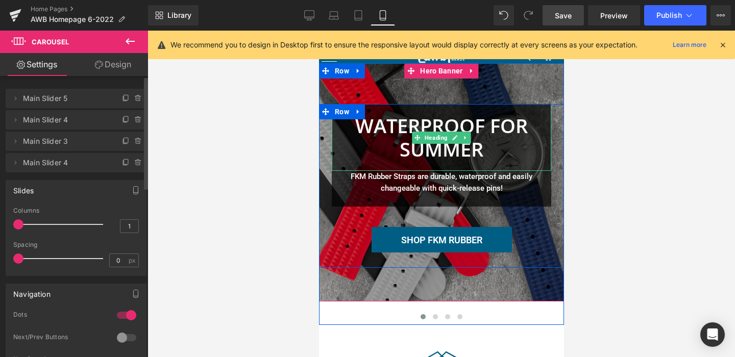
click at [465, 150] on font "WATERPROOF FOR SUMMER" at bounding box center [441, 137] width 172 height 50
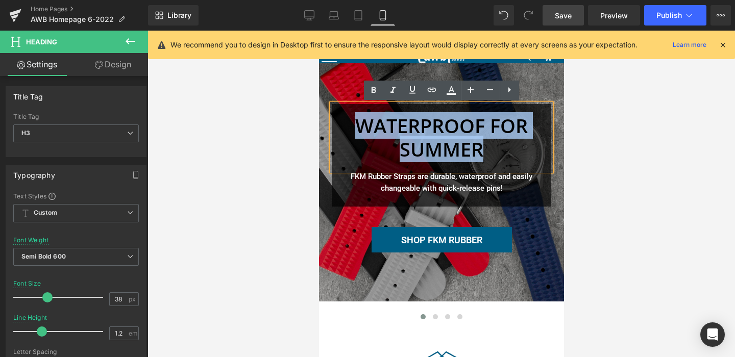
drag, startPoint x: 481, startPoint y: 150, endPoint x: 348, endPoint y: 127, distance: 134.7
click at [348, 128] on div "WATERPROOF FOR SUMMER" at bounding box center [440, 137] width 219 height 67
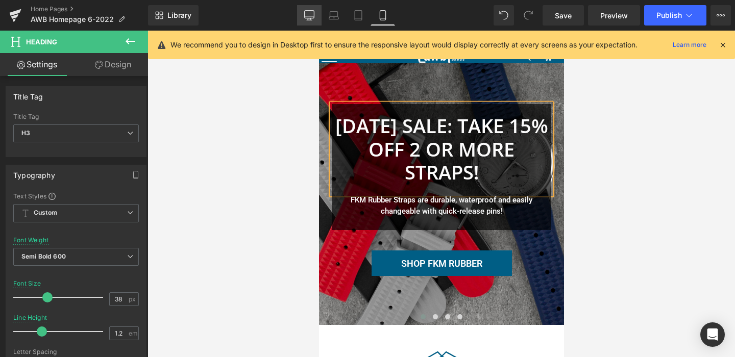
click at [313, 13] on icon at bounding box center [309, 15] width 10 height 10
type input "46"
type input "100"
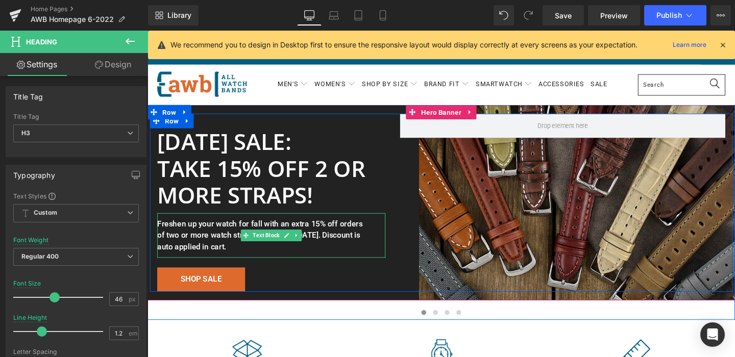
click at [226, 257] on span "Freshen up your watch for fall with an extra 15% off orders of two or more watc…" at bounding box center [266, 246] width 216 height 34
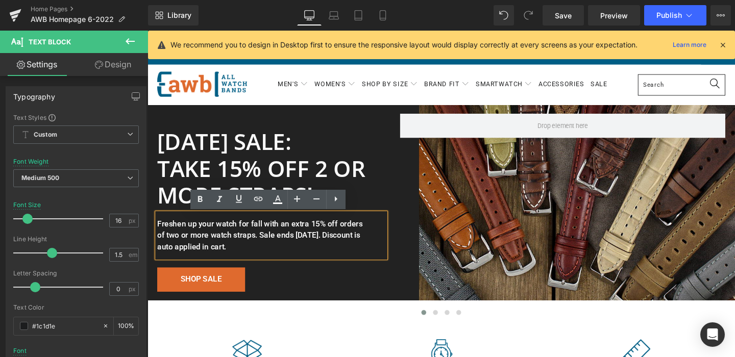
drag, startPoint x: 243, startPoint y: 260, endPoint x: 156, endPoint y: 234, distance: 91.5
click at [158, 234] on div "Freshen up your watch for fall with an extra 15% off orders of two or more watc…" at bounding box center [278, 245] width 240 height 47
drag, startPoint x: 159, startPoint y: 232, endPoint x: 240, endPoint y: 256, distance: 85.1
click at [240, 256] on div "Freshen up your watch for fall with an extra 15% off orders of two or more watc…" at bounding box center [278, 245] width 240 height 47
copy span "Freshen up your watch for fall with an extra 15% off orders of two or more watc…"
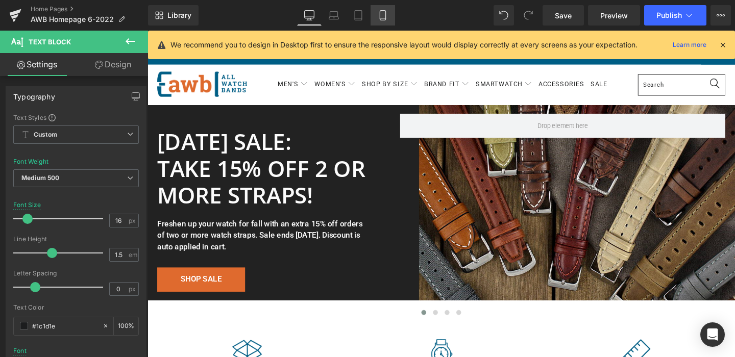
click at [381, 15] on icon at bounding box center [383, 15] width 10 height 10
type input "100"
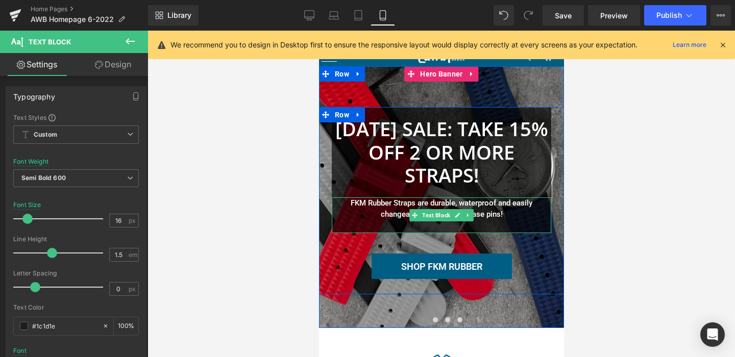
click at [496, 205] on div "FKM Rubber Straps are durable, waterproof and easily changeable with quick-rele…" at bounding box center [440, 215] width 219 height 36
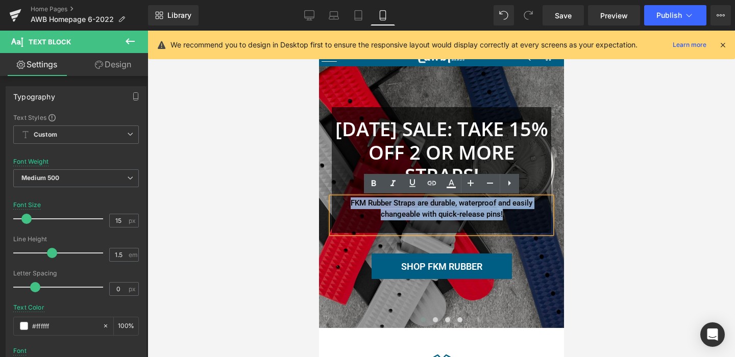
drag, startPoint x: 519, startPoint y: 215, endPoint x: 341, endPoint y: 203, distance: 179.0
click at [341, 203] on div "FKM Rubber Straps are durable, waterproof and easily changeable with quick-rele…" at bounding box center [440, 215] width 219 height 36
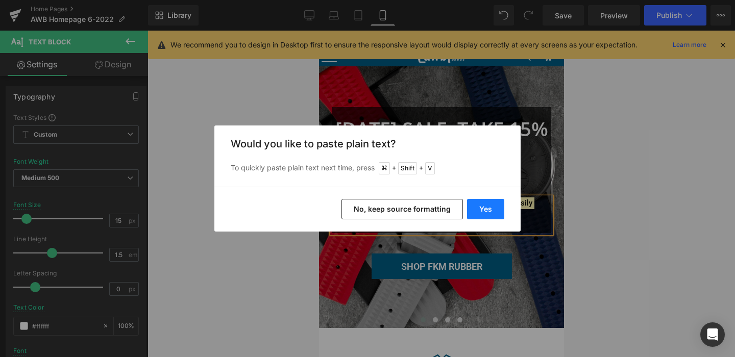
click at [487, 210] on button "Yes" at bounding box center [485, 209] width 37 height 20
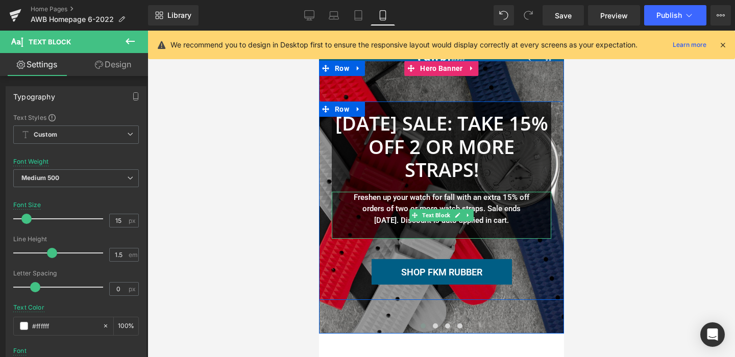
scroll to position [3, 0]
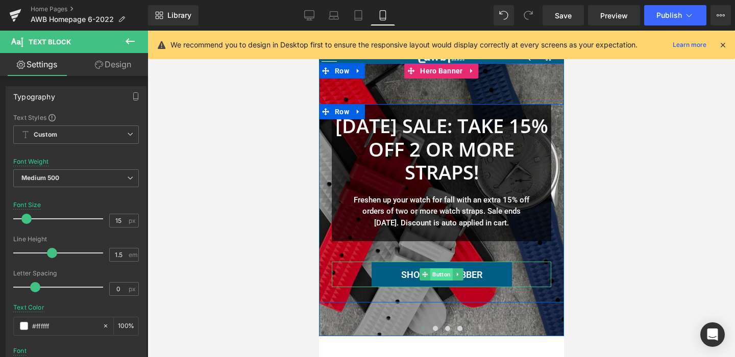
click at [436, 272] on span "Button" at bounding box center [441, 274] width 22 height 12
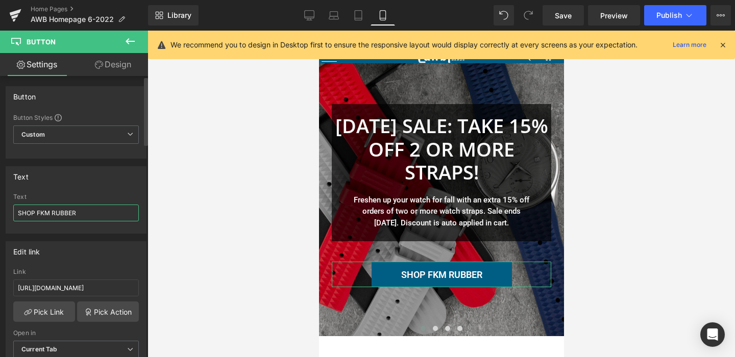
drag, startPoint x: 82, startPoint y: 214, endPoint x: 38, endPoint y: 213, distance: 43.4
click at [38, 213] on input "SHOP FKM RUBBER" at bounding box center [76, 213] width 126 height 17
type input "SHOP SALE"
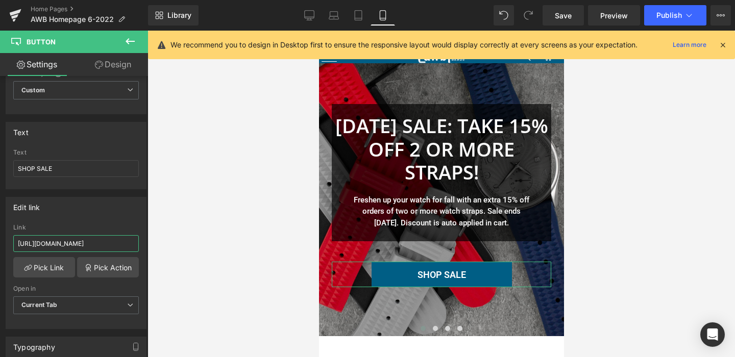
scroll to position [0, 74]
drag, startPoint x: 18, startPoint y: 243, endPoint x: 171, endPoint y: 250, distance: 153.2
click at [171, 252] on div "Button You are previewing how the will restyle your page. You can not edit Elem…" at bounding box center [367, 187] width 735 height 374
paste input "[URL][DOMAIN_NAME]"
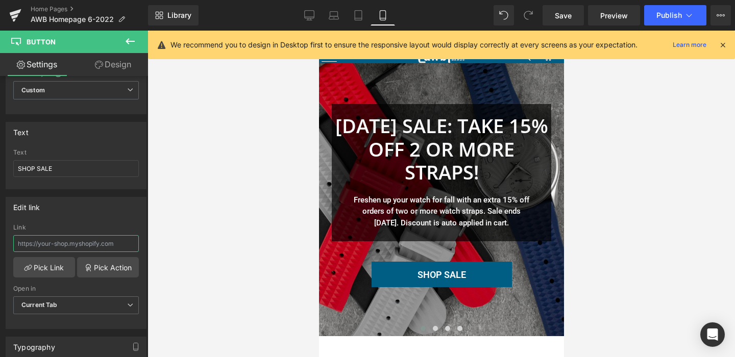
type input "[URL][DOMAIN_NAME]"
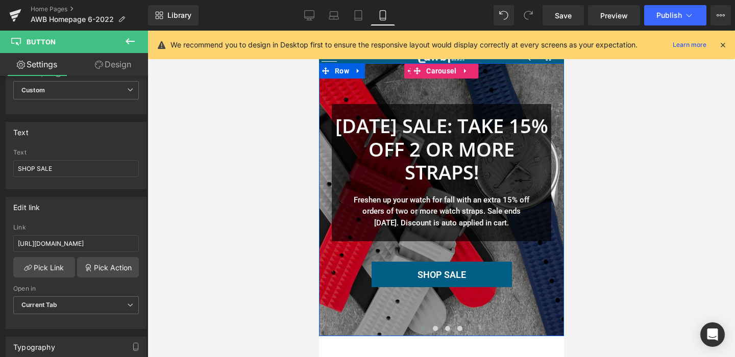
click at [390, 88] on div at bounding box center [440, 199] width 245 height 273
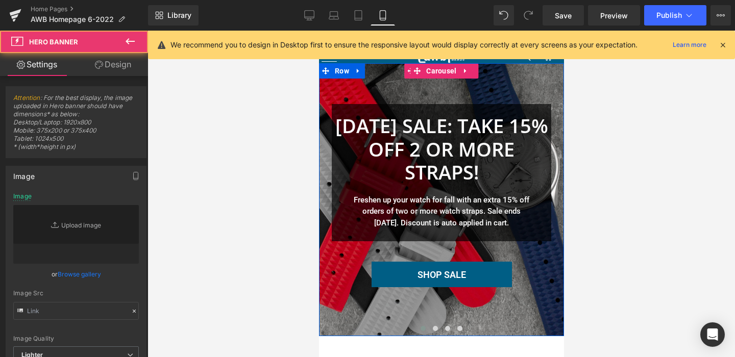
type input "[URL][DOMAIN_NAME]"
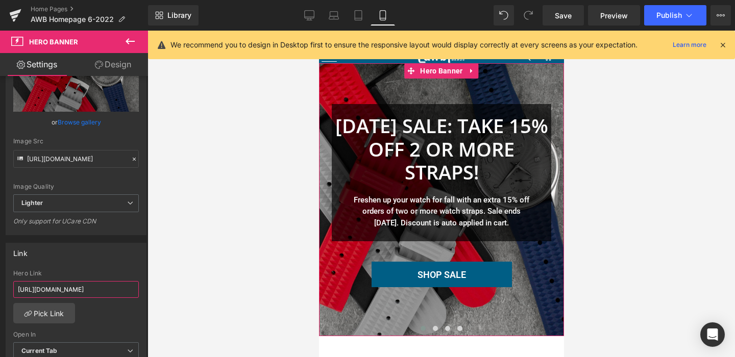
scroll to position [0, 74]
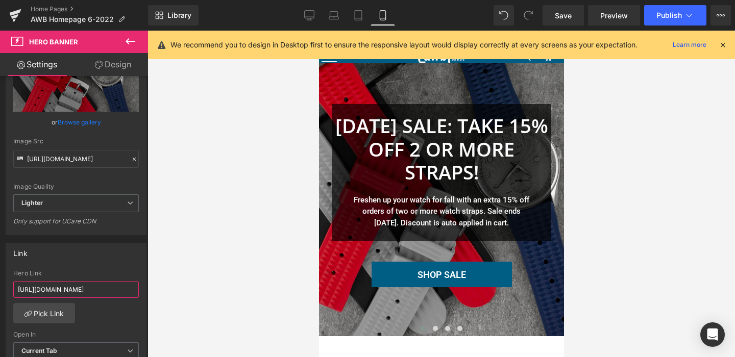
drag, startPoint x: 17, startPoint y: 287, endPoint x: 201, endPoint y: 292, distance: 183.7
click at [202, 295] on div "Button You are previewing how the will restyle your page. You can not edit Elem…" at bounding box center [367, 187] width 735 height 374
paste input "[URL][DOMAIN_NAME]"
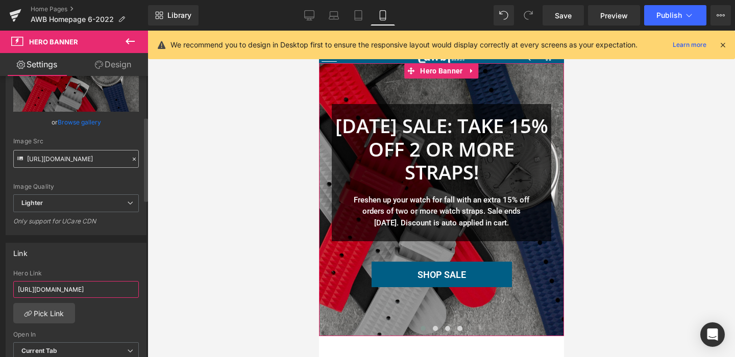
scroll to position [81, 0]
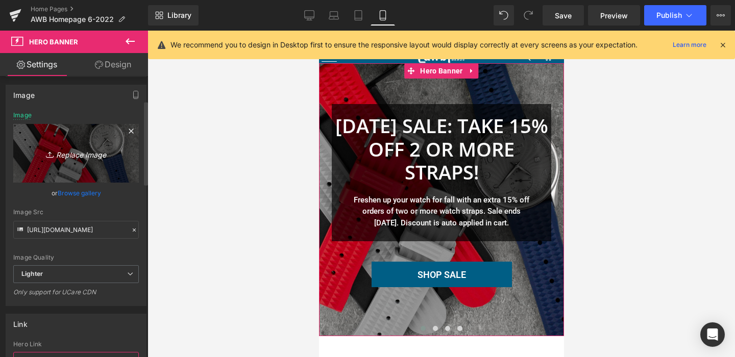
type input "[URL][DOMAIN_NAME]"
click at [79, 147] on icon "Replace Image" at bounding box center [76, 153] width 82 height 13
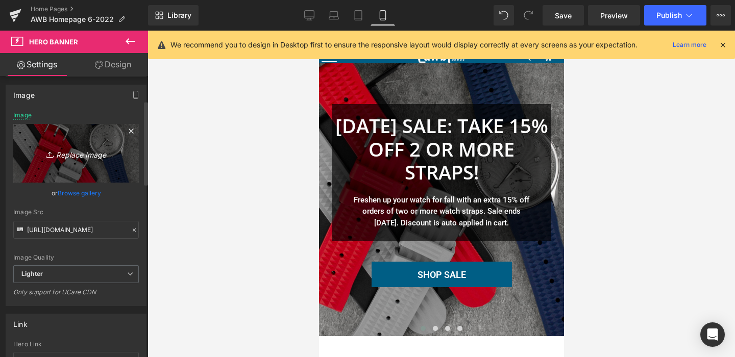
type input "C:\fakepath\AWB-Slider2022-mobile-1800x1600-LDW2023.jpg"
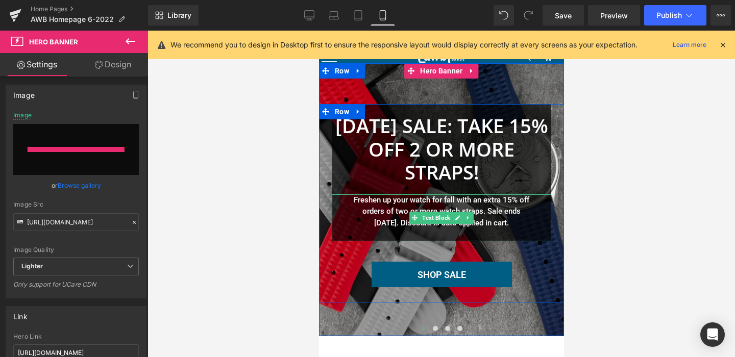
type input "[URL][DOMAIN_NAME]"
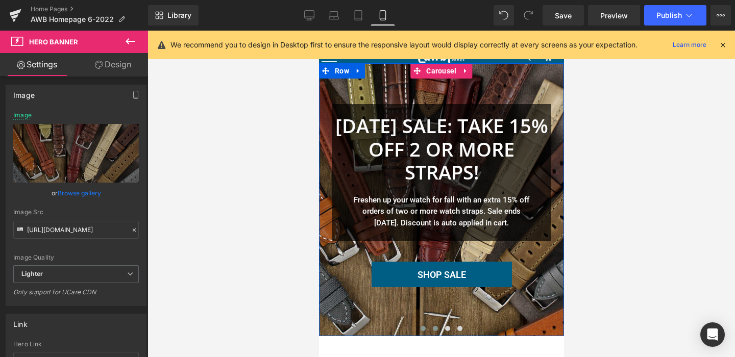
click at [434, 328] on span at bounding box center [434, 328] width 5 height 5
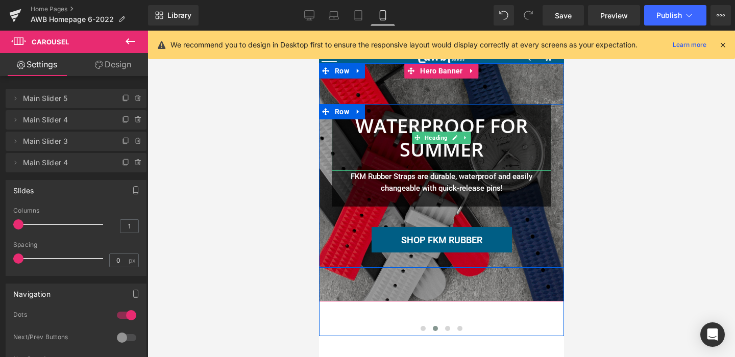
click at [446, 145] on font "WATERPROOF FOR SUMMER" at bounding box center [441, 137] width 172 height 50
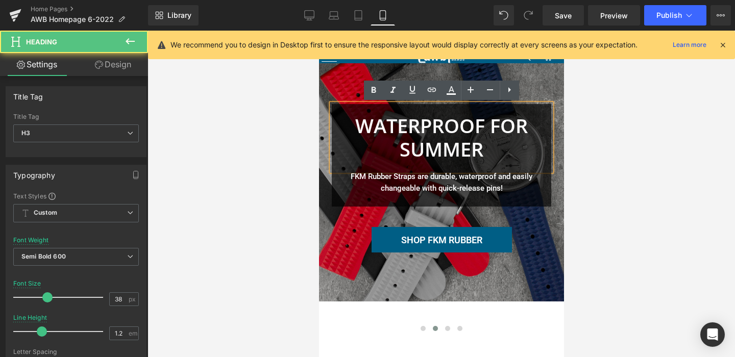
click at [473, 134] on font "WATERPROOF FOR SUMMER" at bounding box center [441, 137] width 172 height 50
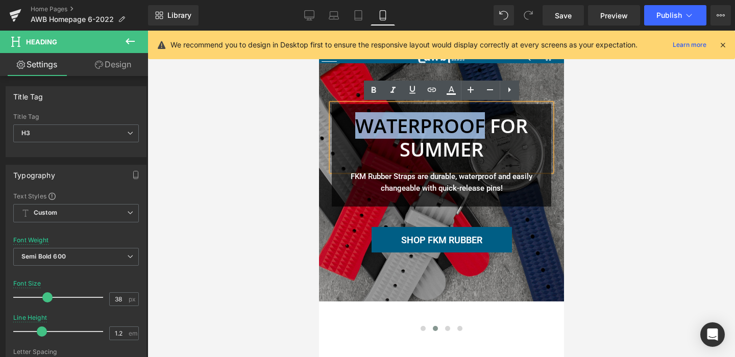
drag, startPoint x: 484, startPoint y: 126, endPoint x: 315, endPoint y: 120, distance: 169.0
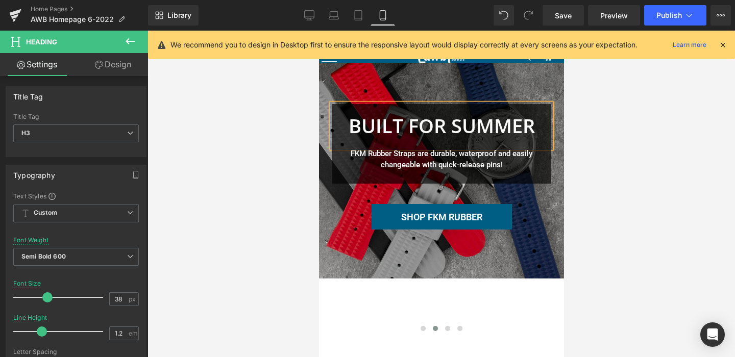
click at [531, 124] on font "BUILT FOR SUMMER" at bounding box center [441, 125] width 186 height 27
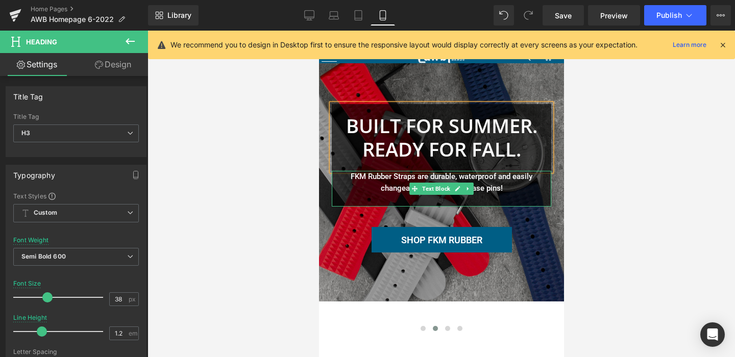
click at [509, 177] on div "FKM Rubber Straps are durable, waterproof and easily changeable with quick-rele…" at bounding box center [440, 189] width 219 height 36
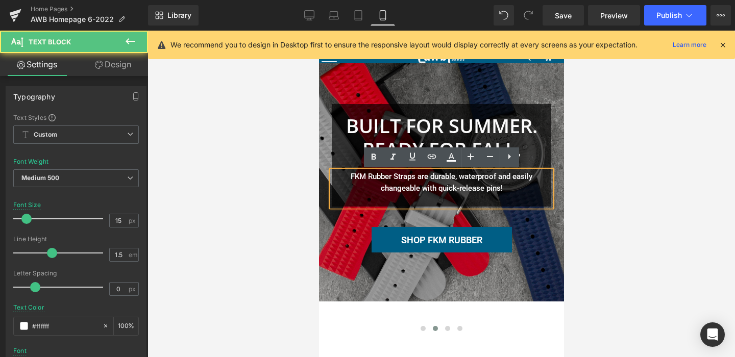
click at [509, 176] on div "FKM Rubber Straps are durable, waterproof and easily changeable with quick-rele…" at bounding box center [440, 189] width 219 height 36
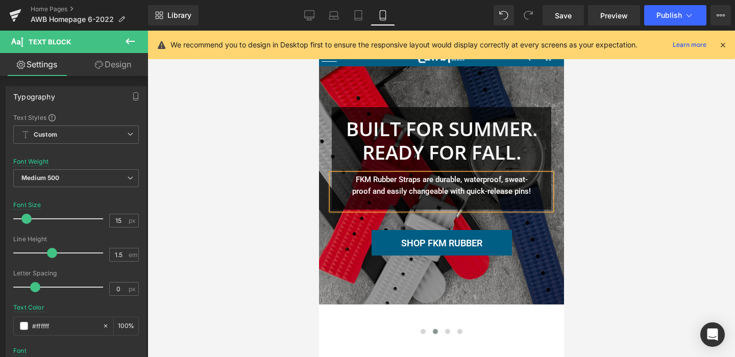
scroll to position [15, 0]
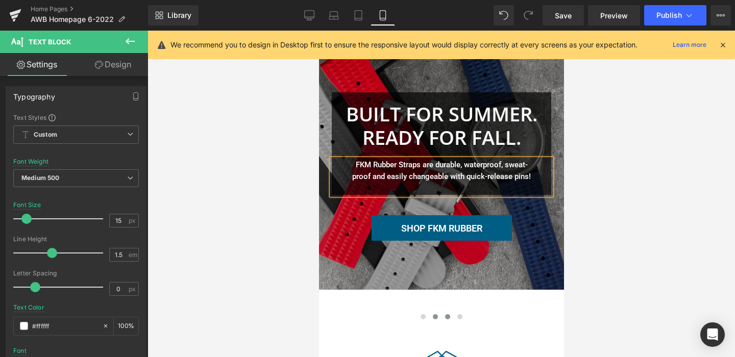
click at [447, 315] on span at bounding box center [446, 316] width 5 height 5
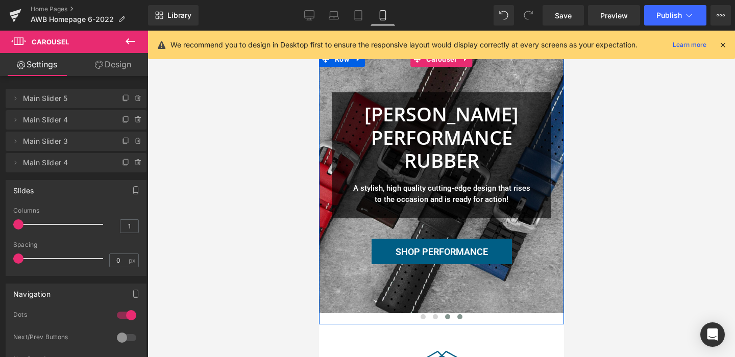
click at [459, 315] on span at bounding box center [459, 316] width 5 height 5
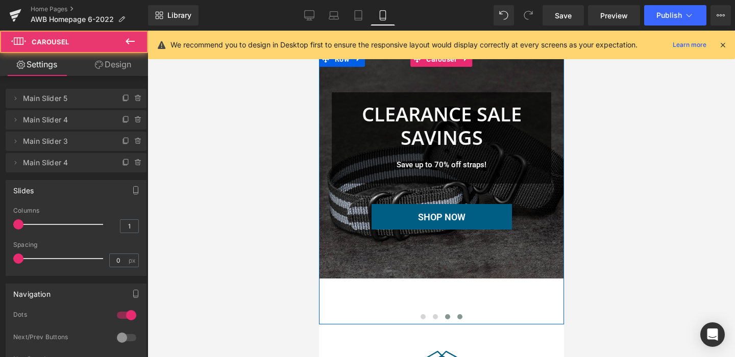
click at [447, 314] on span at bounding box center [446, 316] width 5 height 5
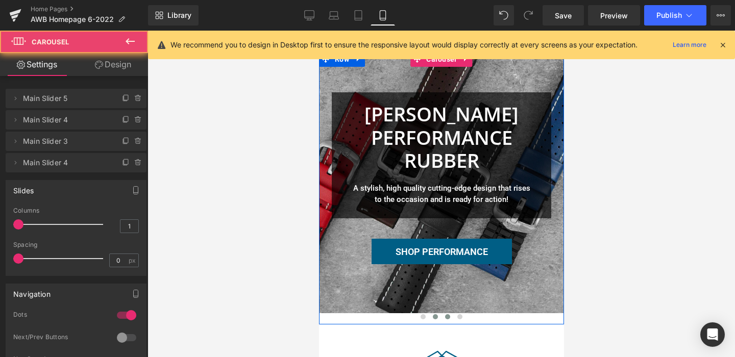
click at [437, 314] on button at bounding box center [435, 317] width 12 height 10
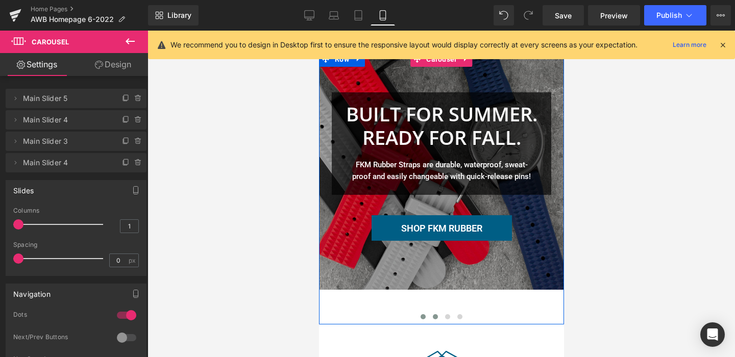
click at [423, 315] on span at bounding box center [422, 316] width 5 height 5
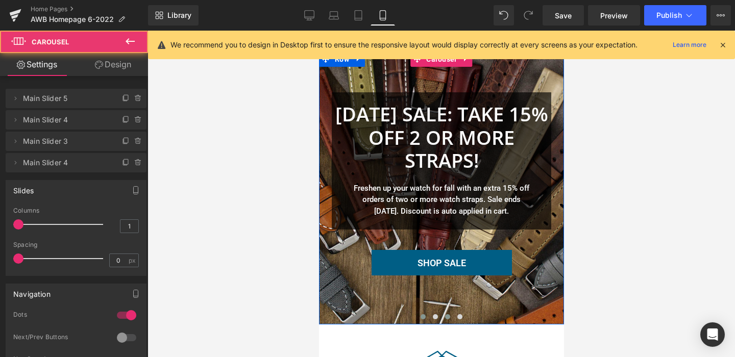
click at [446, 316] on span at bounding box center [446, 316] width 5 height 5
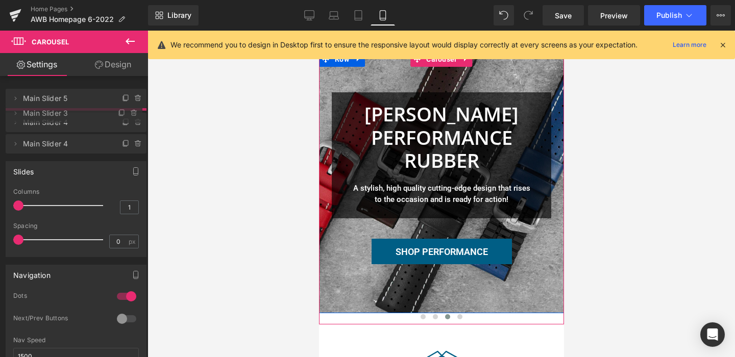
drag, startPoint x: 82, startPoint y: 143, endPoint x: 293, endPoint y: 261, distance: 242.1
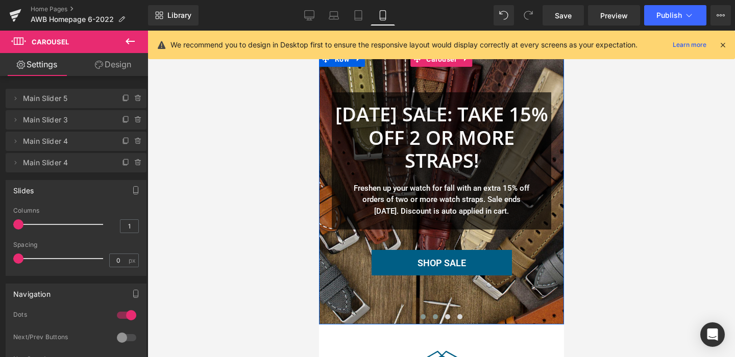
click at [434, 313] on button at bounding box center [435, 317] width 12 height 10
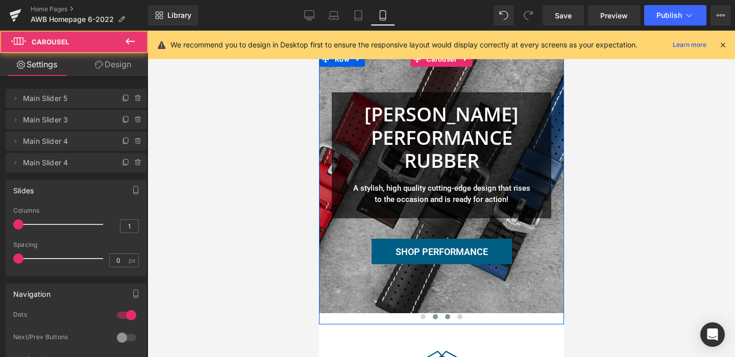
click at [445, 314] on button at bounding box center [447, 317] width 12 height 10
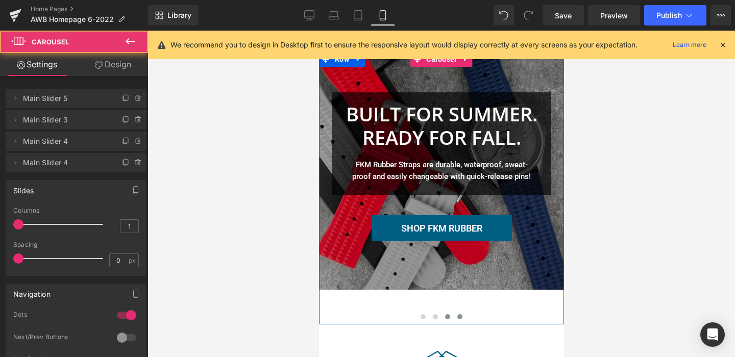
click at [462, 314] on button at bounding box center [459, 317] width 12 height 10
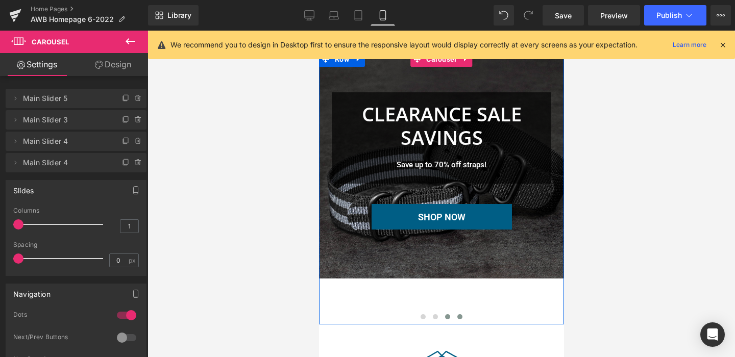
click at [447, 315] on span at bounding box center [446, 316] width 5 height 5
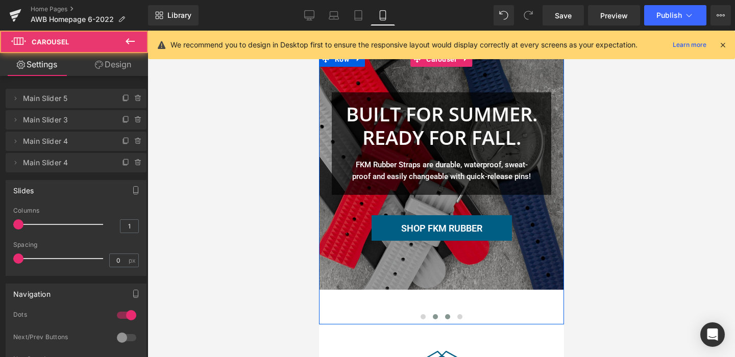
click at [435, 315] on span at bounding box center [434, 316] width 5 height 5
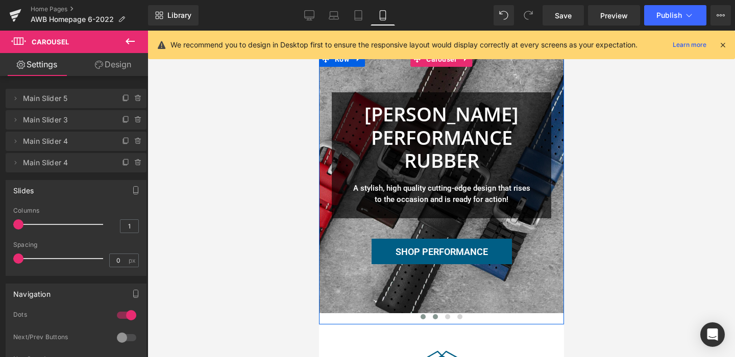
click at [422, 316] on span at bounding box center [422, 316] width 5 height 5
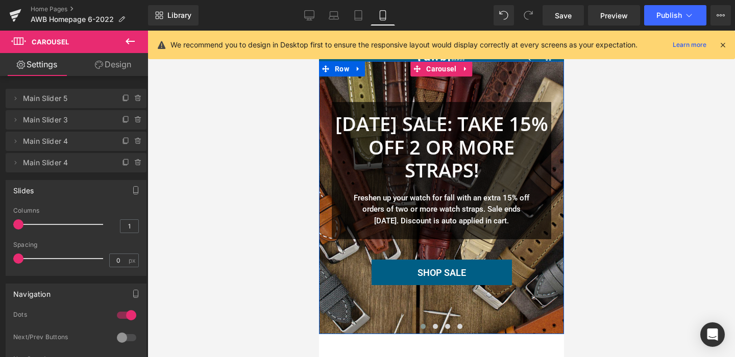
scroll to position [0, 0]
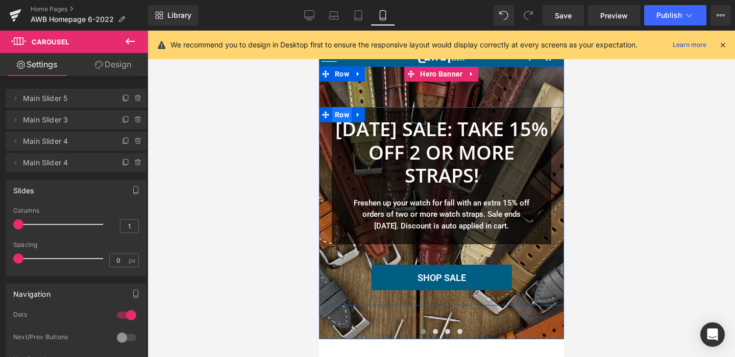
click at [340, 114] on span "Row" at bounding box center [341, 114] width 19 height 15
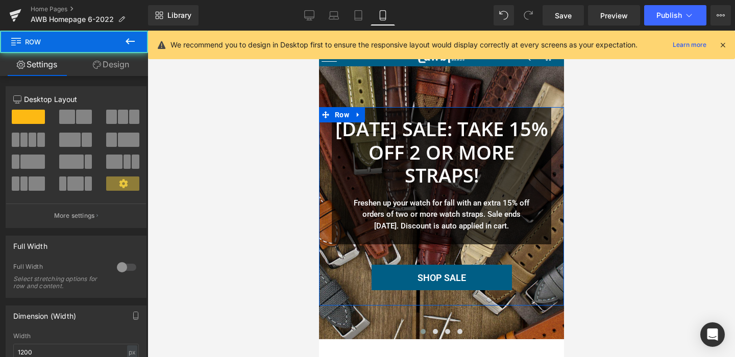
click at [116, 61] on link "Design" at bounding box center [111, 64] width 74 height 23
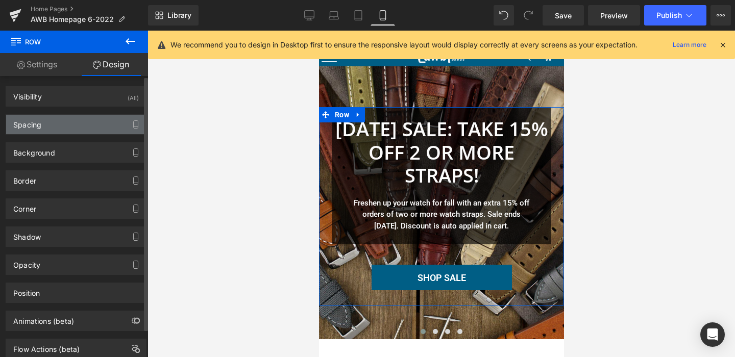
type input "0"
type input "10"
type input "30"
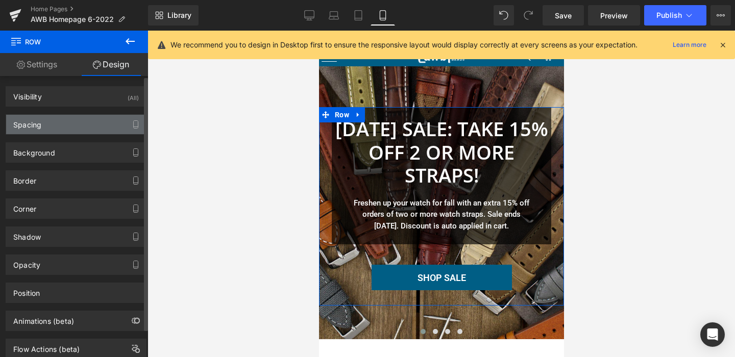
type input "10"
click at [65, 128] on div "Spacing" at bounding box center [76, 124] width 140 height 19
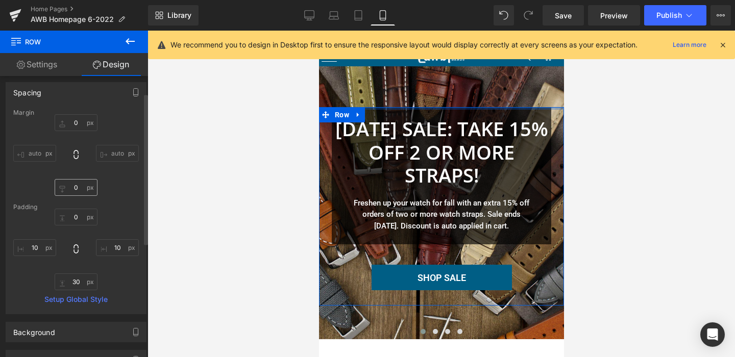
scroll to position [32, 0]
click at [74, 279] on input "30" at bounding box center [76, 282] width 43 height 17
type input "20"
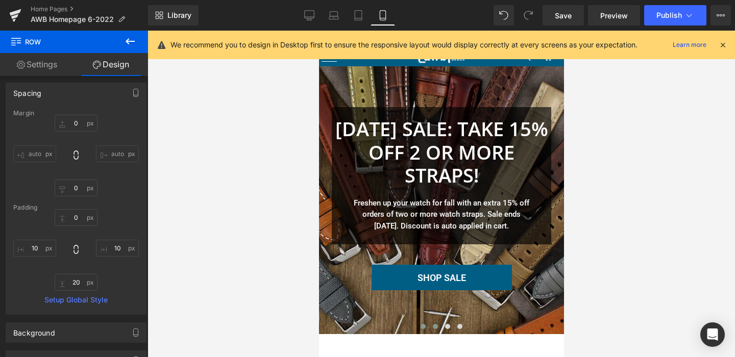
click at [432, 324] on span at bounding box center [434, 326] width 5 height 5
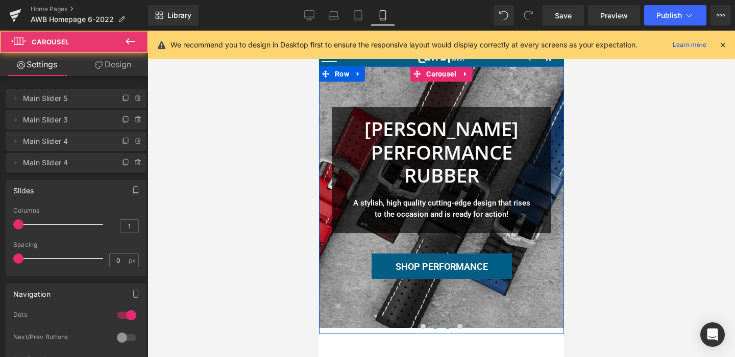
click at [448, 325] on span at bounding box center [446, 326] width 5 height 5
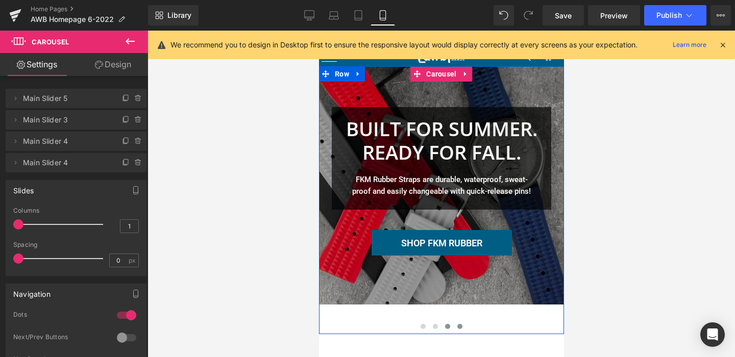
click at [458, 325] on span at bounding box center [459, 326] width 5 height 5
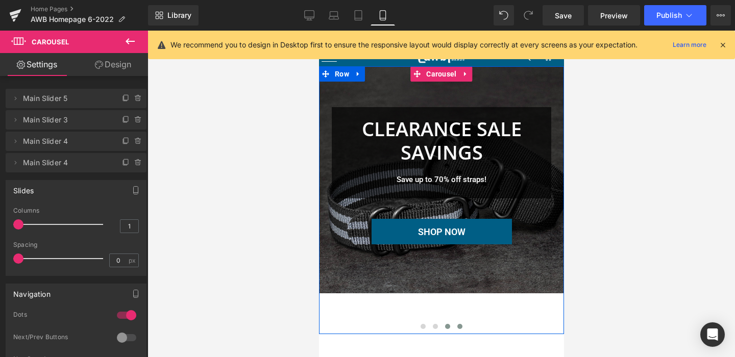
click at [441, 325] on button at bounding box center [447, 326] width 12 height 10
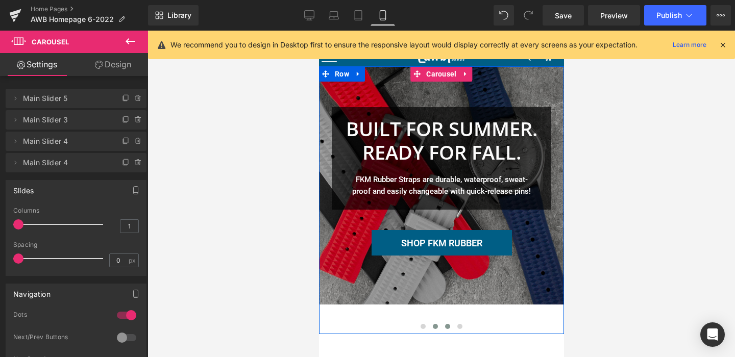
click at [433, 325] on span at bounding box center [434, 326] width 5 height 5
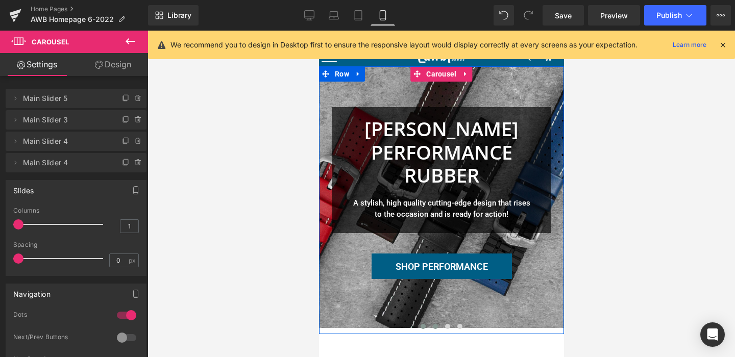
click at [419, 325] on button at bounding box center [422, 326] width 12 height 10
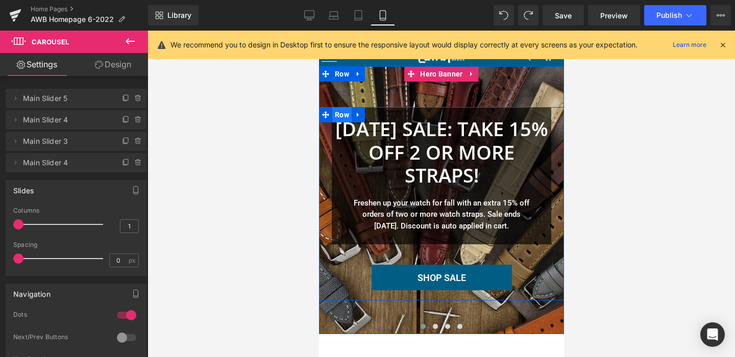
click at [332, 115] on span "Row" at bounding box center [341, 114] width 19 height 15
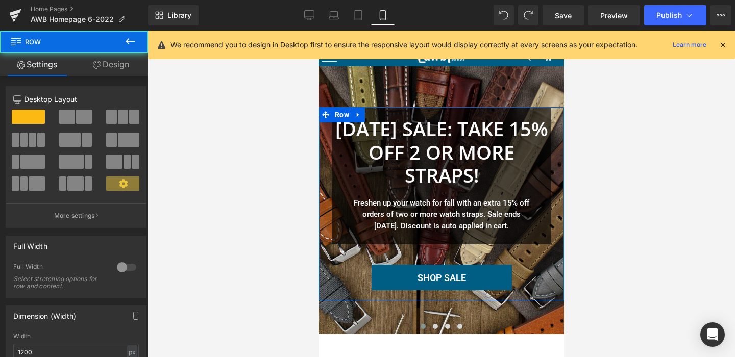
click at [100, 68] on link "Design" at bounding box center [111, 64] width 74 height 23
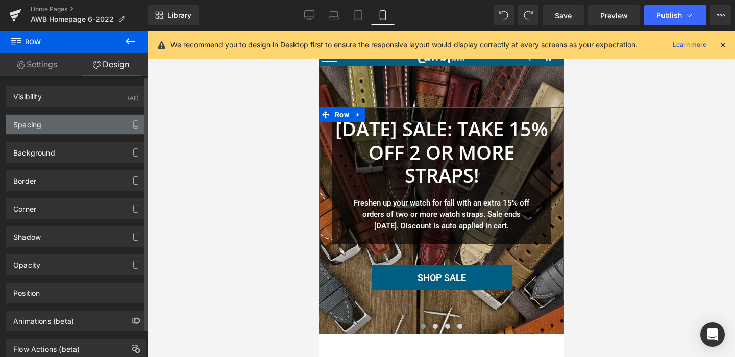
click at [56, 122] on div "Spacing" at bounding box center [76, 124] width 140 height 19
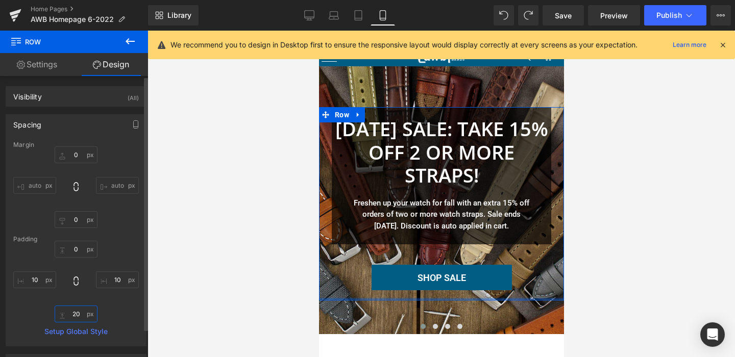
click at [72, 315] on input "20" at bounding box center [76, 314] width 43 height 17
type input "30"
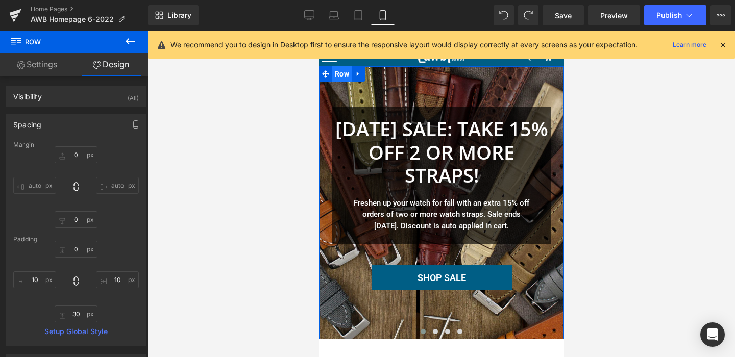
click at [342, 75] on span "Row" at bounding box center [341, 73] width 19 height 15
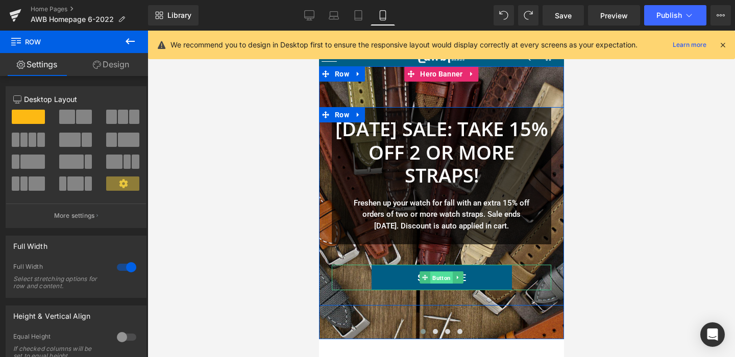
click at [437, 278] on span "Button" at bounding box center [441, 278] width 22 height 12
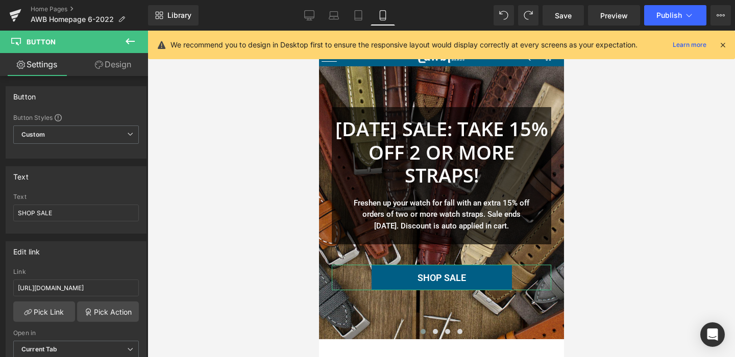
click at [108, 63] on link "Design" at bounding box center [113, 64] width 74 height 23
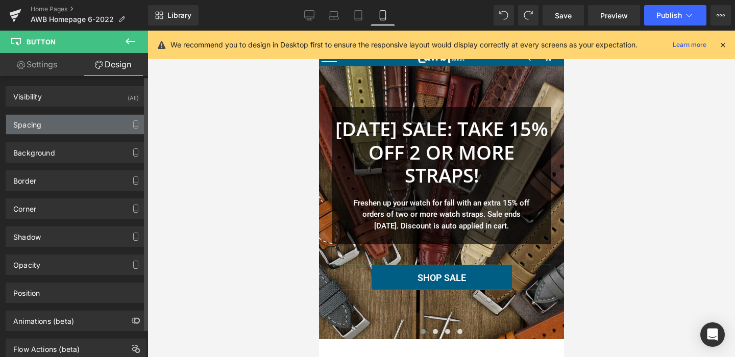
type input "40"
type input "0"
type input "12"
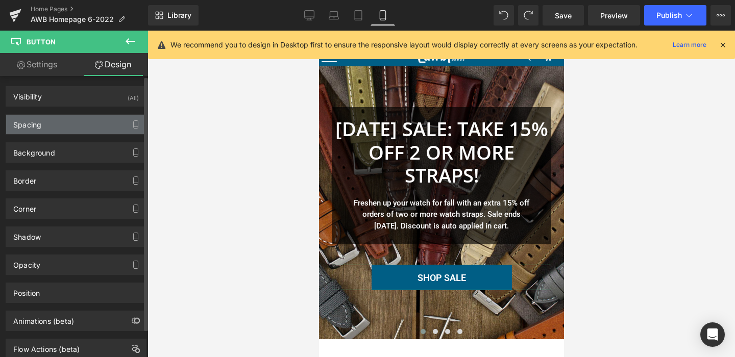
type input "16"
type input "10"
type input "16"
click at [78, 128] on div "Spacing" at bounding box center [76, 124] width 140 height 19
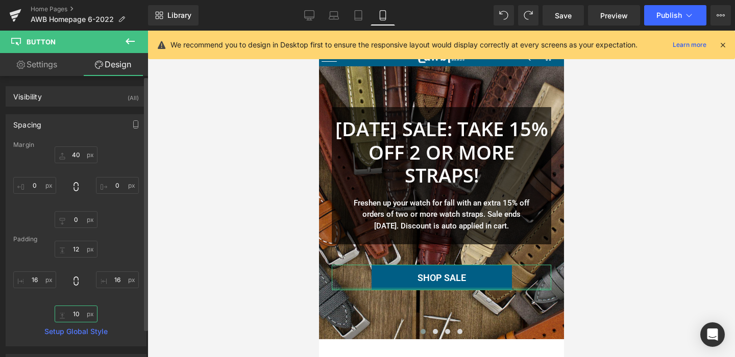
click at [74, 314] on input "10" at bounding box center [76, 314] width 43 height 17
type input "0"
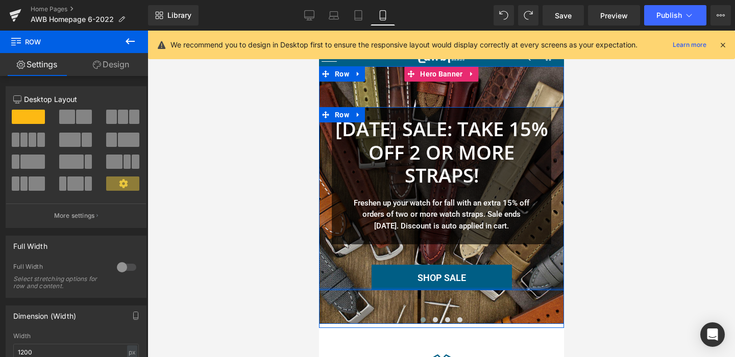
drag, startPoint x: 448, startPoint y: 302, endPoint x: 448, endPoint y: 286, distance: 16.3
click at [448, 286] on div "[DATE] SALE: TAKE 15% OFF 2 OR MORE STRAPS! Heading Freshen up your watch for f…" at bounding box center [440, 198] width 245 height 183
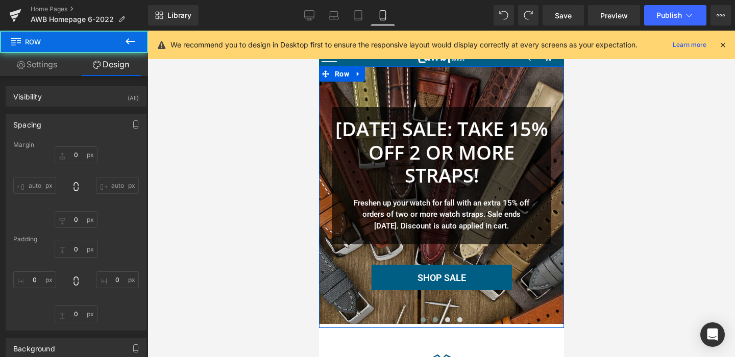
type input "0"
type input "10"
type input "0"
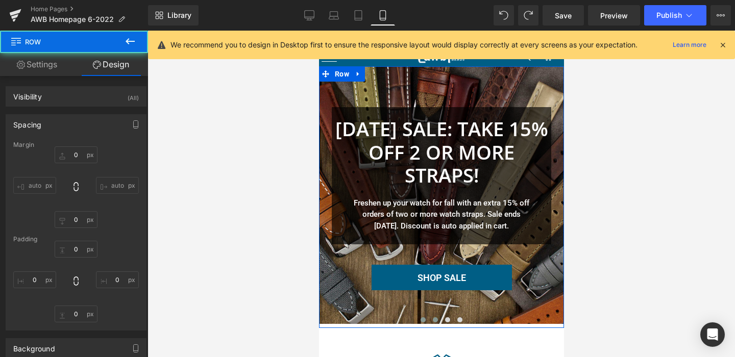
type input "10"
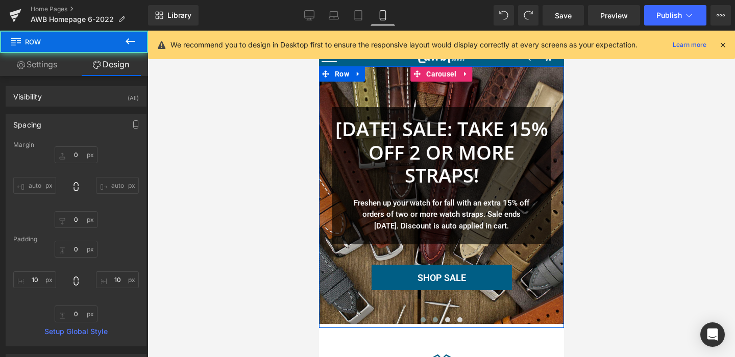
click at [436, 318] on span at bounding box center [434, 319] width 5 height 5
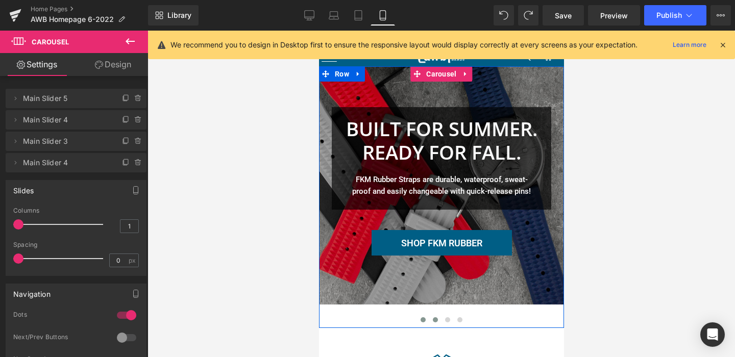
click at [425, 318] on button at bounding box center [422, 320] width 12 height 10
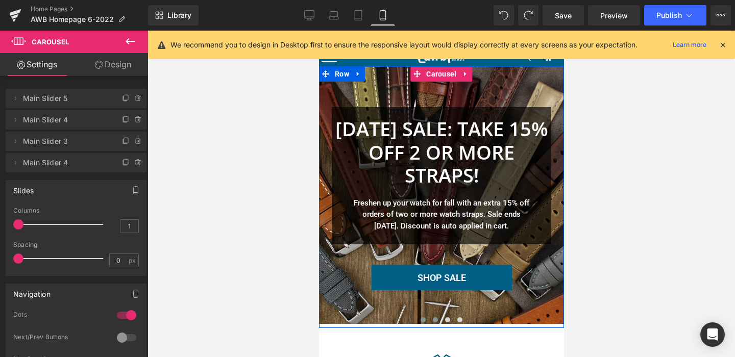
click at [437, 318] on button at bounding box center [435, 320] width 12 height 10
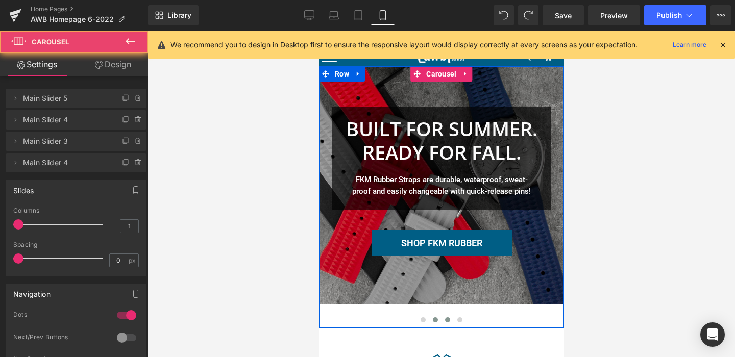
click at [446, 318] on span at bounding box center [446, 319] width 5 height 5
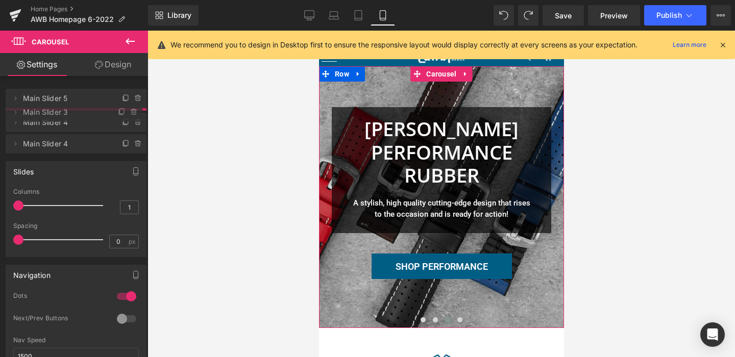
drag, startPoint x: 80, startPoint y: 143, endPoint x: 79, endPoint y: 114, distance: 29.1
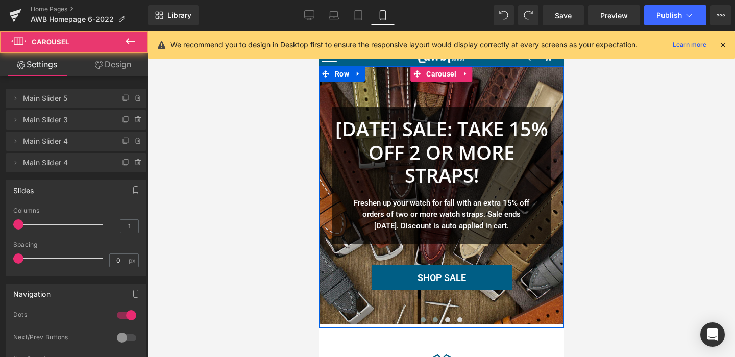
click at [434, 317] on span at bounding box center [434, 319] width 5 height 5
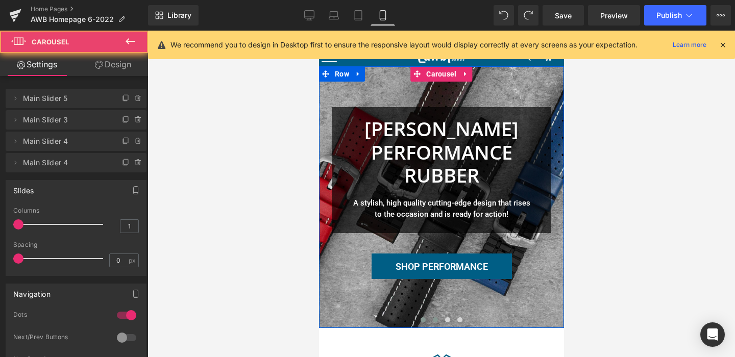
click at [421, 319] on span at bounding box center [422, 319] width 5 height 5
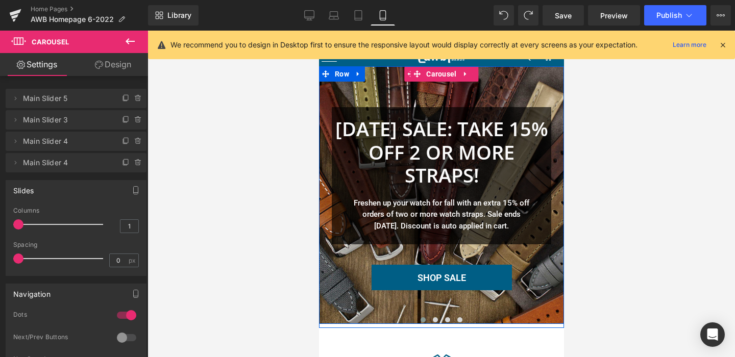
click at [370, 292] on div at bounding box center [440, 195] width 245 height 258
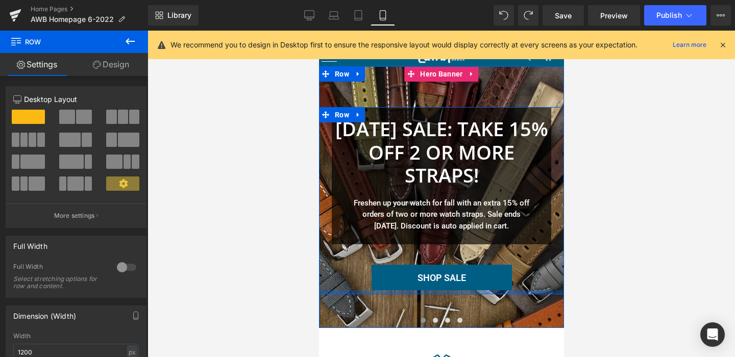
click at [384, 293] on div at bounding box center [440, 292] width 245 height 4
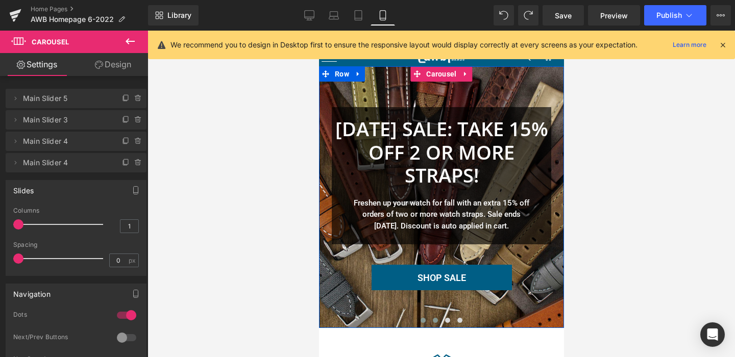
click at [434, 320] on span at bounding box center [434, 320] width 5 height 5
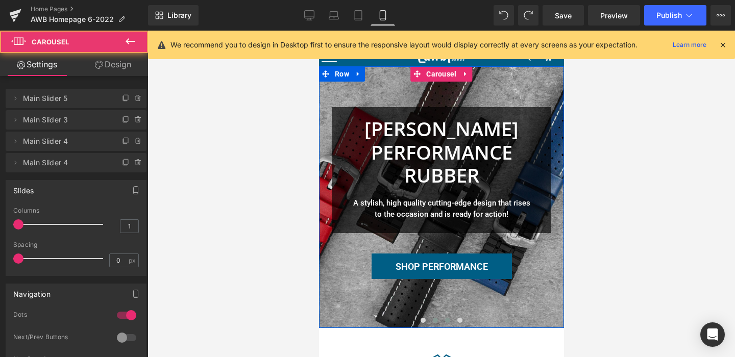
click at [448, 317] on button at bounding box center [447, 320] width 12 height 10
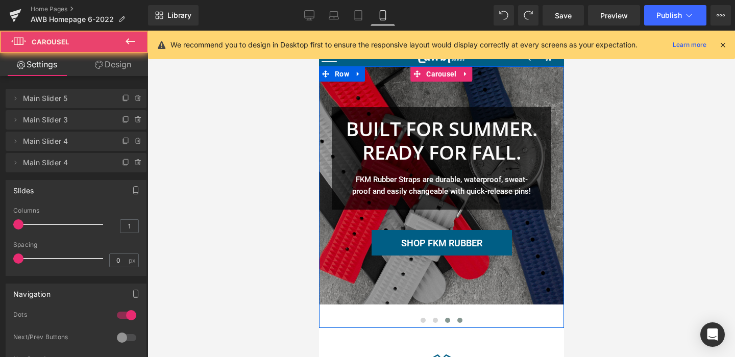
click at [460, 318] on span at bounding box center [459, 320] width 5 height 5
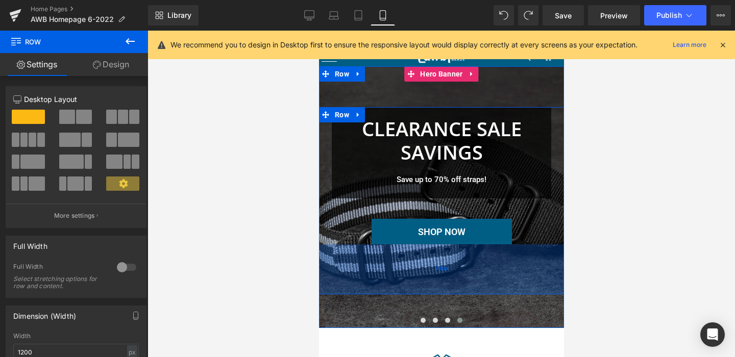
drag, startPoint x: 431, startPoint y: 258, endPoint x: 434, endPoint y: 292, distance: 34.8
click at [434, 292] on div "98px" at bounding box center [440, 269] width 245 height 50
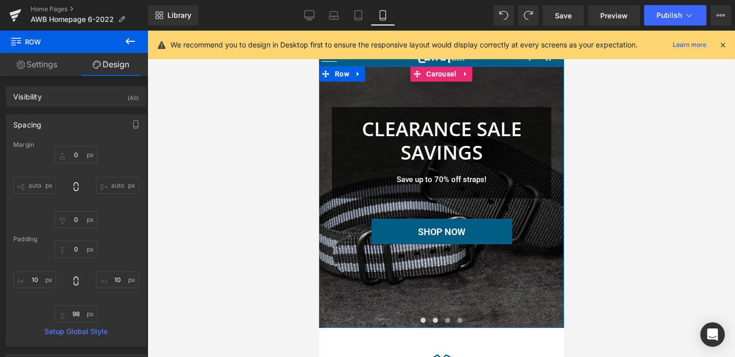
click at [447, 319] on span at bounding box center [446, 320] width 5 height 5
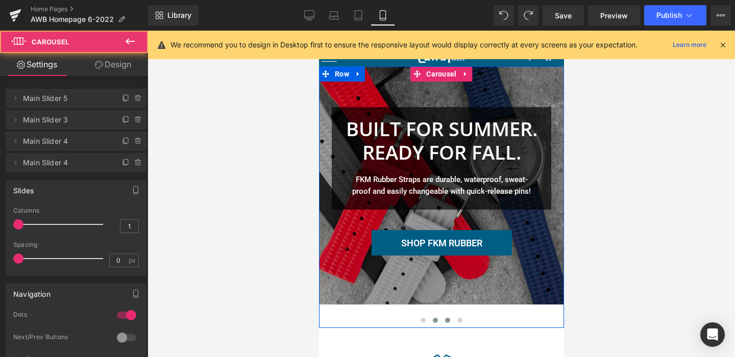
click at [437, 319] on span at bounding box center [434, 320] width 5 height 5
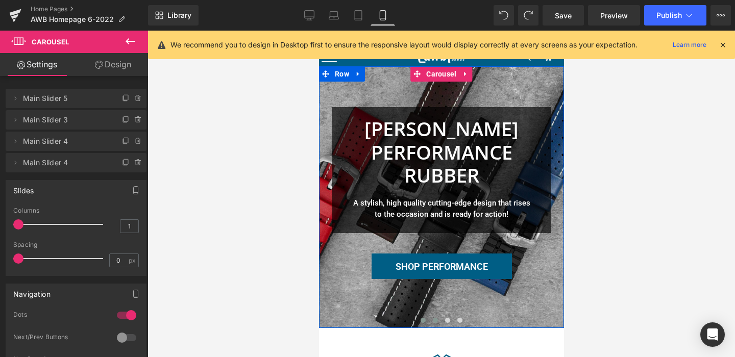
click at [422, 319] on span at bounding box center [422, 320] width 5 height 5
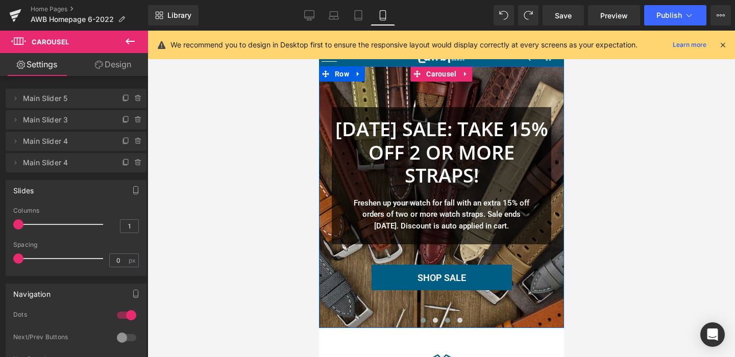
click at [447, 320] on span at bounding box center [446, 320] width 5 height 5
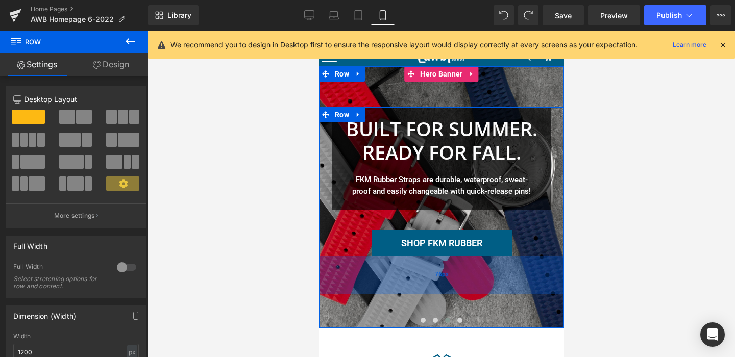
drag, startPoint x: 387, startPoint y: 270, endPoint x: 392, endPoint y: 294, distance: 24.0
click at [392, 294] on div "76px" at bounding box center [440, 275] width 245 height 39
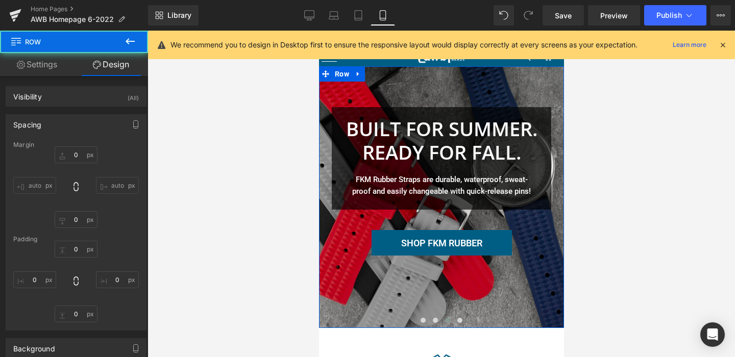
type input "0"
type input "10"
type input "76"
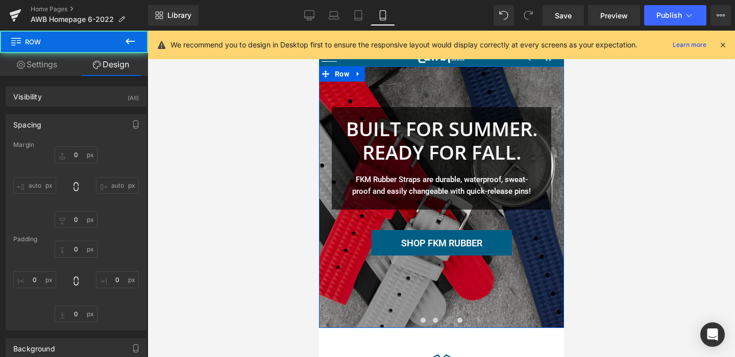
type input "10"
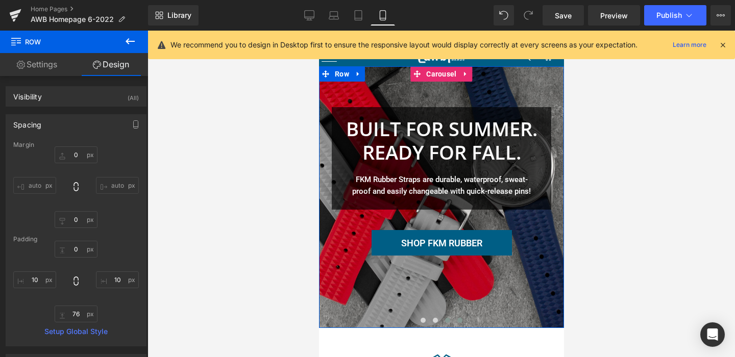
click at [460, 319] on span at bounding box center [459, 320] width 5 height 5
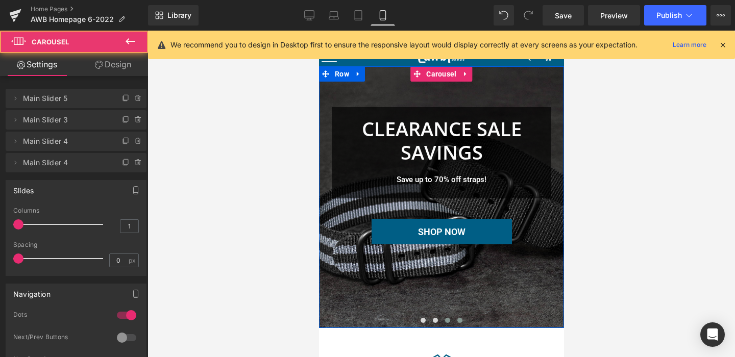
click at [448, 320] on span at bounding box center [446, 320] width 5 height 5
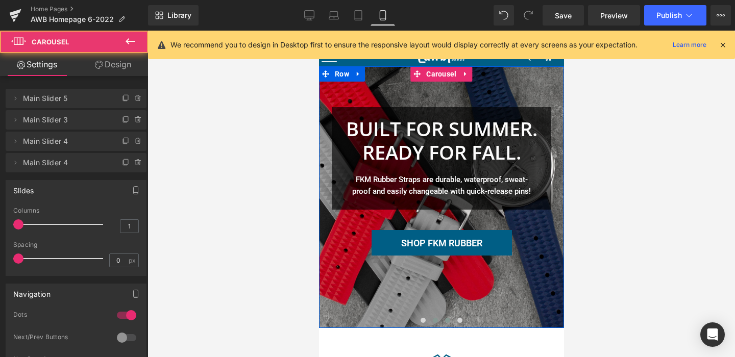
click at [433, 320] on span at bounding box center [434, 320] width 5 height 5
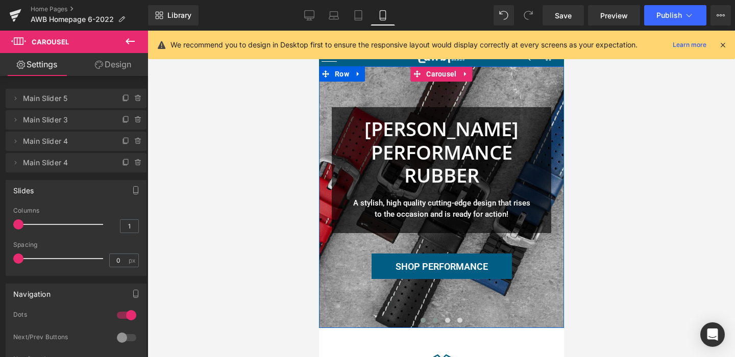
click at [422, 319] on span at bounding box center [422, 320] width 5 height 5
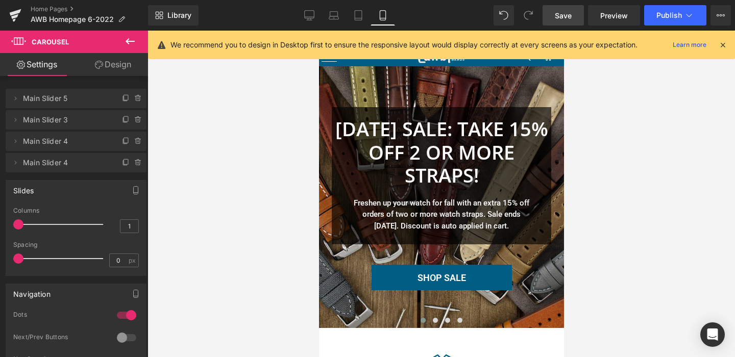
click at [561, 17] on span "Save" at bounding box center [563, 15] width 17 height 11
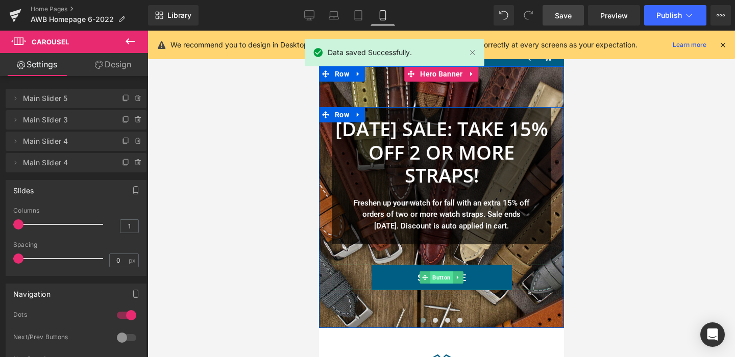
click at [440, 275] on span "Button" at bounding box center [441, 277] width 22 height 12
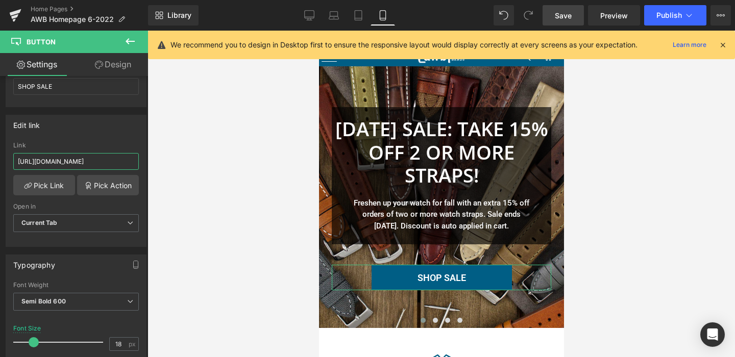
scroll to position [0, 69]
drag, startPoint x: 92, startPoint y: 163, endPoint x: 246, endPoint y: 164, distance: 153.6
click at [246, 164] on div "Button You are previewing how the will restyle your page. You can not edit Elem…" at bounding box center [367, 187] width 735 height 374
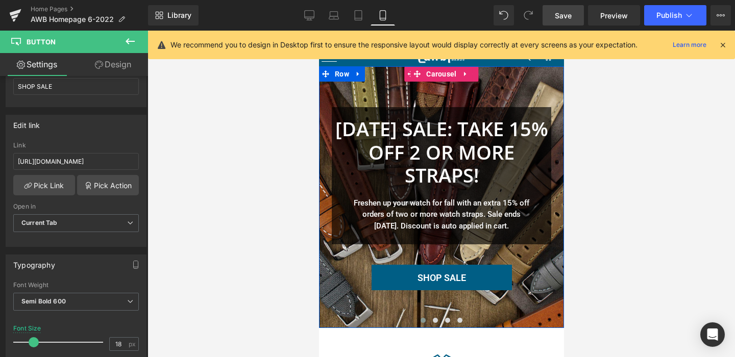
click at [384, 94] on div at bounding box center [440, 197] width 245 height 262
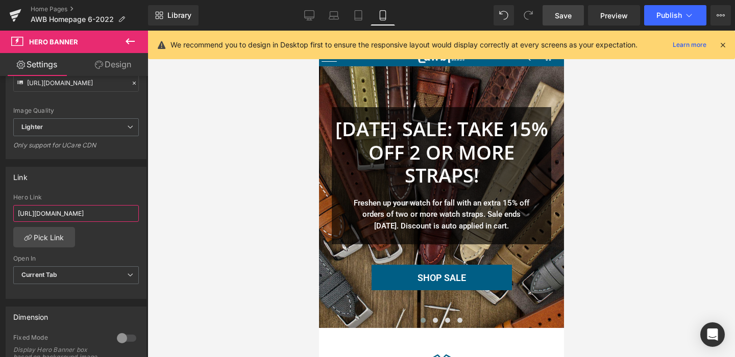
drag, startPoint x: 90, startPoint y: 213, endPoint x: 238, endPoint y: 217, distance: 148.5
click at [239, 216] on div "Button You are previewing how the will restyle your page. You can not edit Elem…" at bounding box center [367, 187] width 735 height 374
click at [361, 18] on icon at bounding box center [358, 18] width 7 height 0
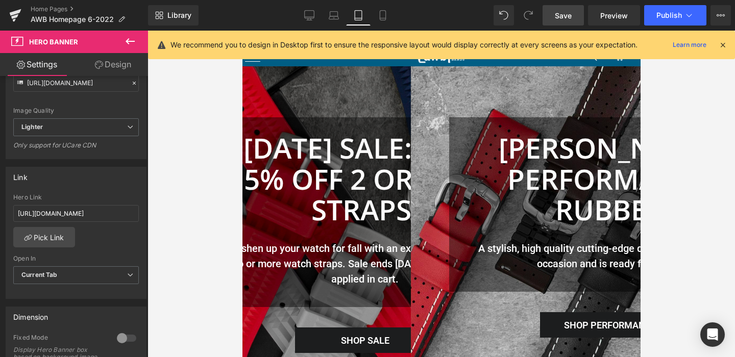
type input "[URL][DOMAIN_NAME]"
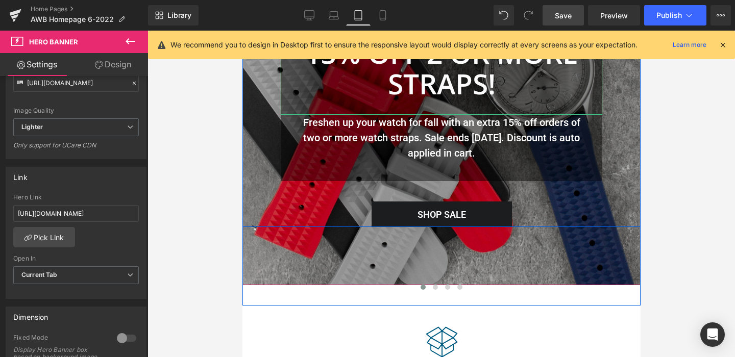
scroll to position [127, 0]
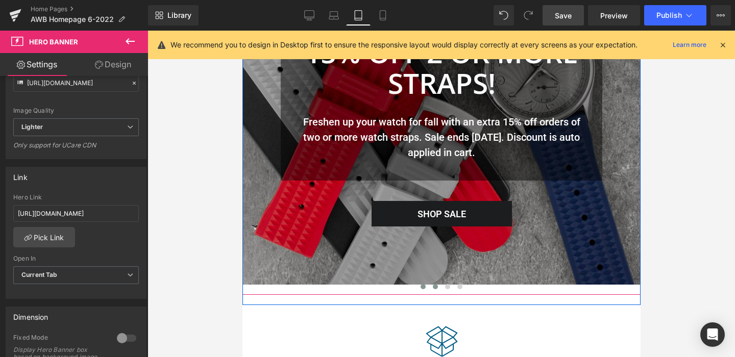
click at [434, 288] on span at bounding box center [434, 286] width 5 height 5
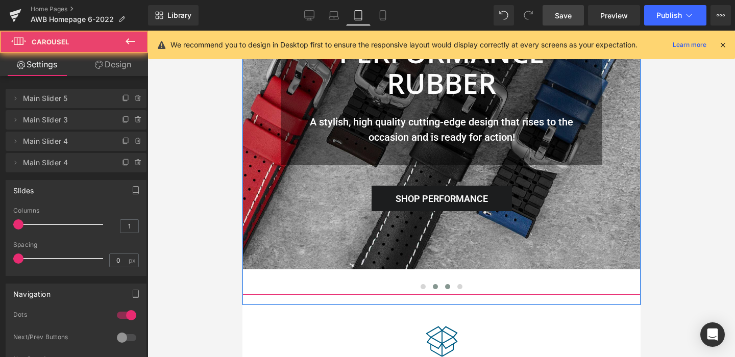
click at [449, 287] on button at bounding box center [447, 287] width 12 height 10
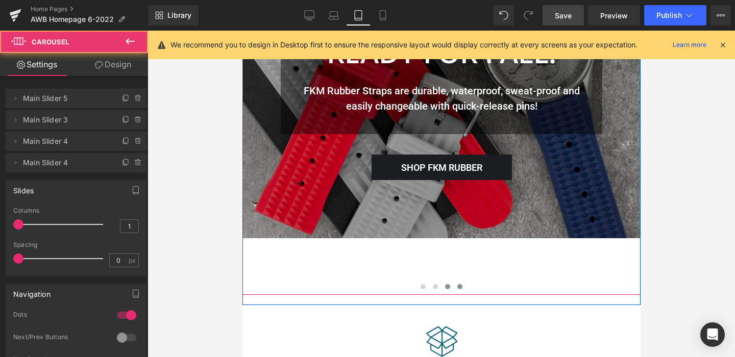
click at [459, 287] on span at bounding box center [459, 286] width 5 height 5
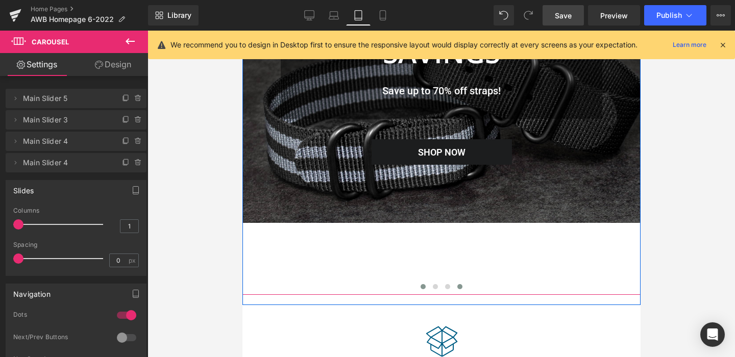
click at [421, 287] on span at bounding box center [422, 286] width 5 height 5
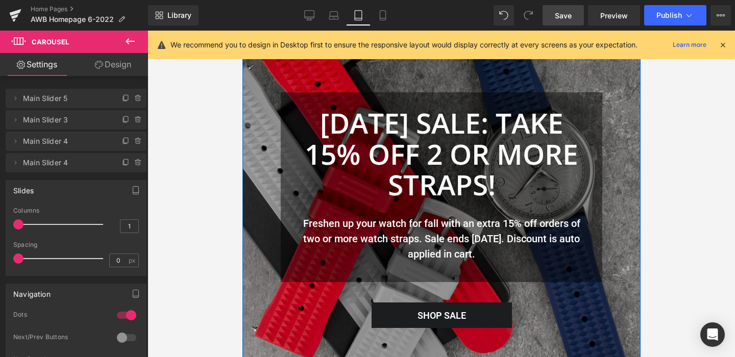
scroll to position [0, 0]
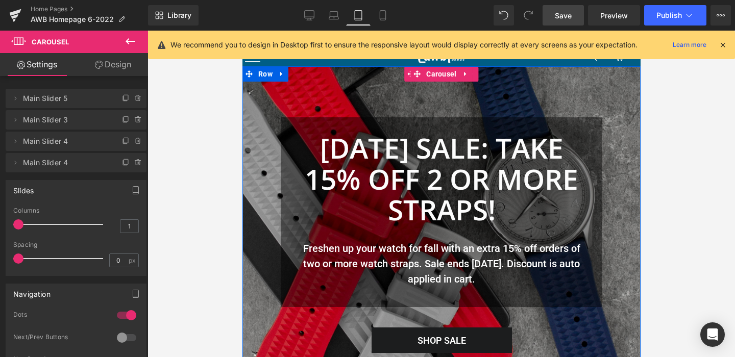
click at [307, 99] on div at bounding box center [441, 238] width 398 height 345
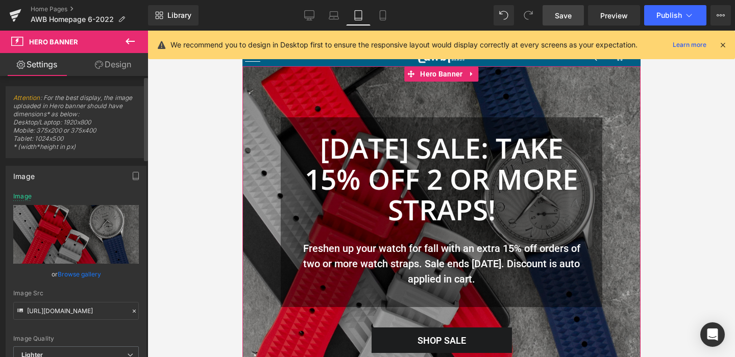
click at [80, 273] on link "Browse gallery" at bounding box center [79, 274] width 43 height 18
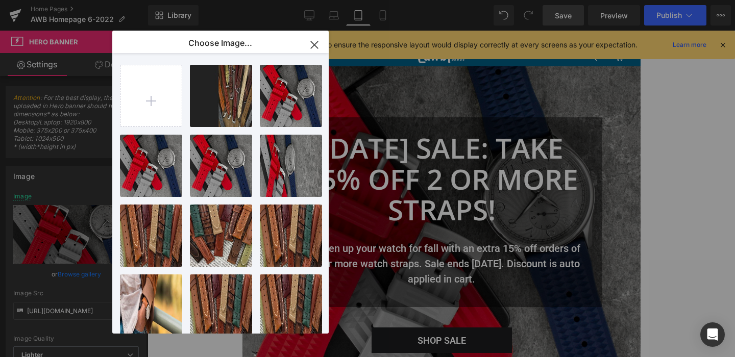
click at [312, 44] on icon "button" at bounding box center [314, 45] width 16 height 16
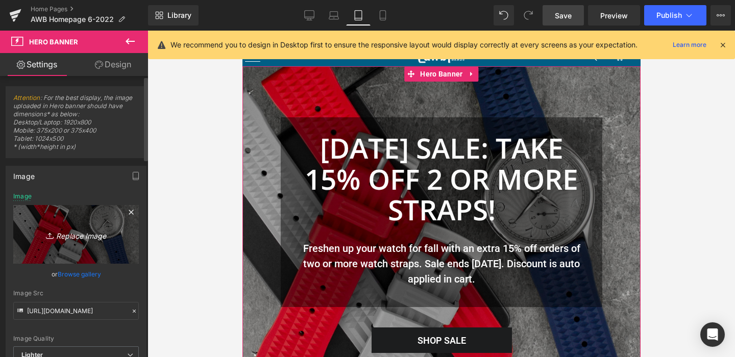
click at [77, 241] on link "Replace Image" at bounding box center [76, 234] width 126 height 59
type input "C:\fakepath\AWB-Slider2022-mobile-1800x1600-LDW2023.jpg"
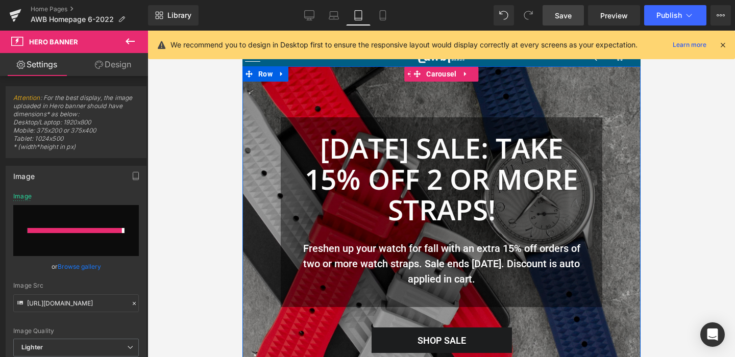
type input "[URL][DOMAIN_NAME]"
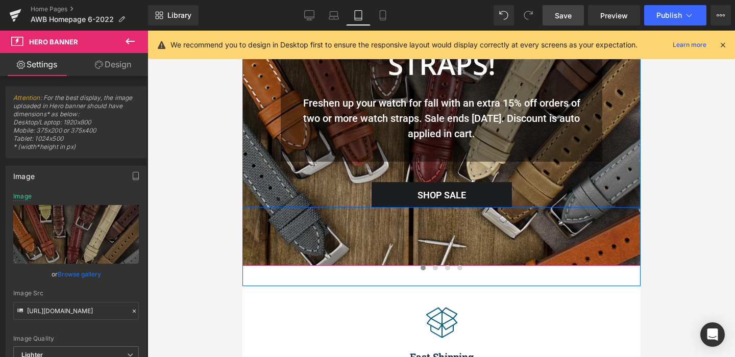
scroll to position [196, 0]
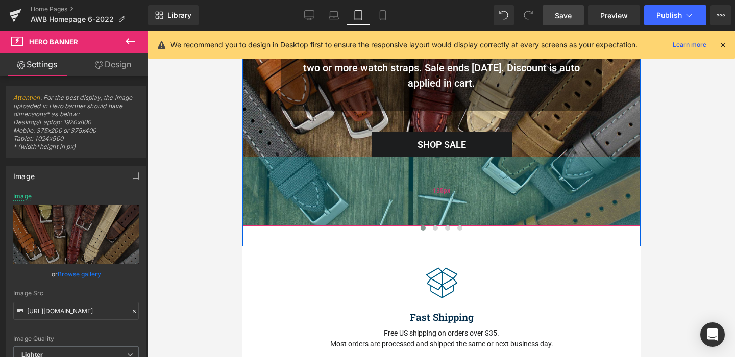
drag, startPoint x: 391, startPoint y: 211, endPoint x: 391, endPoint y: 222, distance: 10.7
click at [391, 222] on div "135px" at bounding box center [441, 191] width 398 height 69
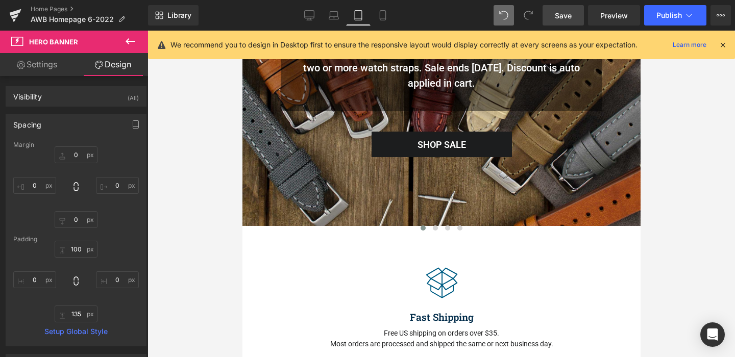
type input "0"
type input "100"
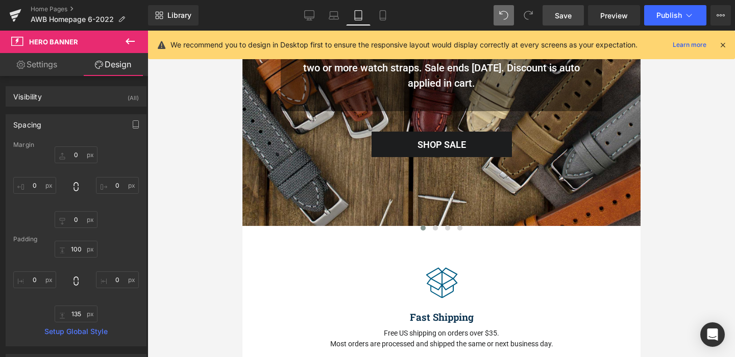
type input "0"
type input "135"
type input "0"
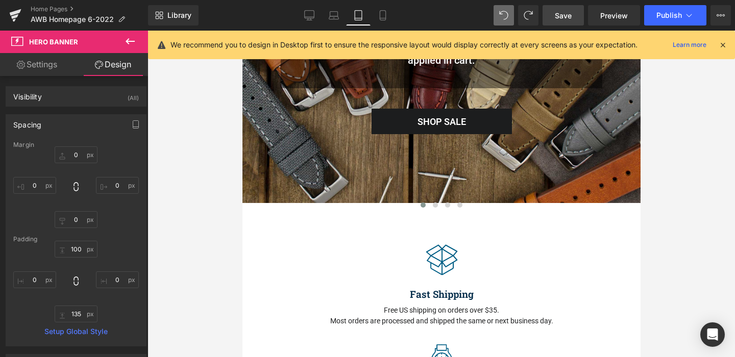
scroll to position [218, 0]
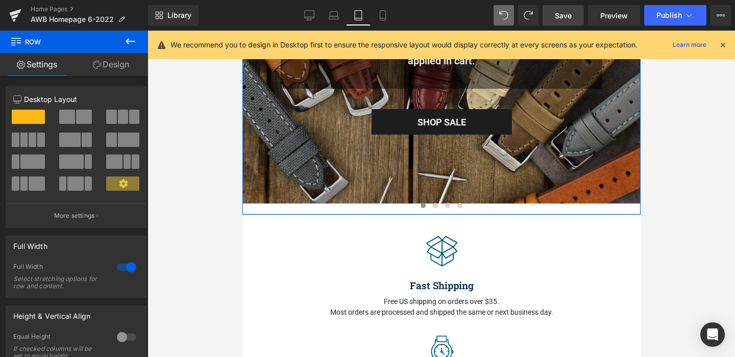
drag, startPoint x: 399, startPoint y: 217, endPoint x: 398, endPoint y: 208, distance: 9.2
click at [398, 208] on div "[DATE] SALE: TAKE 15% OFF 2 OR MORE STRAPS! Heading Freshen up your watch for f…" at bounding box center [441, 31] width 398 height 367
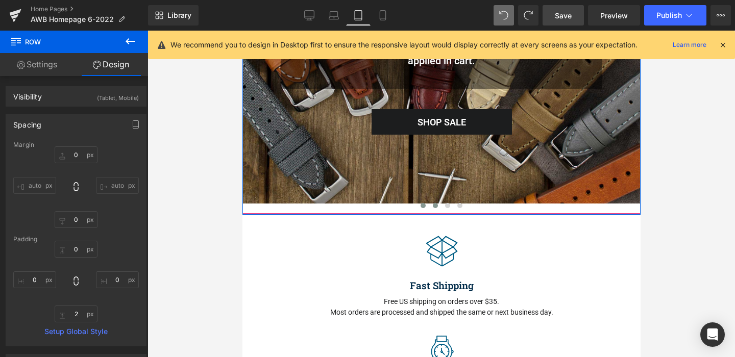
click at [435, 205] on span at bounding box center [434, 205] width 5 height 5
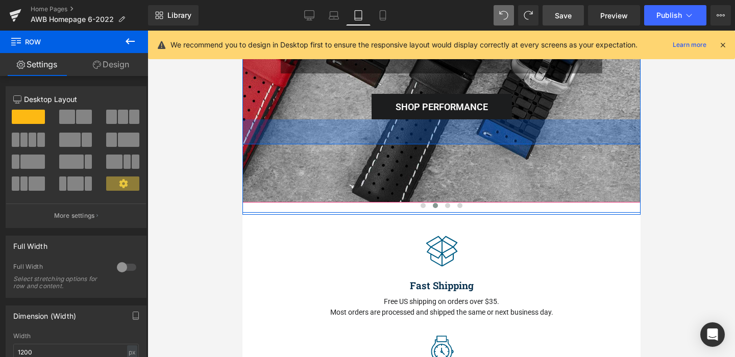
drag, startPoint x: 419, startPoint y: 119, endPoint x: 417, endPoint y: 144, distance: 25.1
click at [417, 144] on div "[PERSON_NAME] PERFORMANCE RUBBER Heading A stylish, high quality cutting-edge d…" at bounding box center [441, 25] width 398 height 355
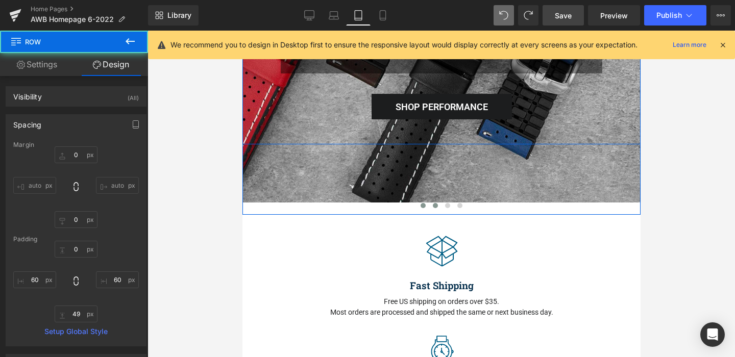
click at [423, 205] on span at bounding box center [422, 205] width 5 height 5
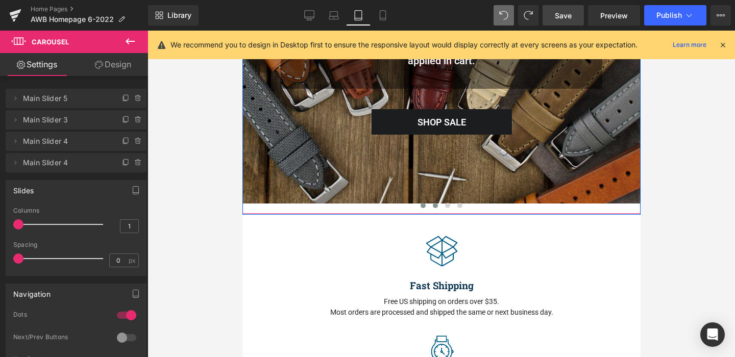
click at [435, 206] on span at bounding box center [434, 205] width 5 height 5
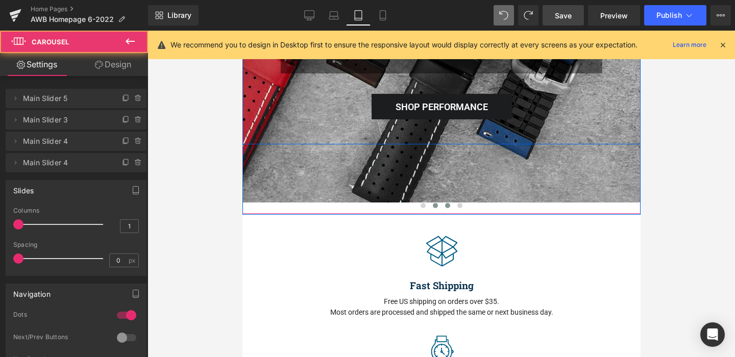
click at [448, 207] on span at bounding box center [446, 205] width 5 height 5
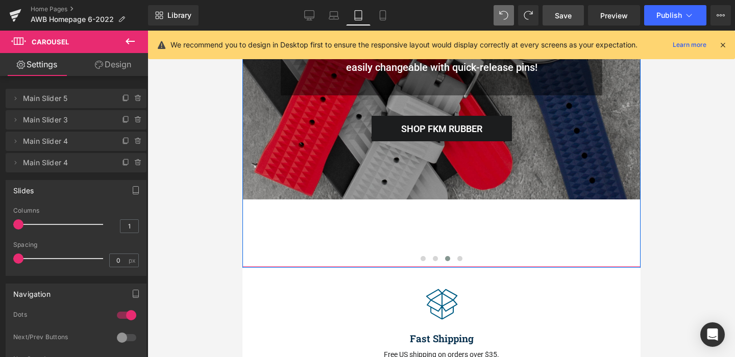
scroll to position [164, 0]
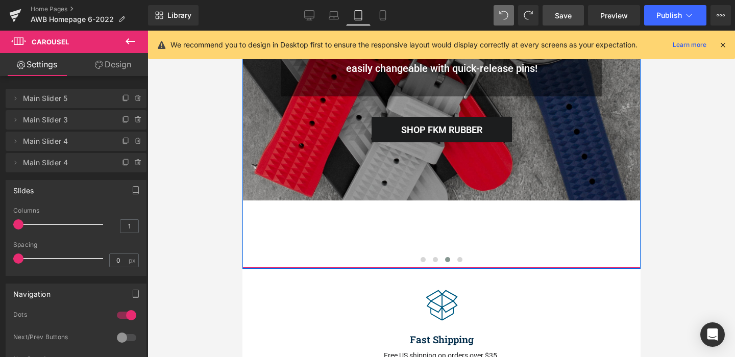
click at [365, 152] on div at bounding box center [441, 51] width 398 height 298
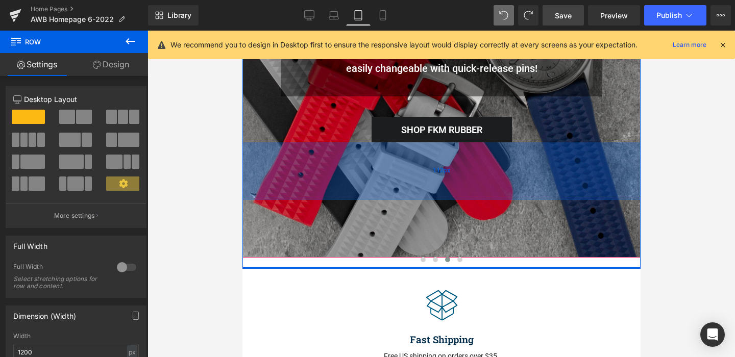
drag, startPoint x: 370, startPoint y: 142, endPoint x: 376, endPoint y: 199, distance: 57.5
click at [376, 199] on div "112px" at bounding box center [441, 170] width 398 height 57
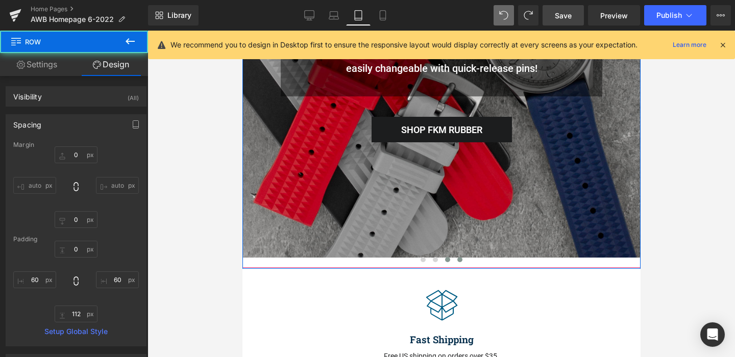
click at [461, 261] on span at bounding box center [459, 259] width 5 height 5
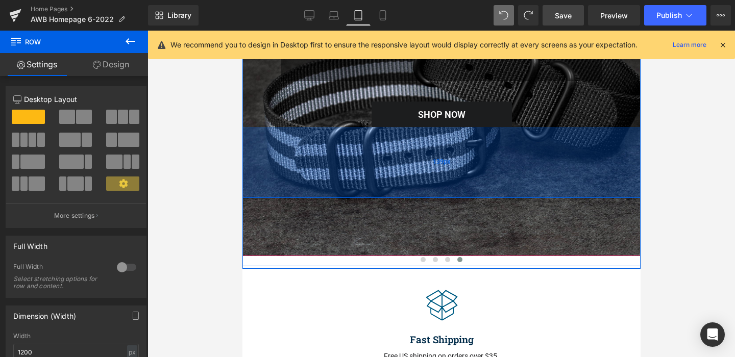
drag, startPoint x: 364, startPoint y: 126, endPoint x: 359, endPoint y: 196, distance: 71.1
click at [359, 196] on div "139px" at bounding box center [441, 162] width 398 height 71
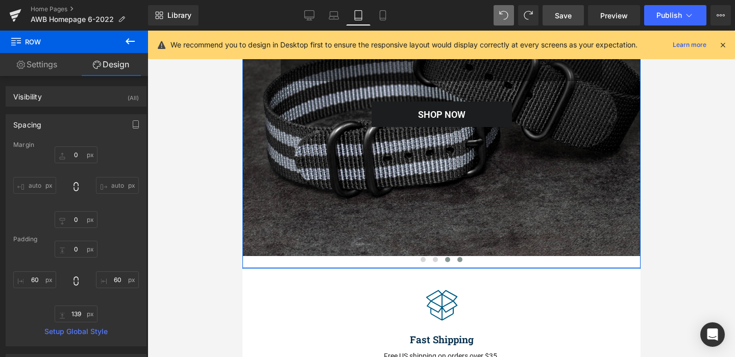
click at [447, 260] on span at bounding box center [446, 259] width 5 height 5
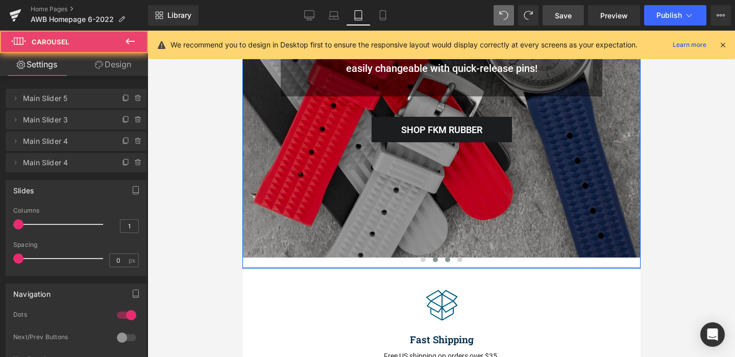
click at [433, 258] on span at bounding box center [434, 259] width 5 height 5
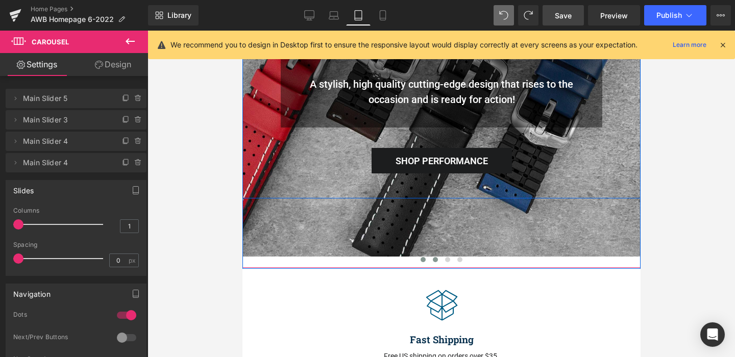
click at [423, 259] on span at bounding box center [422, 259] width 5 height 5
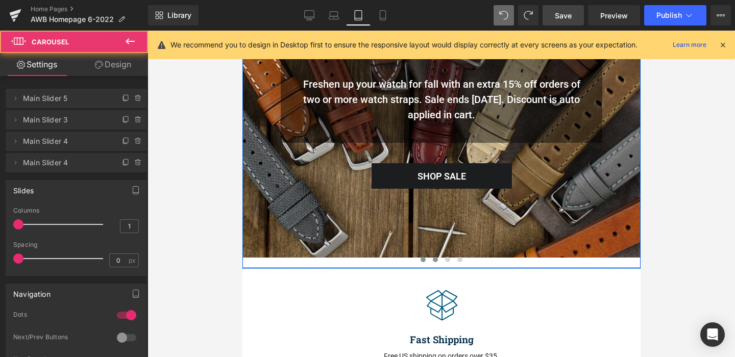
click at [435, 259] on span at bounding box center [434, 259] width 5 height 5
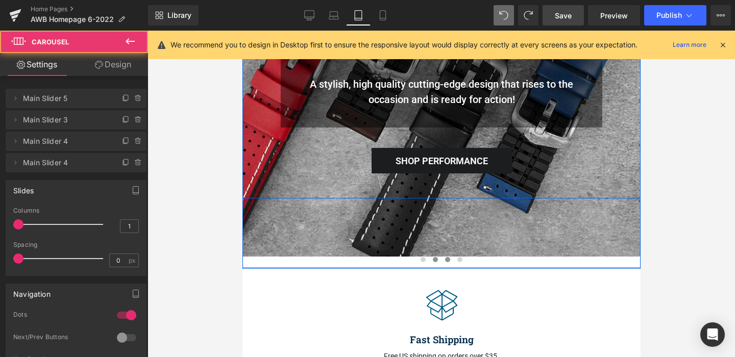
click at [443, 259] on button at bounding box center [447, 260] width 12 height 10
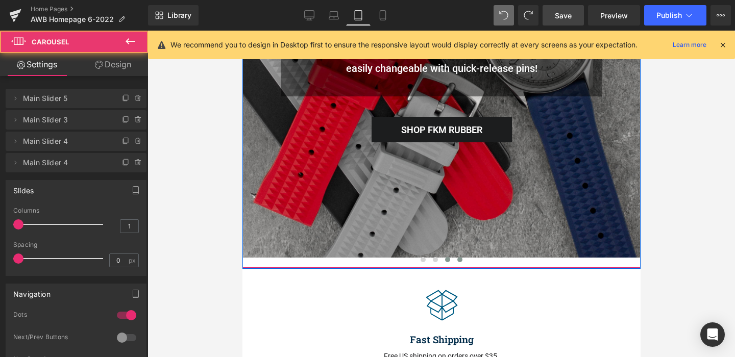
click at [457, 260] on span at bounding box center [459, 259] width 5 height 5
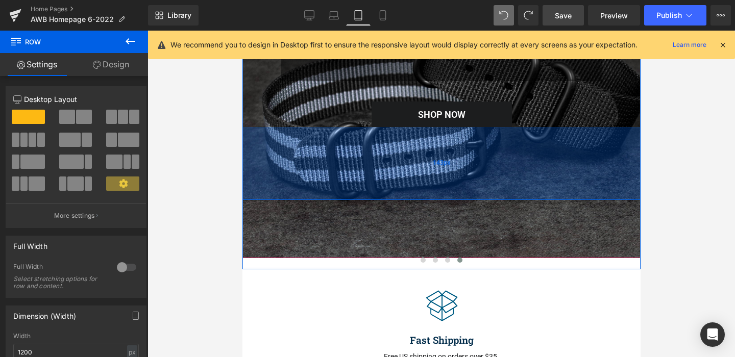
click at [359, 138] on div "143px" at bounding box center [441, 163] width 398 height 73
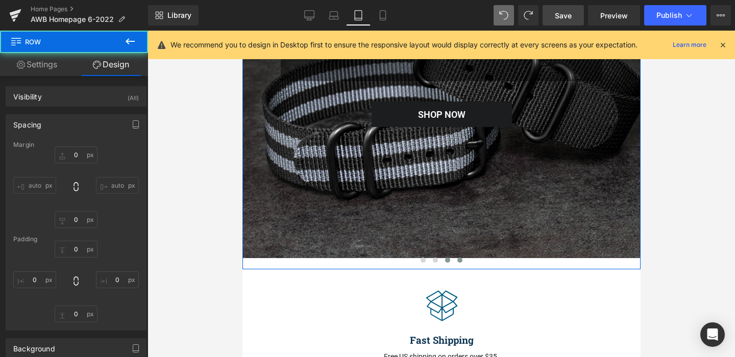
type input "0"
type input "60"
type input "143"
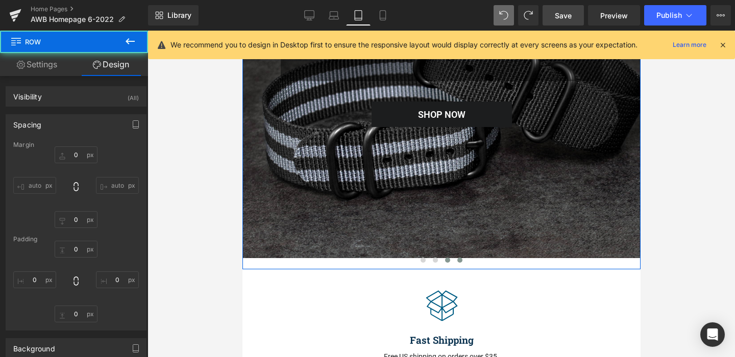
type input "60"
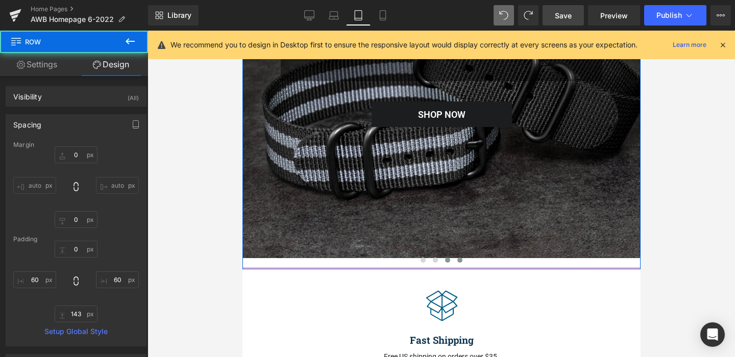
click at [448, 259] on span at bounding box center [446, 260] width 5 height 5
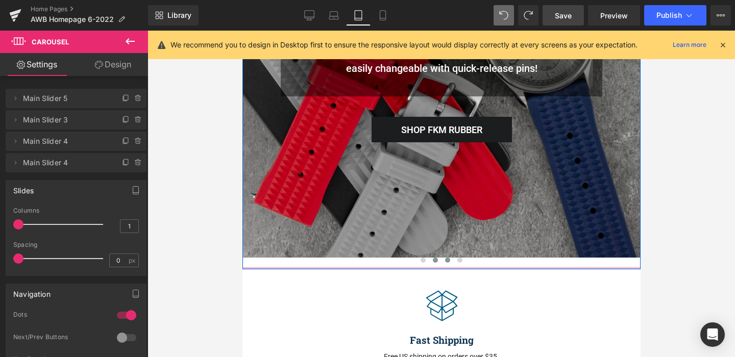
click at [433, 260] on span at bounding box center [434, 260] width 5 height 5
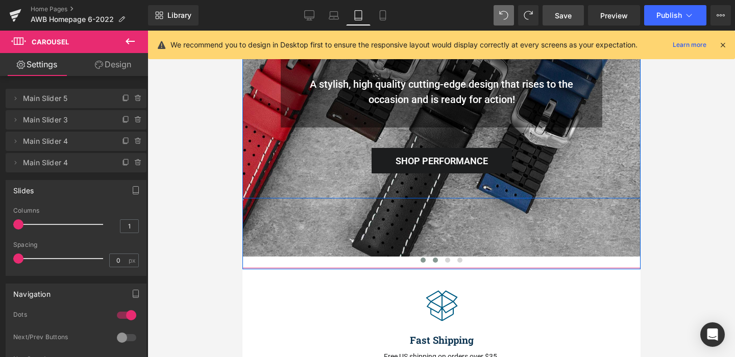
click at [422, 259] on span at bounding box center [422, 260] width 5 height 5
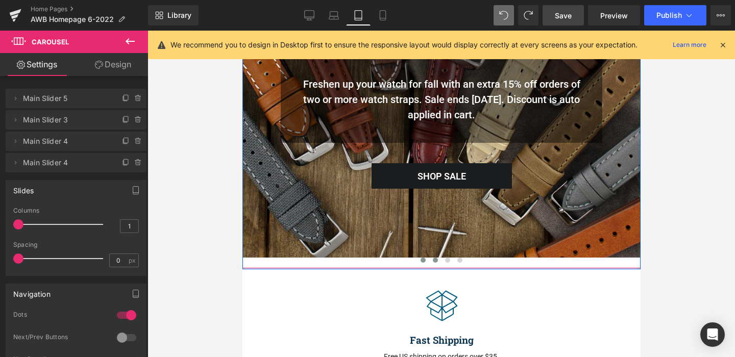
click at [437, 258] on button at bounding box center [435, 260] width 12 height 10
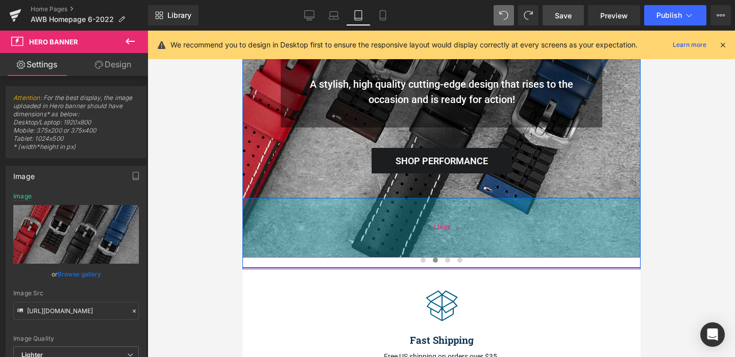
click at [373, 205] on div "116px" at bounding box center [441, 227] width 398 height 59
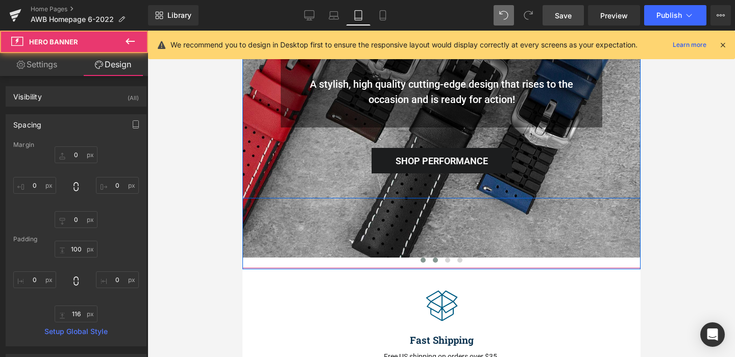
click at [423, 258] on span at bounding box center [422, 260] width 5 height 5
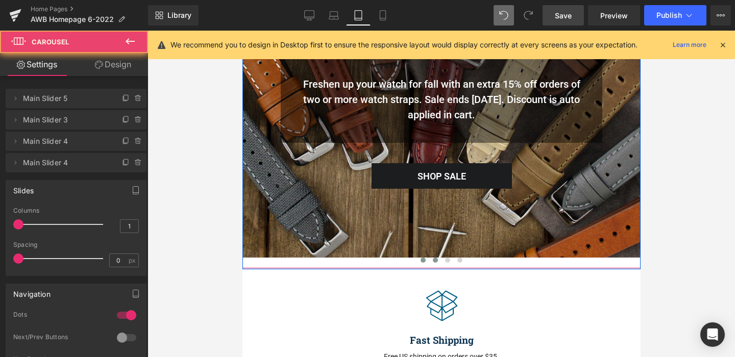
click at [438, 258] on button at bounding box center [435, 260] width 12 height 10
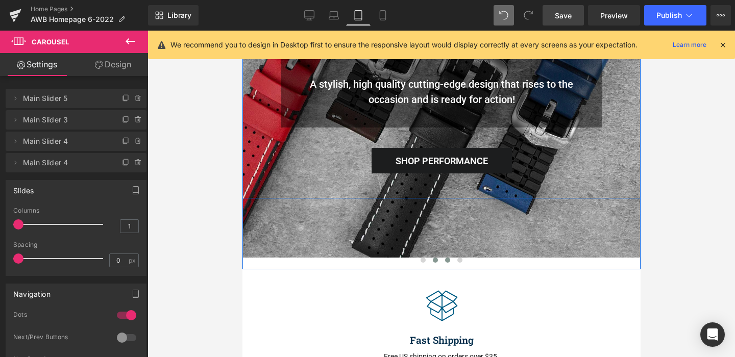
click at [447, 259] on span at bounding box center [446, 260] width 5 height 5
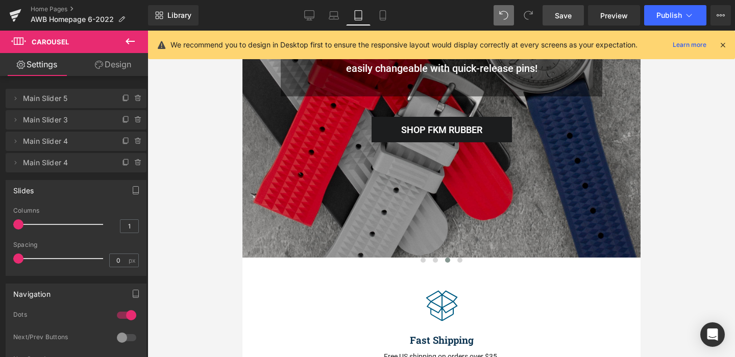
drag, startPoint x: 566, startPoint y: 18, endPoint x: 273, endPoint y: 140, distance: 317.2
click at [566, 18] on span "Save" at bounding box center [563, 15] width 17 height 11
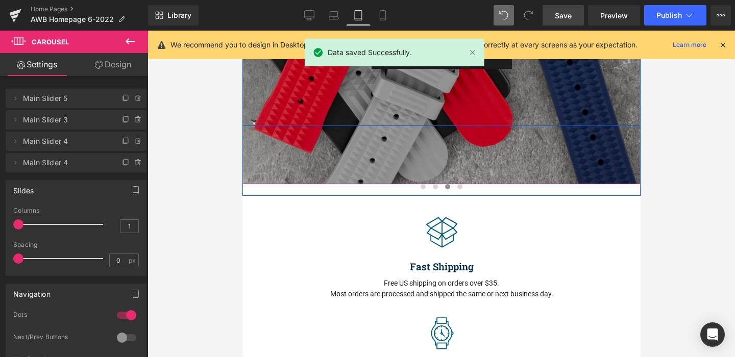
scroll to position [239, 0]
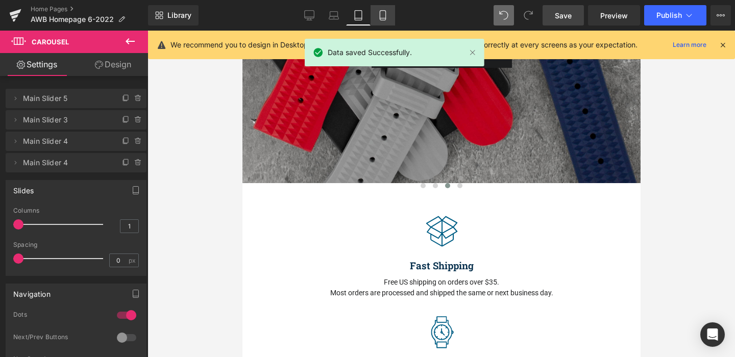
click at [380, 19] on icon at bounding box center [383, 15] width 10 height 10
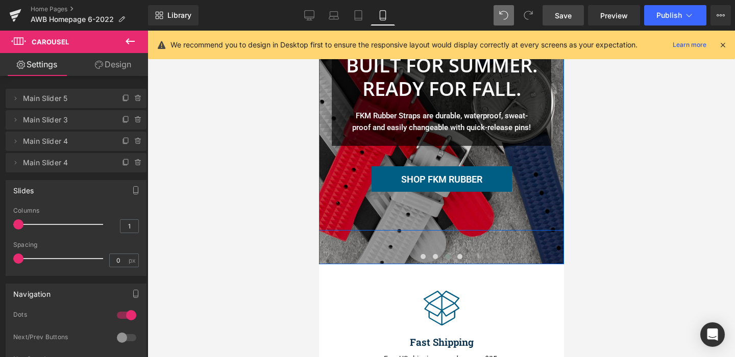
scroll to position [64, 0]
click at [422, 255] on span at bounding box center [422, 256] width 5 height 5
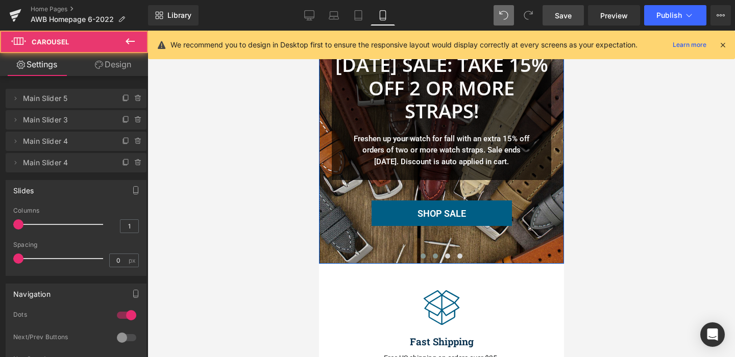
click at [436, 255] on span at bounding box center [434, 256] width 5 height 5
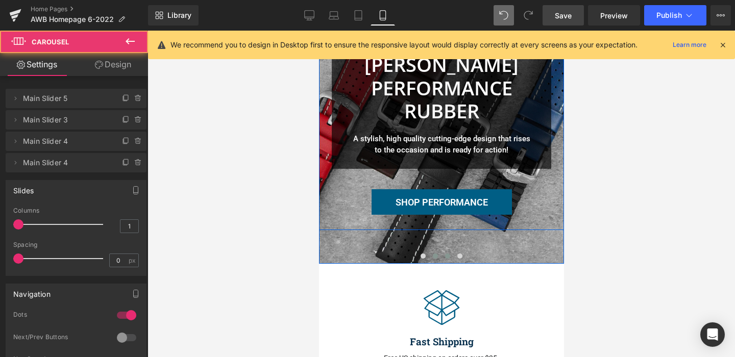
click at [446, 255] on span at bounding box center [446, 256] width 5 height 5
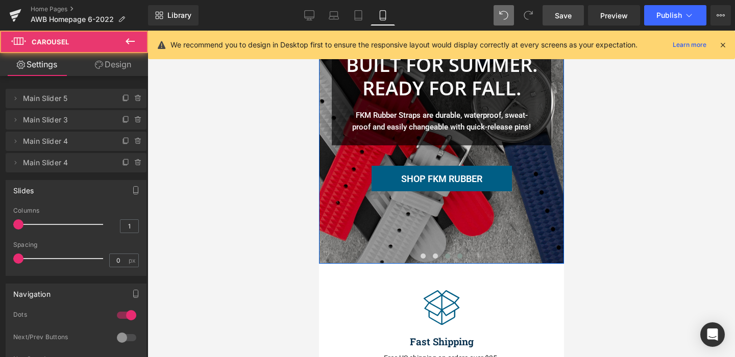
click at [457, 255] on span at bounding box center [459, 256] width 5 height 5
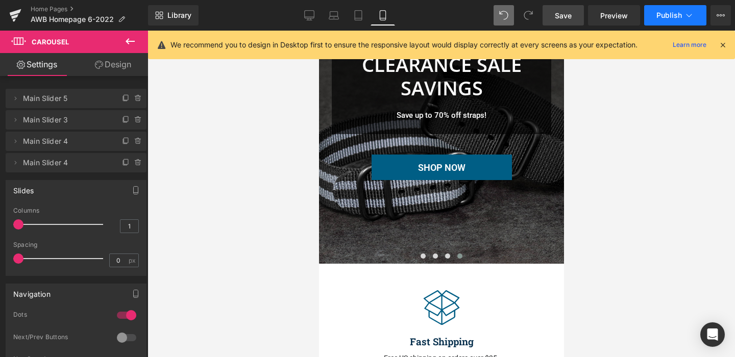
click at [660, 14] on span "Publish" at bounding box center [669, 15] width 26 height 8
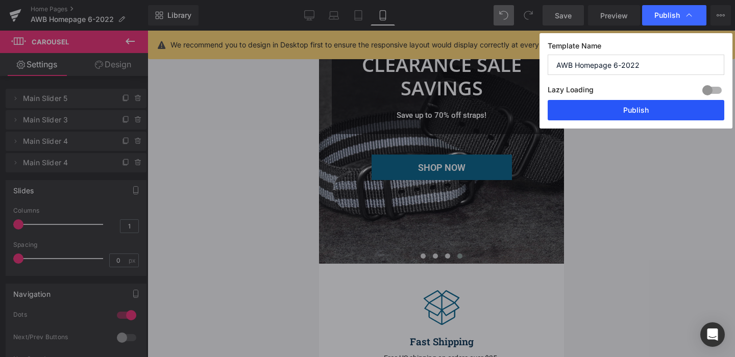
click at [638, 120] on button "Publish" at bounding box center [635, 110] width 177 height 20
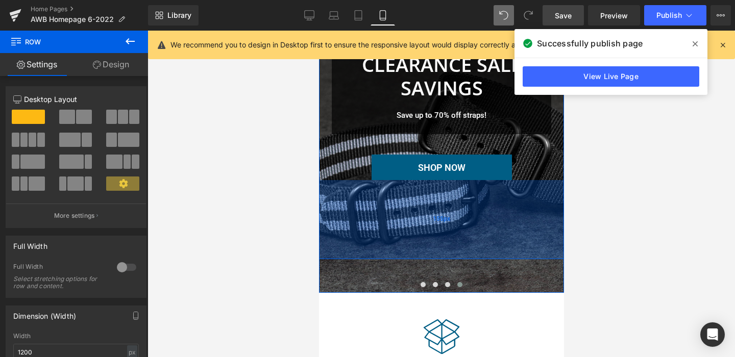
drag, startPoint x: 471, startPoint y: 216, endPoint x: 473, endPoint y: 245, distance: 29.2
click at [473, 245] on div "155px" at bounding box center [440, 219] width 245 height 79
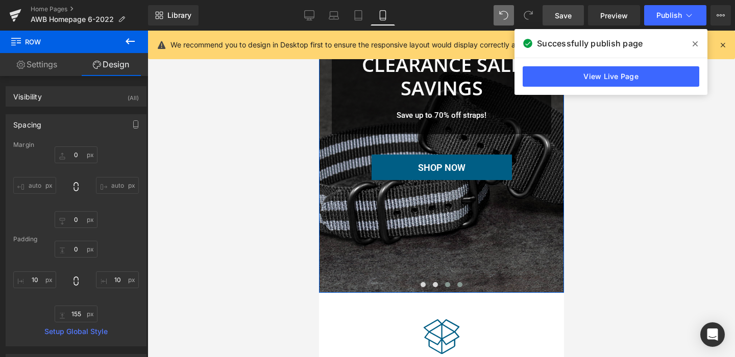
click at [447, 285] on span at bounding box center [446, 284] width 5 height 5
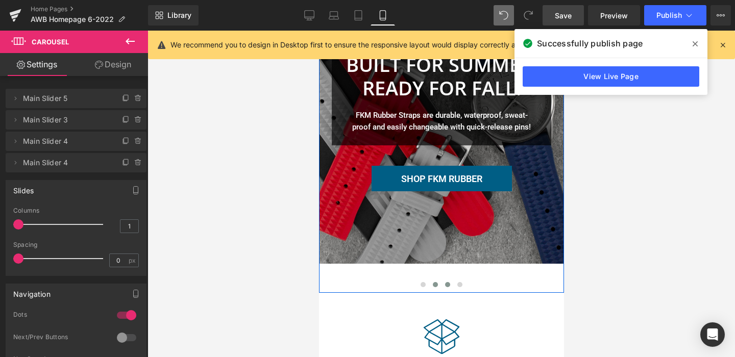
click at [436, 283] on span at bounding box center [434, 284] width 5 height 5
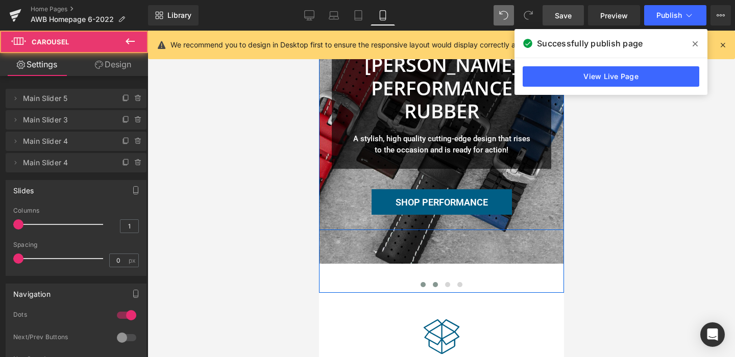
click at [421, 283] on span at bounding box center [422, 284] width 5 height 5
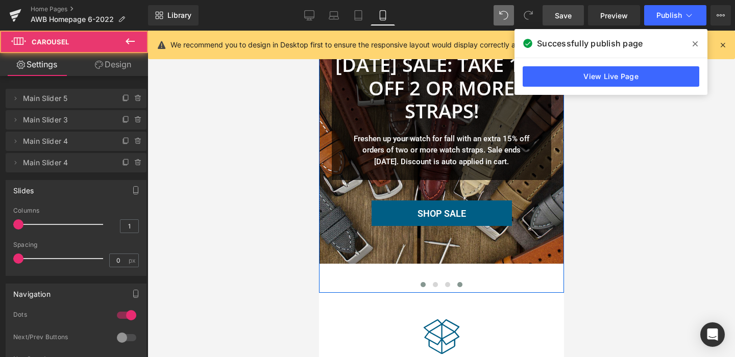
click at [458, 285] on span at bounding box center [459, 284] width 5 height 5
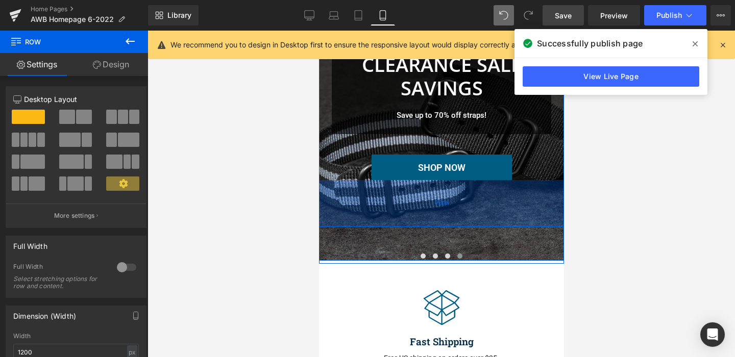
drag, startPoint x: 452, startPoint y: 240, endPoint x: 450, endPoint y: 208, distance: 32.2
click at [450, 208] on div "92px" at bounding box center [440, 203] width 245 height 47
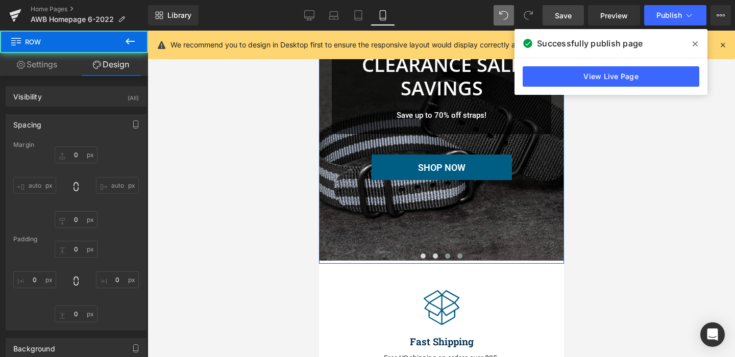
type input "0"
type input "10"
type input "92"
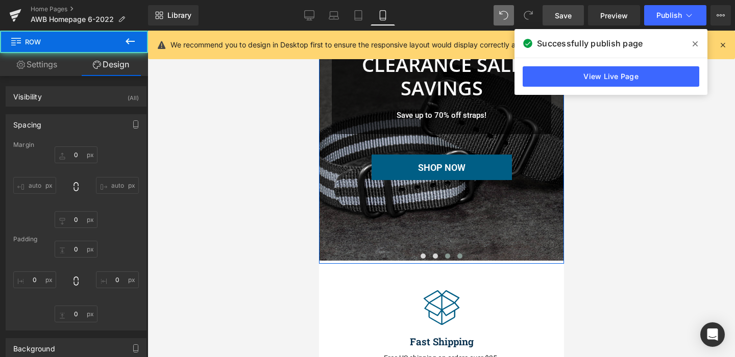
type input "10"
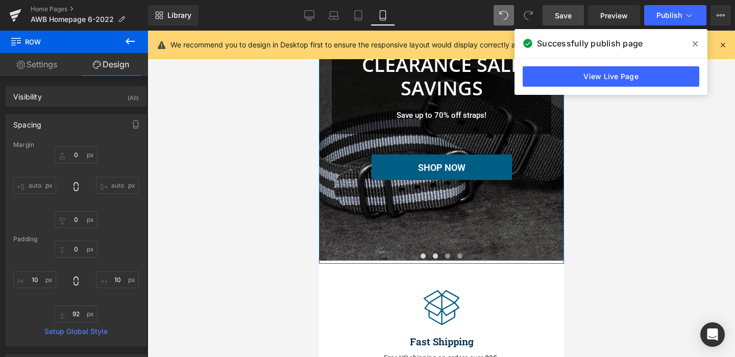
click at [447, 254] on span at bounding box center [446, 256] width 5 height 5
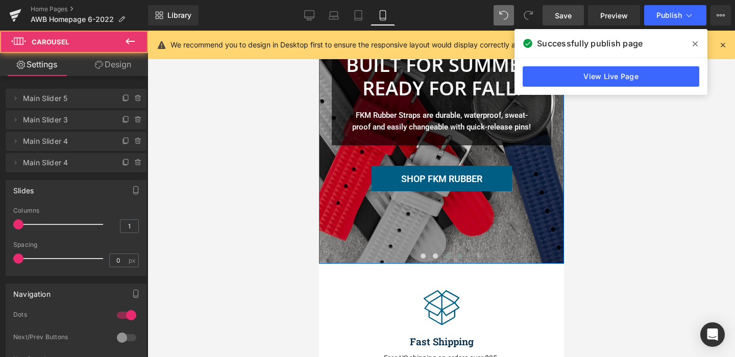
click at [459, 255] on span at bounding box center [459, 256] width 5 height 5
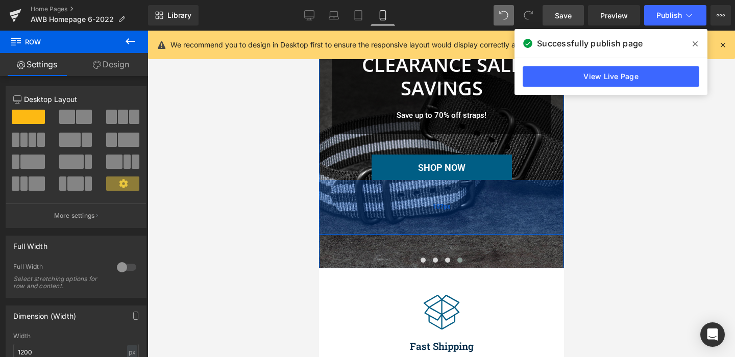
drag, startPoint x: 464, startPoint y: 209, endPoint x: 464, endPoint y: 216, distance: 7.7
click at [464, 216] on div "107px" at bounding box center [440, 207] width 245 height 55
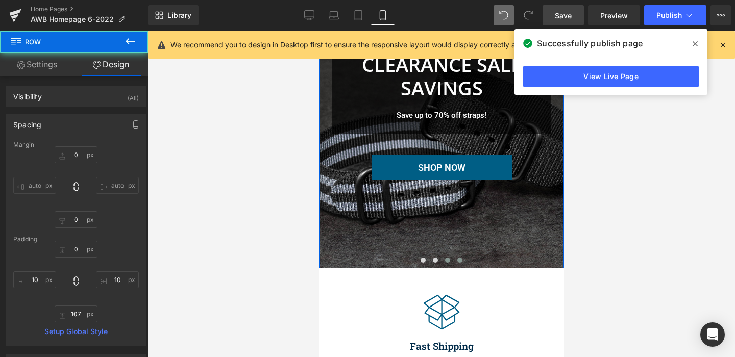
click at [448, 261] on span at bounding box center [446, 260] width 5 height 5
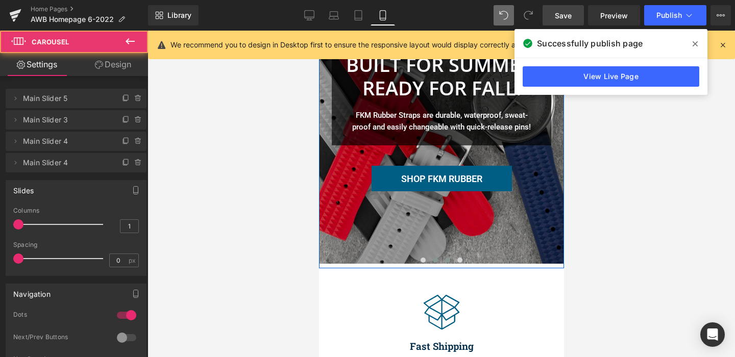
click at [434, 260] on span at bounding box center [434, 260] width 5 height 5
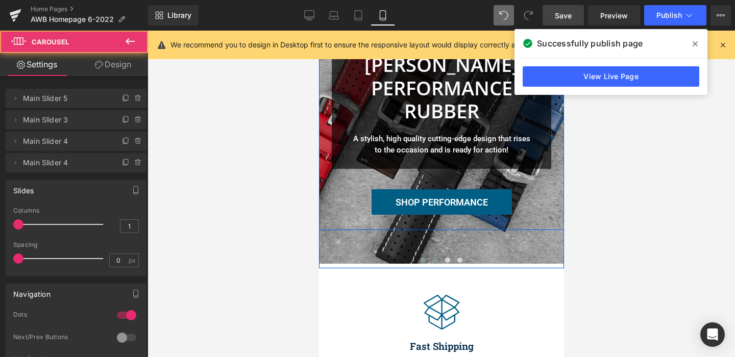
click at [422, 260] on span at bounding box center [422, 260] width 5 height 5
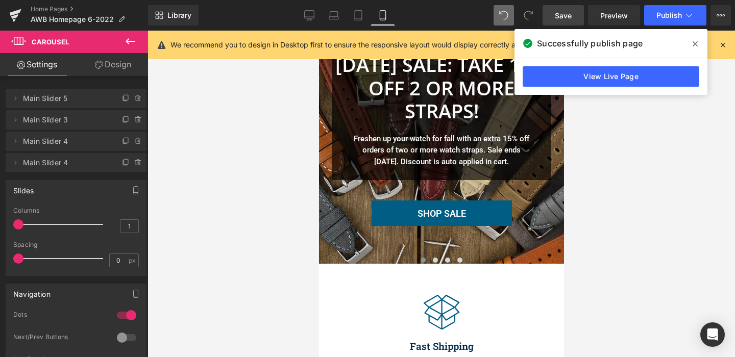
click at [567, 21] on link "Save" at bounding box center [562, 15] width 41 height 20
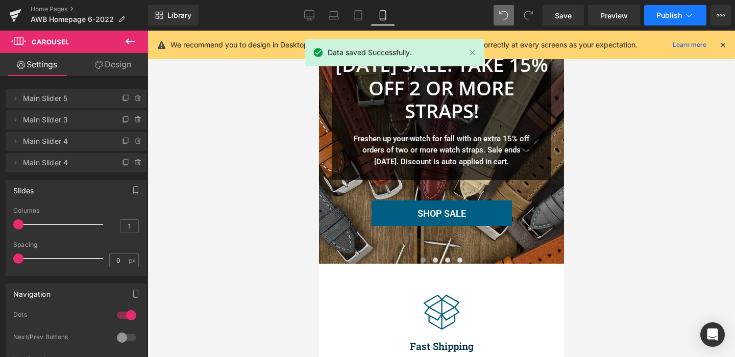
click at [667, 12] on span "Publish" at bounding box center [669, 15] width 26 height 8
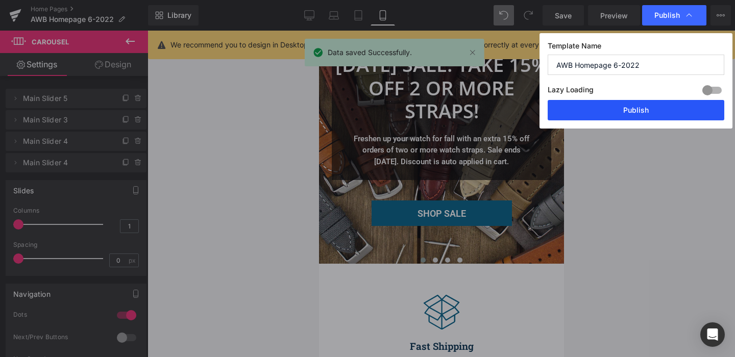
click at [646, 114] on button "Publish" at bounding box center [635, 110] width 177 height 20
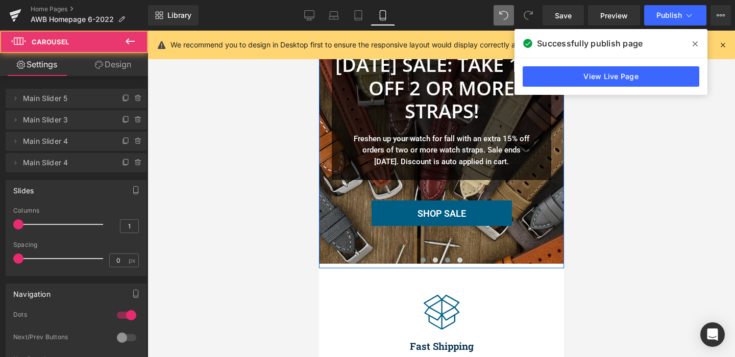
click at [446, 257] on button at bounding box center [447, 260] width 12 height 10
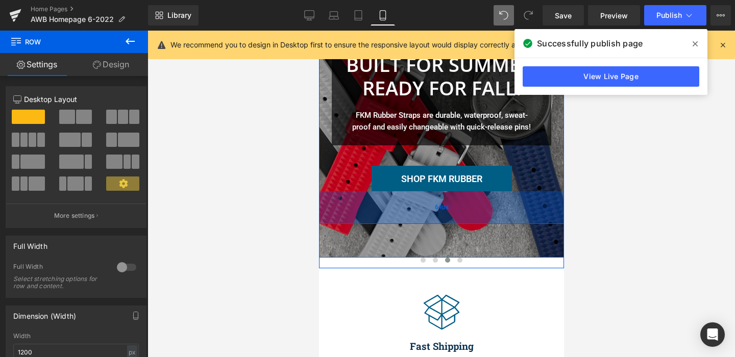
drag, startPoint x: 382, startPoint y: 201, endPoint x: 381, endPoint y: 194, distance: 6.7
click at [381, 194] on div "64px" at bounding box center [440, 207] width 245 height 33
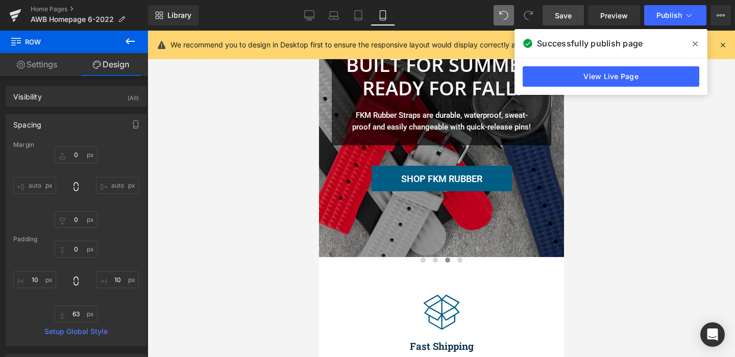
click at [558, 13] on span "Save" at bounding box center [563, 15] width 17 height 11
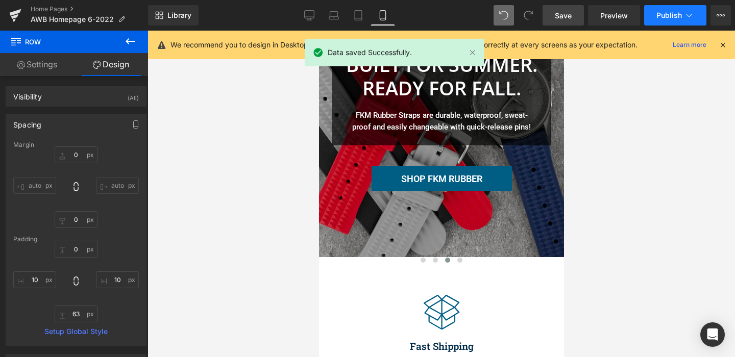
click at [670, 13] on span "Publish" at bounding box center [669, 15] width 26 height 8
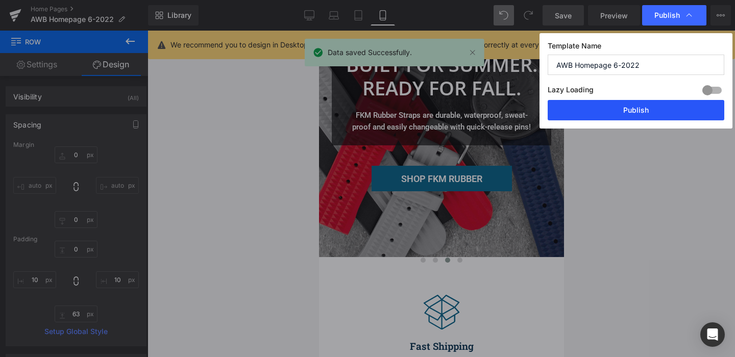
click at [649, 109] on button "Publish" at bounding box center [635, 110] width 177 height 20
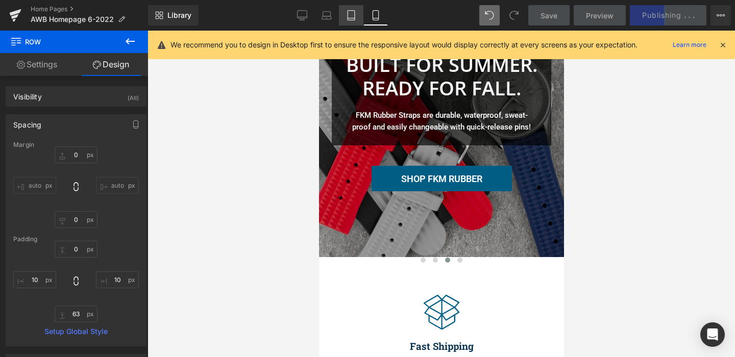
click at [350, 11] on icon at bounding box center [351, 15] width 10 height 10
type input "0"
type input "60"
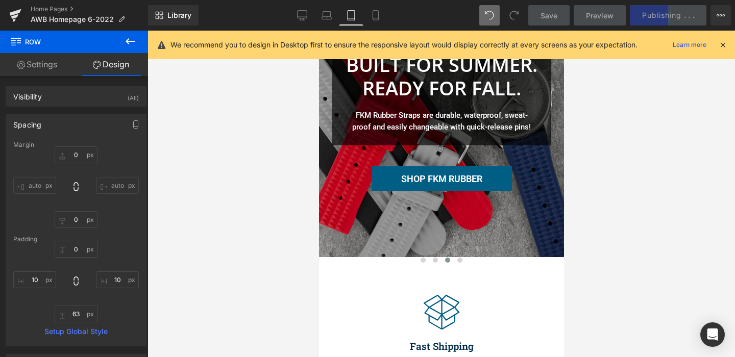
type input "112"
type input "60"
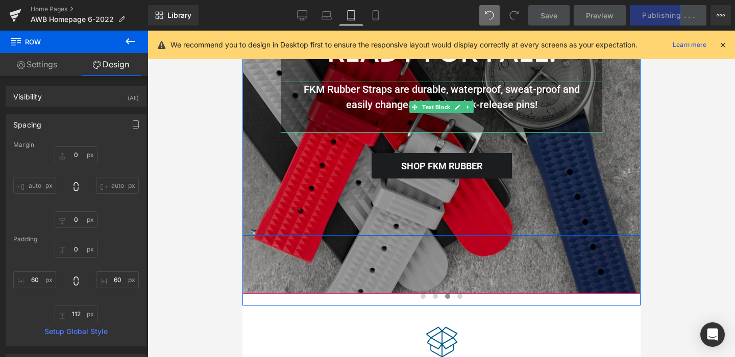
scroll to position [148, 0]
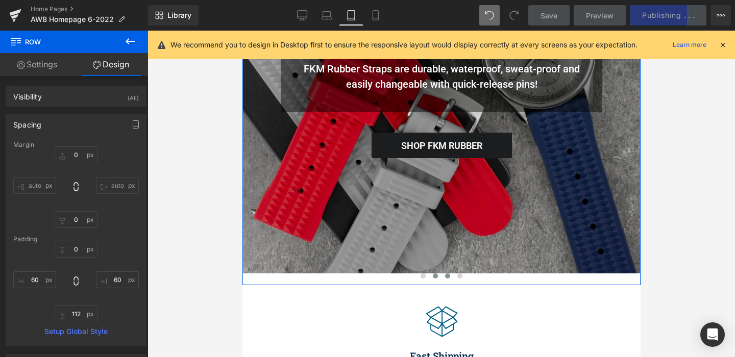
click at [435, 276] on span at bounding box center [434, 275] width 5 height 5
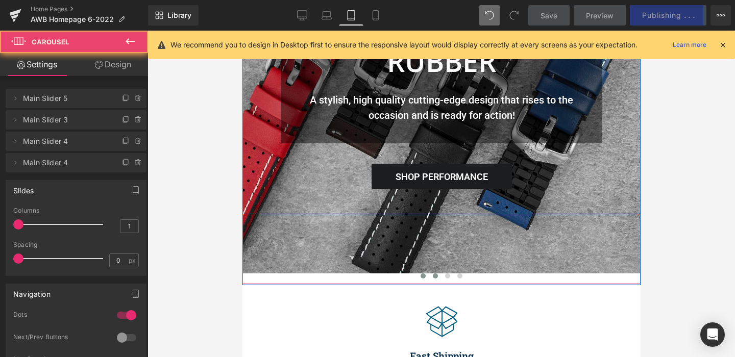
click at [423, 274] on span at bounding box center [422, 275] width 5 height 5
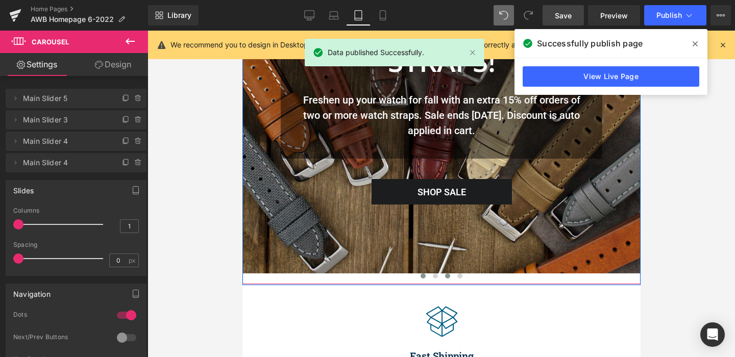
click at [449, 276] on span at bounding box center [446, 275] width 5 height 5
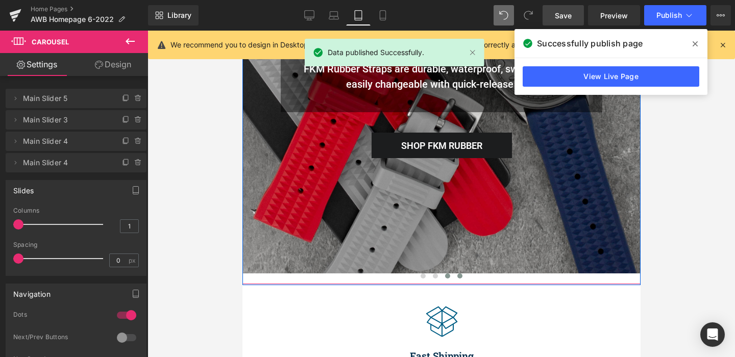
click at [459, 276] on span at bounding box center [459, 275] width 5 height 5
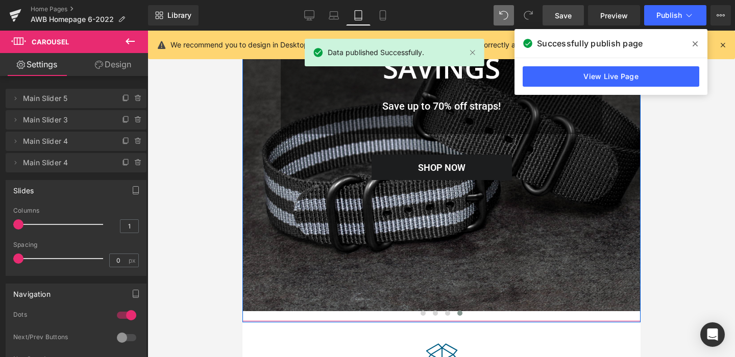
scroll to position [115, 0]
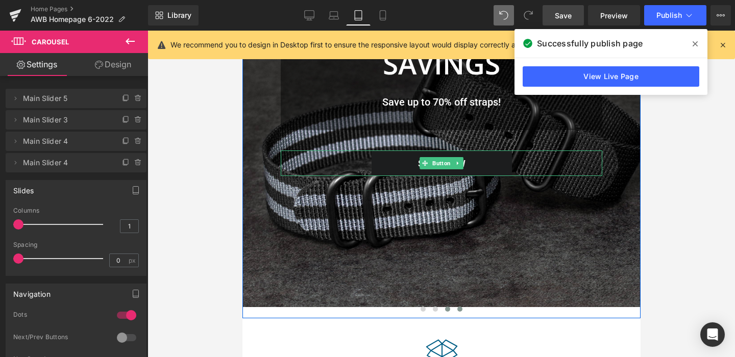
click at [449, 308] on span at bounding box center [446, 309] width 5 height 5
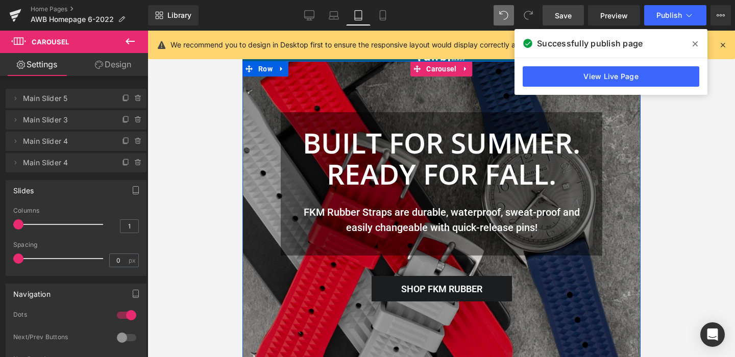
scroll to position [0, 0]
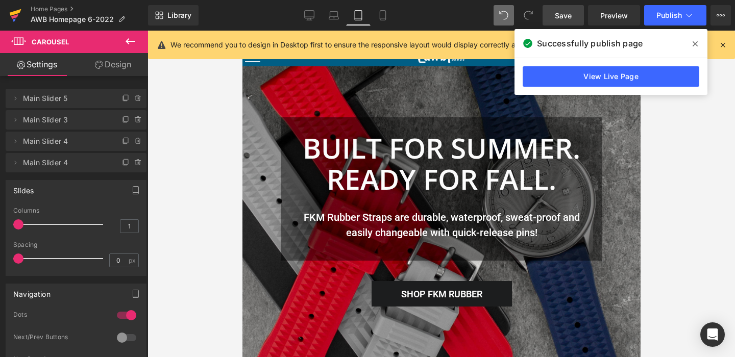
click at [13, 11] on icon at bounding box center [15, 16] width 12 height 26
